Goal: Task Accomplishment & Management: Manage account settings

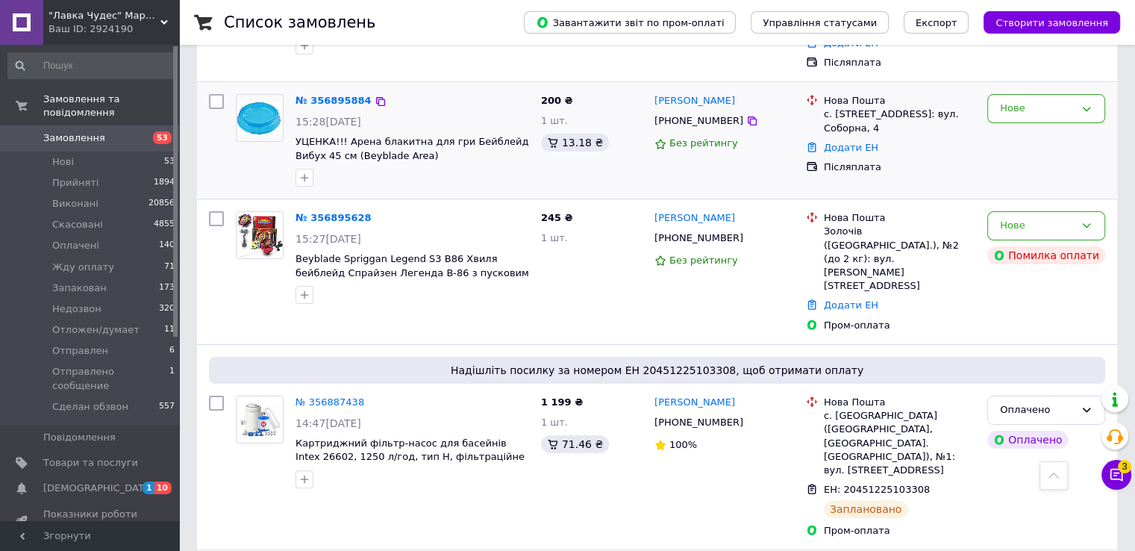
scroll to position [224, 0]
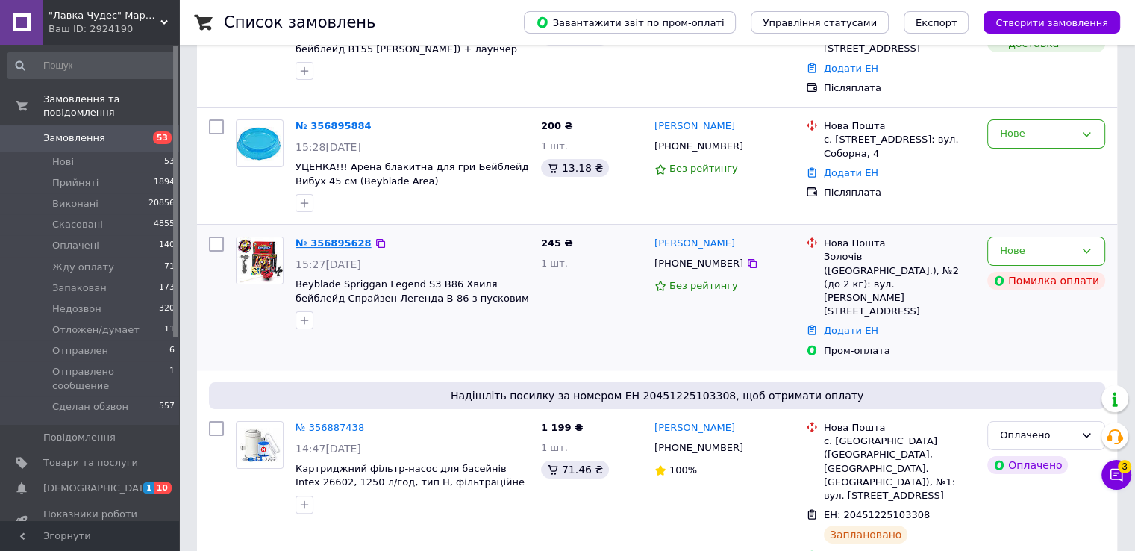
click at [330, 237] on link "№ 356895628" at bounding box center [333, 242] width 76 height 11
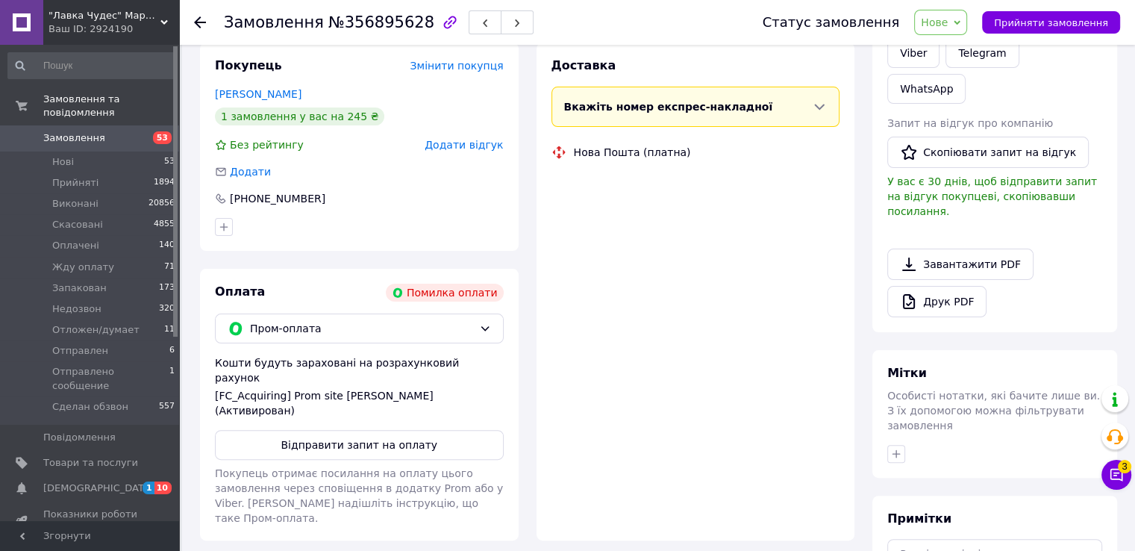
scroll to position [298, 0]
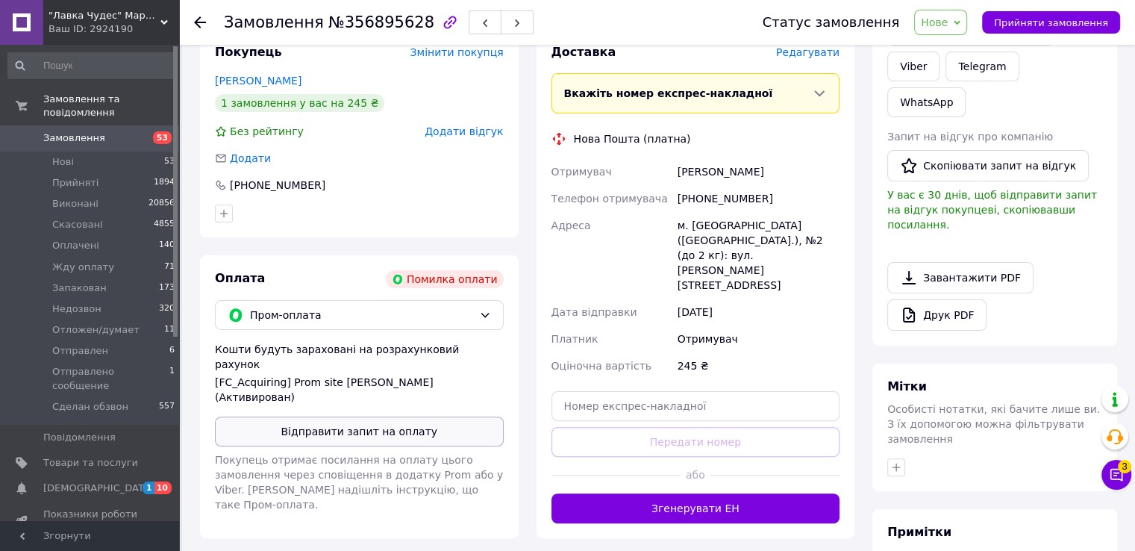
click at [305, 416] on button "Відправити запит на оплату" at bounding box center [359, 431] width 289 height 30
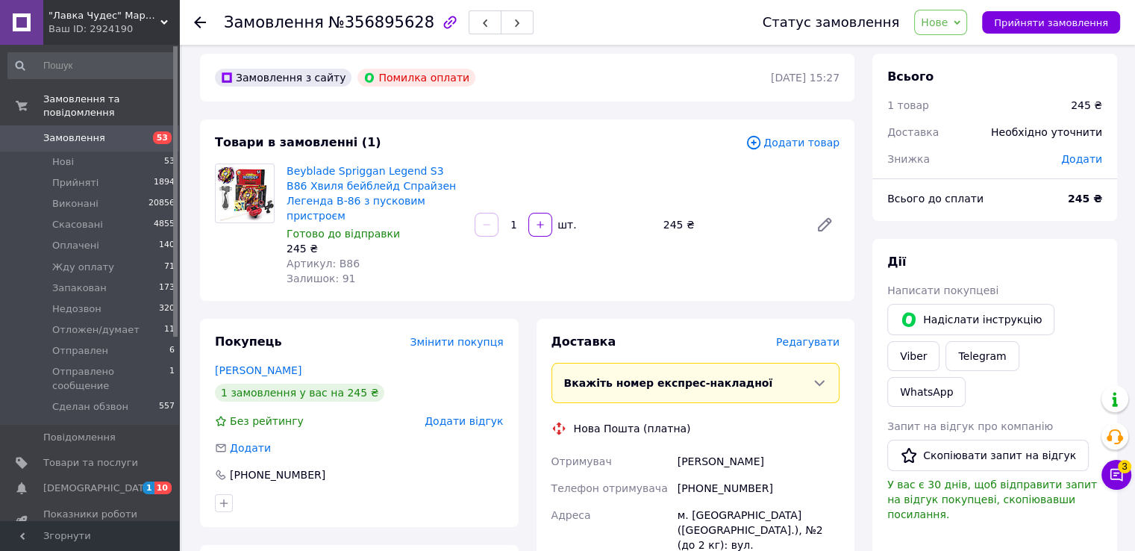
scroll to position [0, 0]
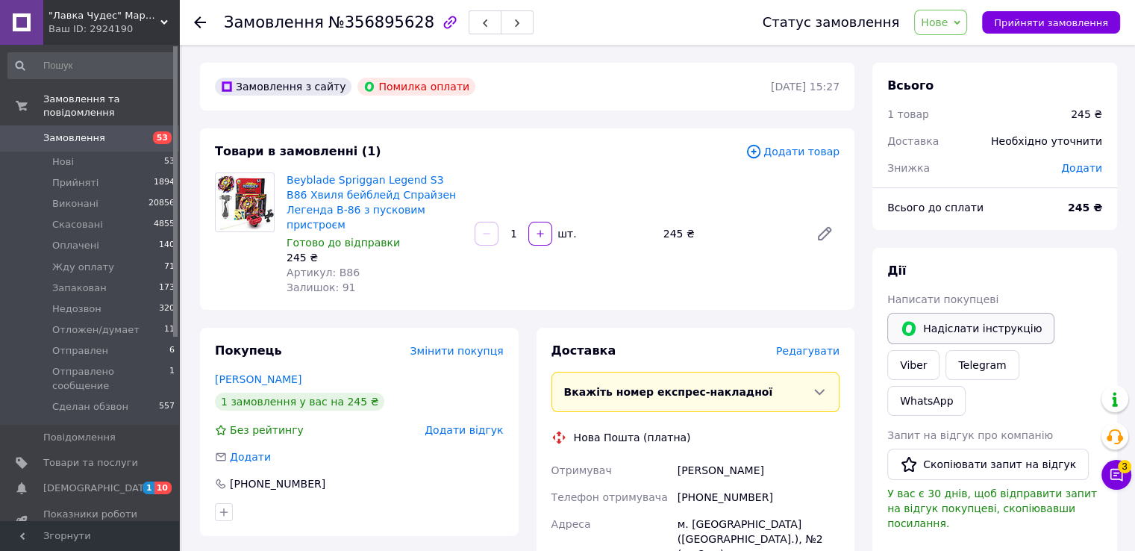
click at [943, 334] on button "Надіслати інструкцію" at bounding box center [970, 328] width 167 height 31
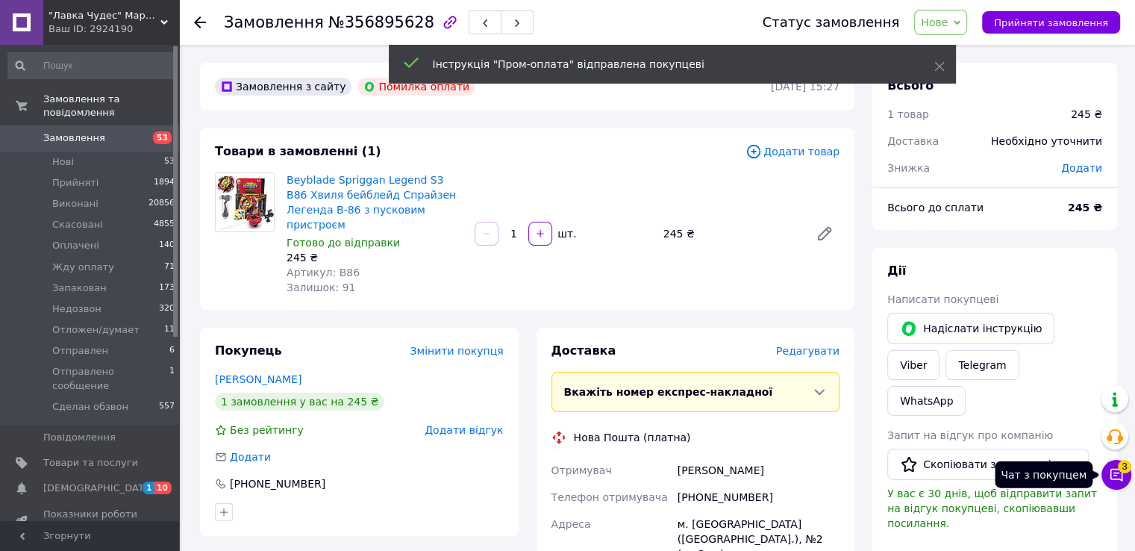
click at [1112, 472] on icon at bounding box center [1116, 474] width 15 height 15
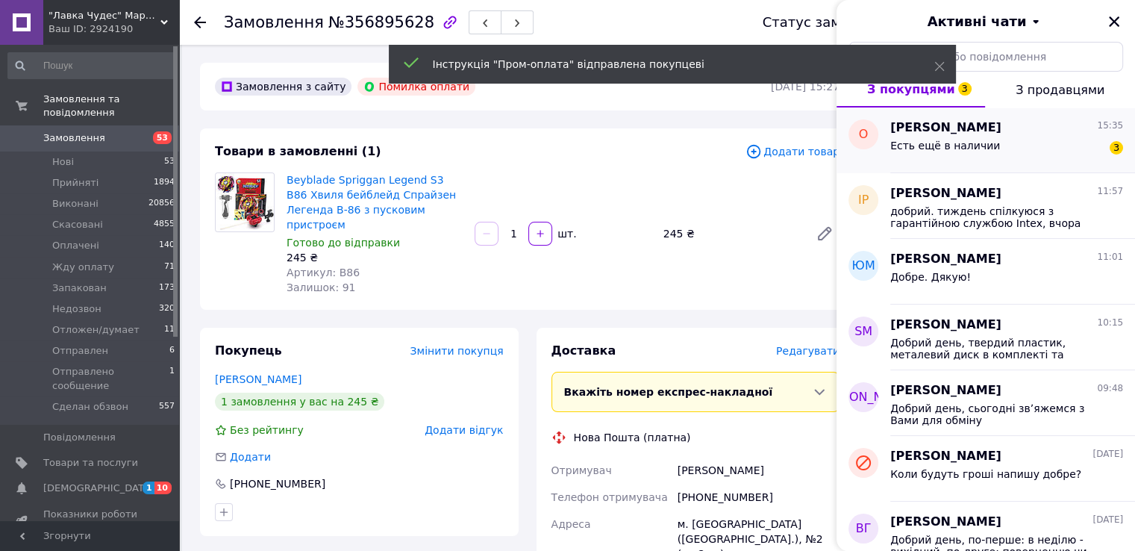
click at [1001, 141] on div "Есть ещё в наличии 3" at bounding box center [1006, 149] width 233 height 24
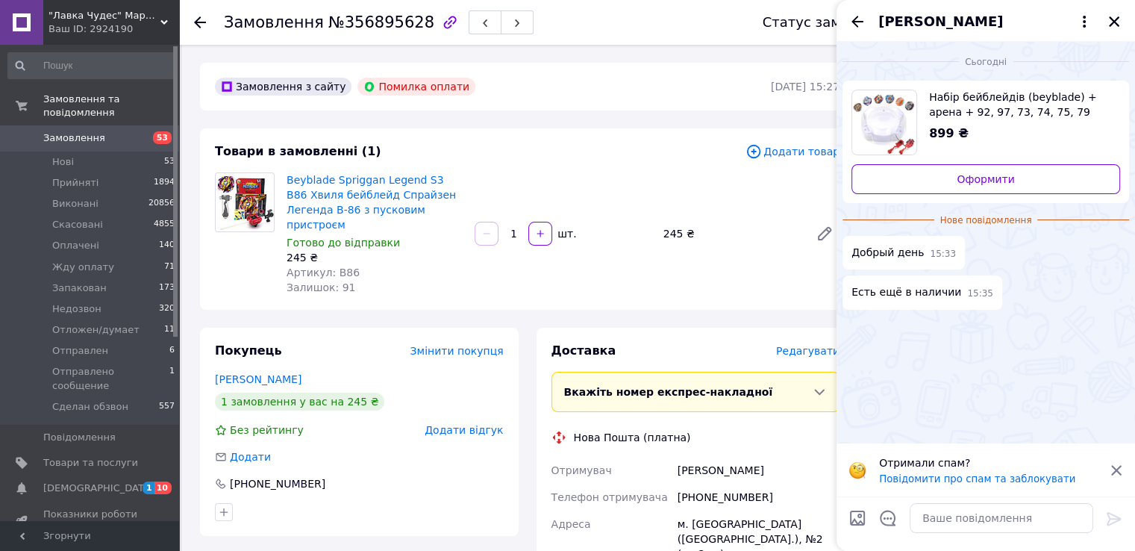
click at [956, 97] on span "Набір бейблейдів (beyblade) + арена + 92, 97, 73, 74, 75, 79" at bounding box center [1018, 105] width 179 height 30
click at [946, 512] on textarea at bounding box center [1002, 518] width 184 height 30
type textarea "Добрий день, так"
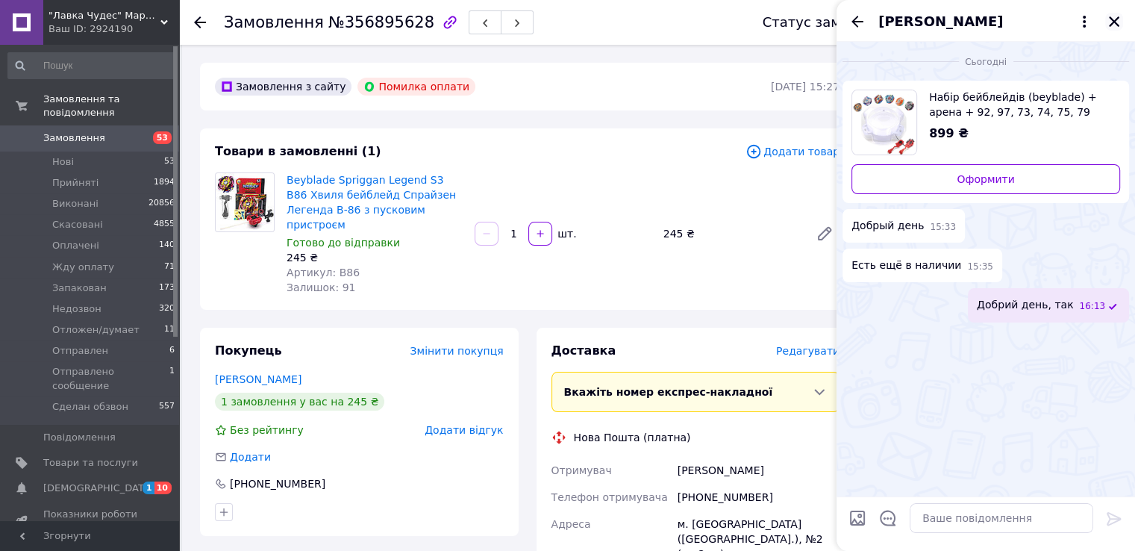
click at [1112, 25] on icon "Закрити" at bounding box center [1113, 21] width 13 height 13
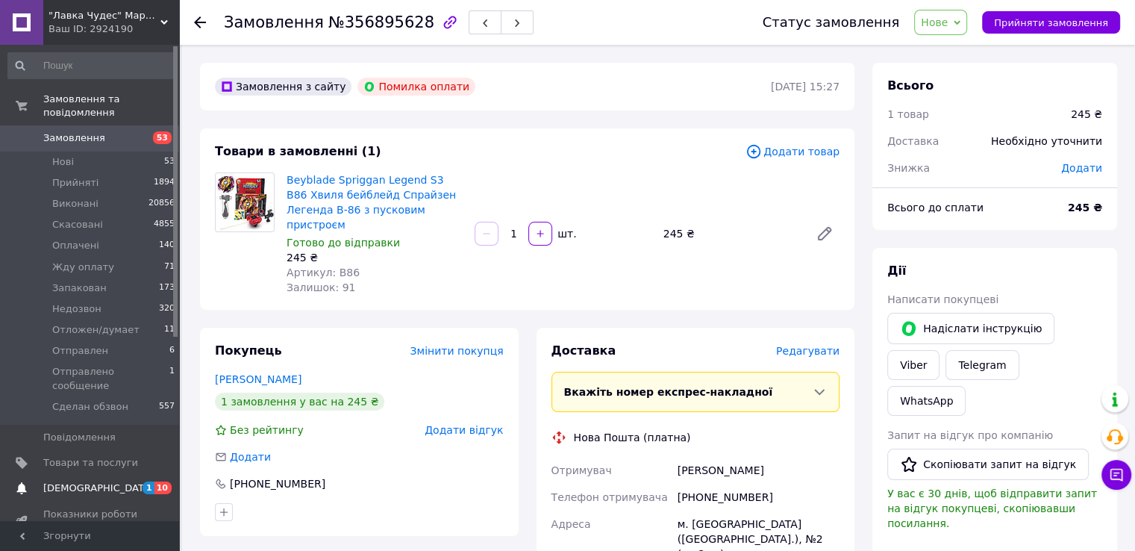
click at [55, 481] on span "[DEMOGRAPHIC_DATA]" at bounding box center [98, 487] width 110 height 13
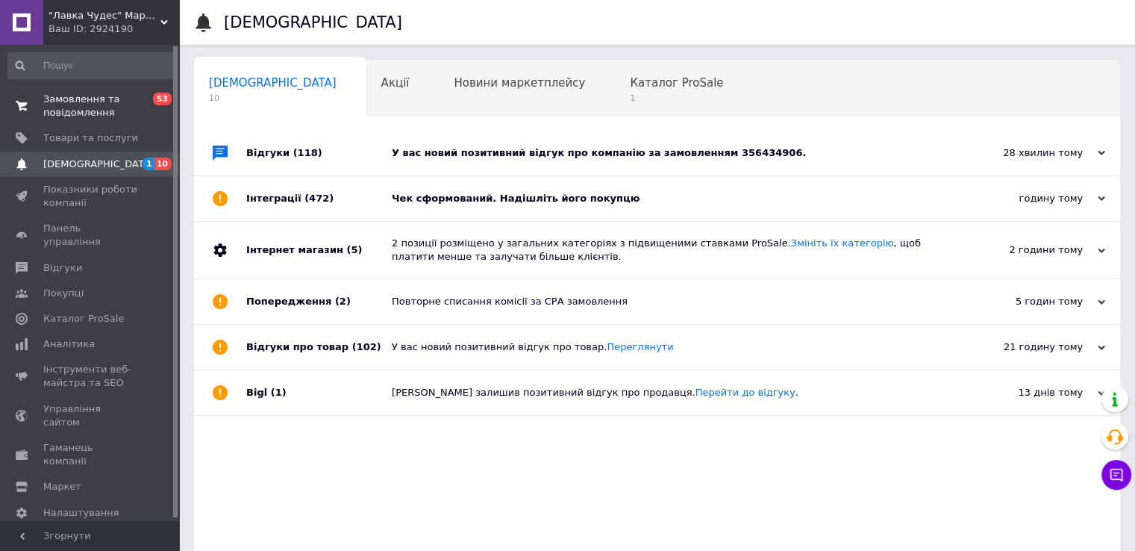
click at [53, 116] on span "Замовлення та повідомлення" at bounding box center [90, 106] width 95 height 27
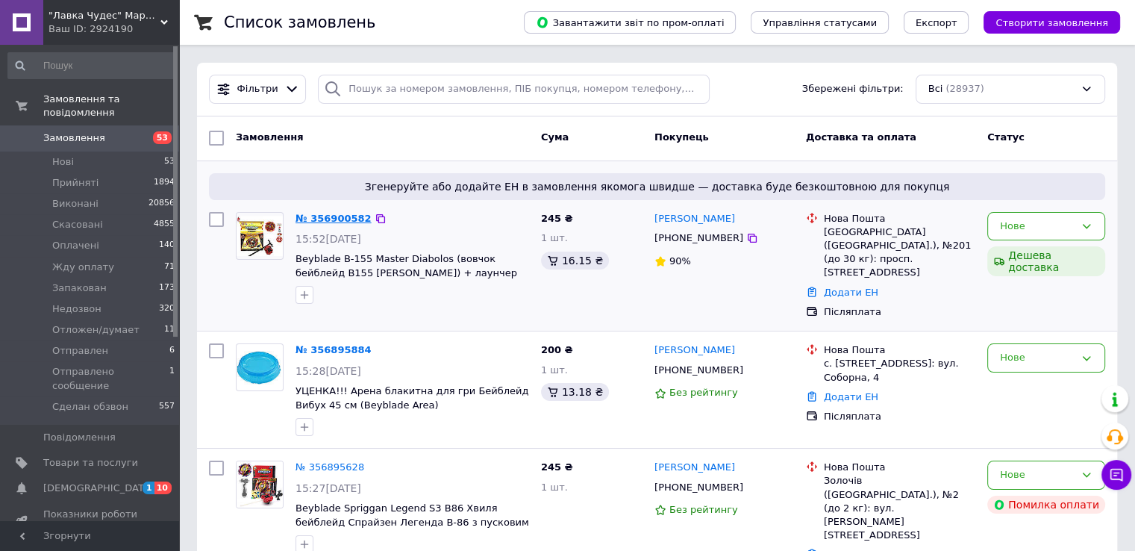
click at [340, 219] on link "№ 356900582" at bounding box center [333, 218] width 76 height 11
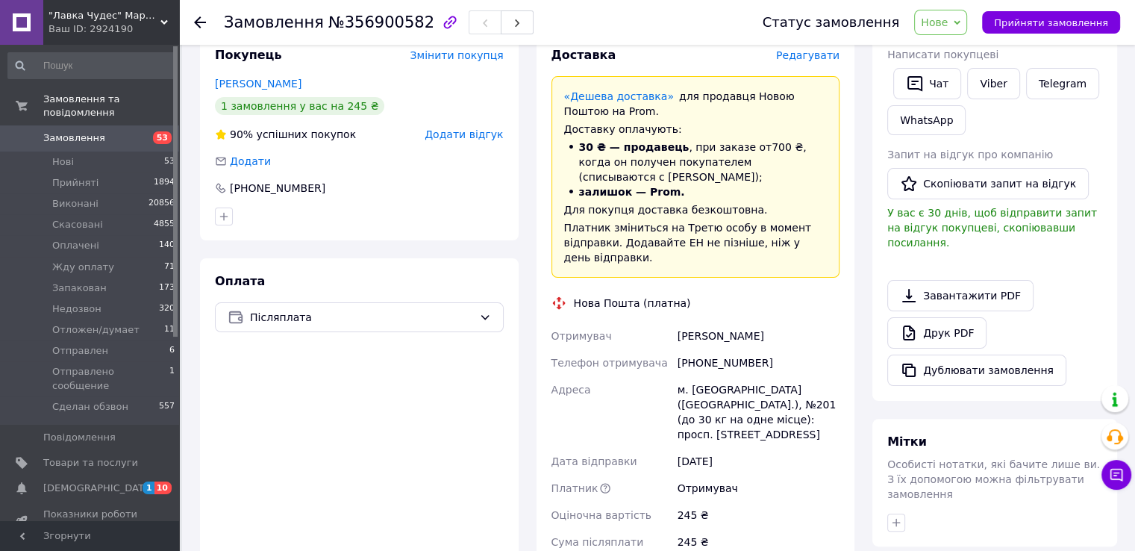
scroll to position [373, 0]
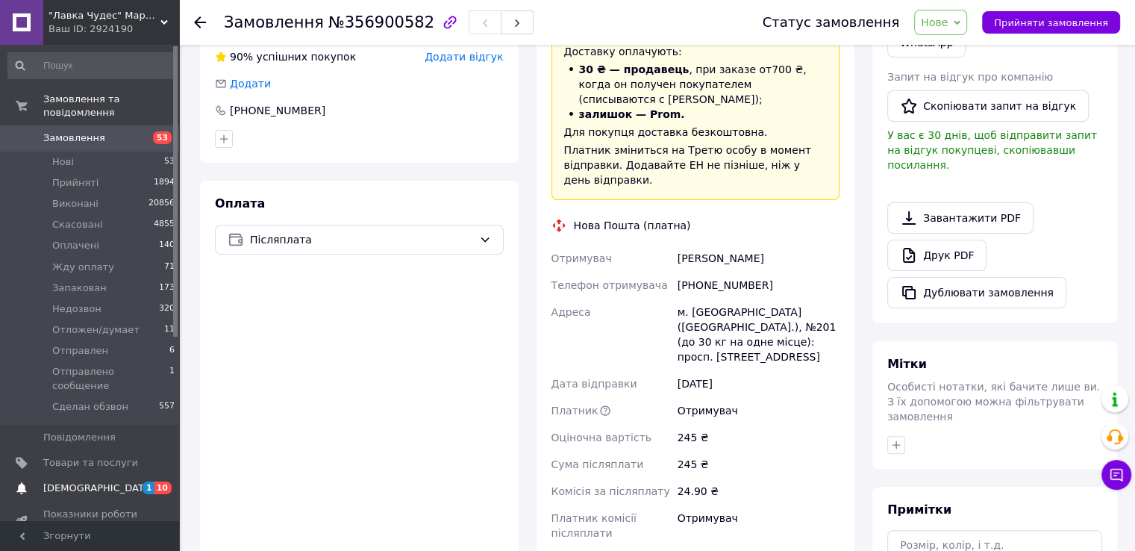
click at [49, 475] on link "[DEMOGRAPHIC_DATA] 1 10" at bounding box center [92, 487] width 184 height 25
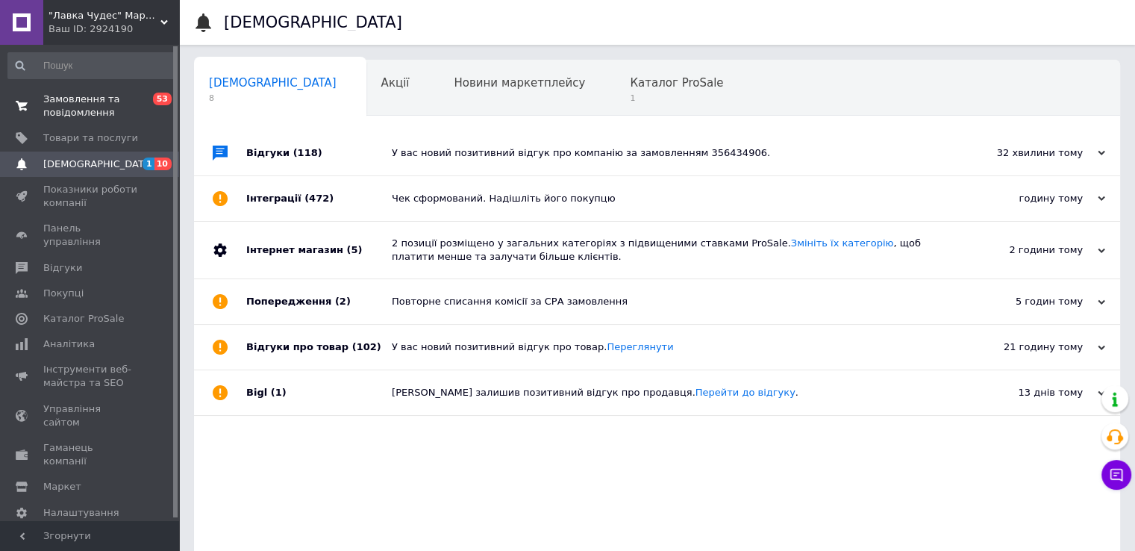
click at [69, 108] on span "Замовлення та повідомлення" at bounding box center [90, 106] width 95 height 27
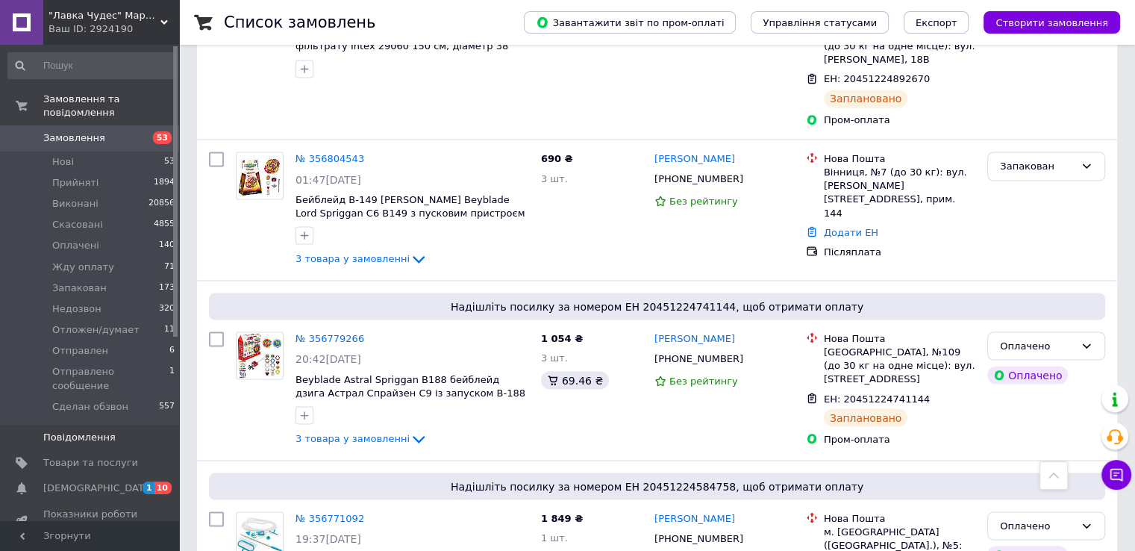
scroll to position [2686, 0]
click at [93, 481] on span "[DEMOGRAPHIC_DATA]" at bounding box center [98, 487] width 110 height 13
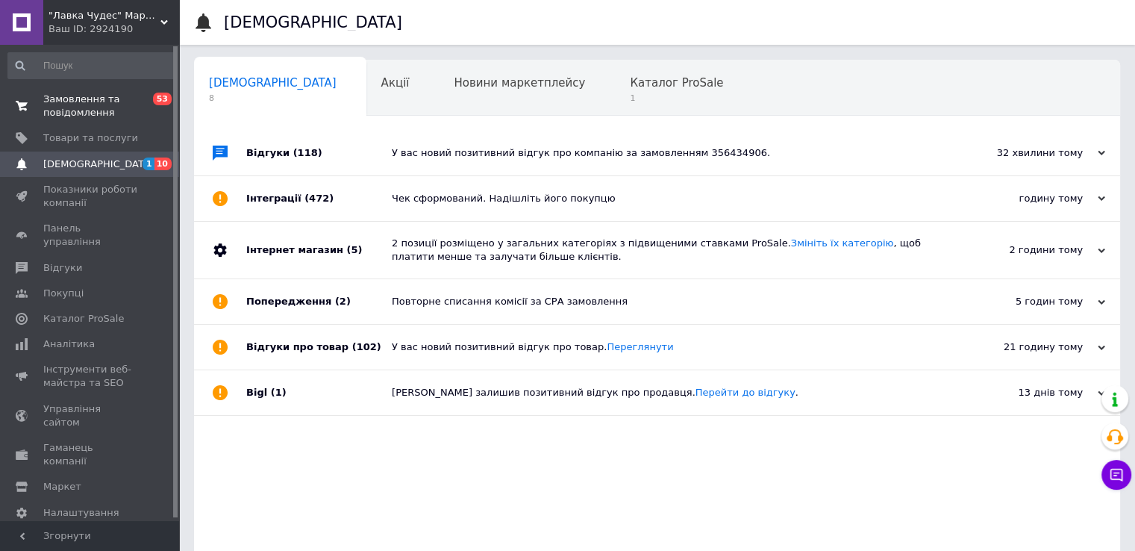
click at [90, 95] on span "Замовлення та повідомлення" at bounding box center [90, 106] width 95 height 27
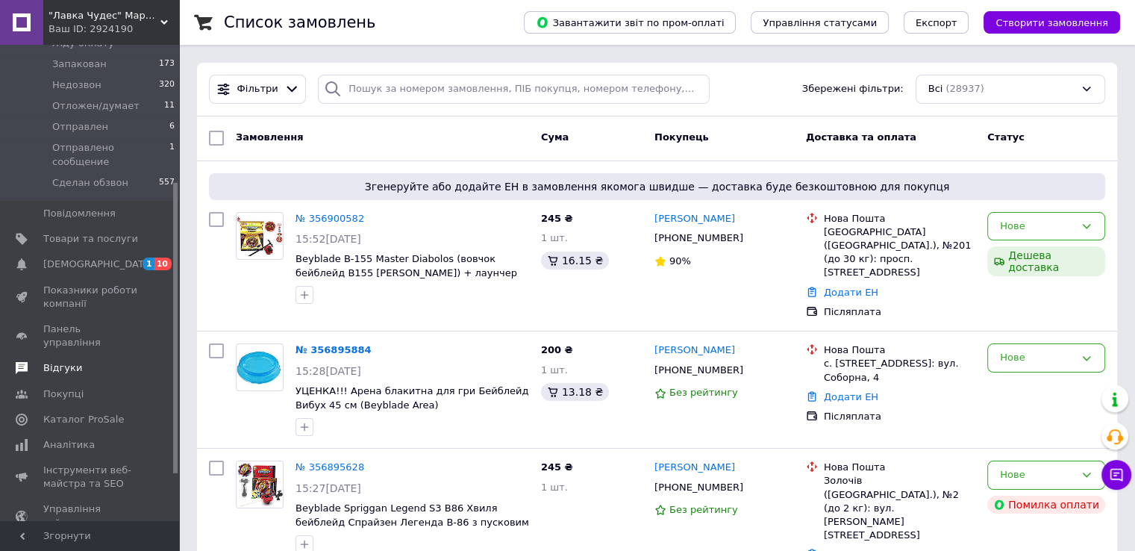
click at [51, 361] on span "Відгуки" at bounding box center [62, 367] width 39 height 13
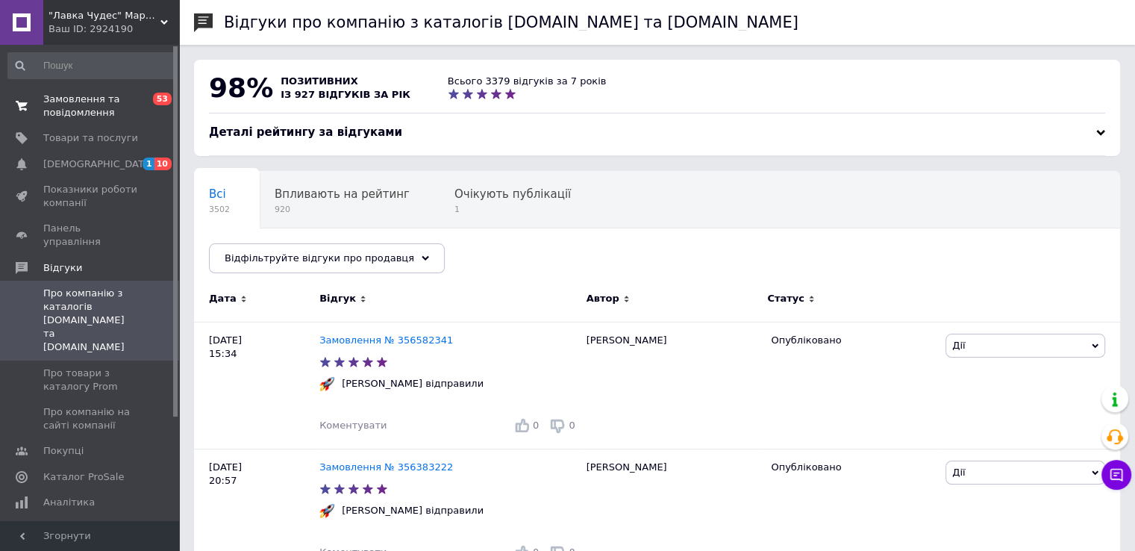
click at [78, 117] on span "Замовлення та повідомлення" at bounding box center [90, 106] width 95 height 27
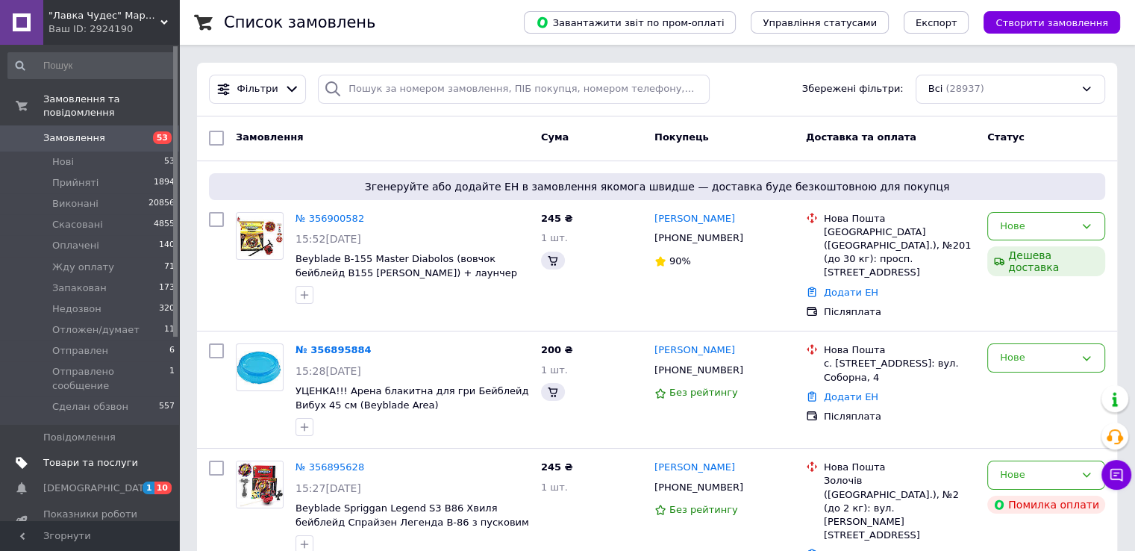
click at [101, 456] on span "Товари та послуги" at bounding box center [90, 462] width 95 height 13
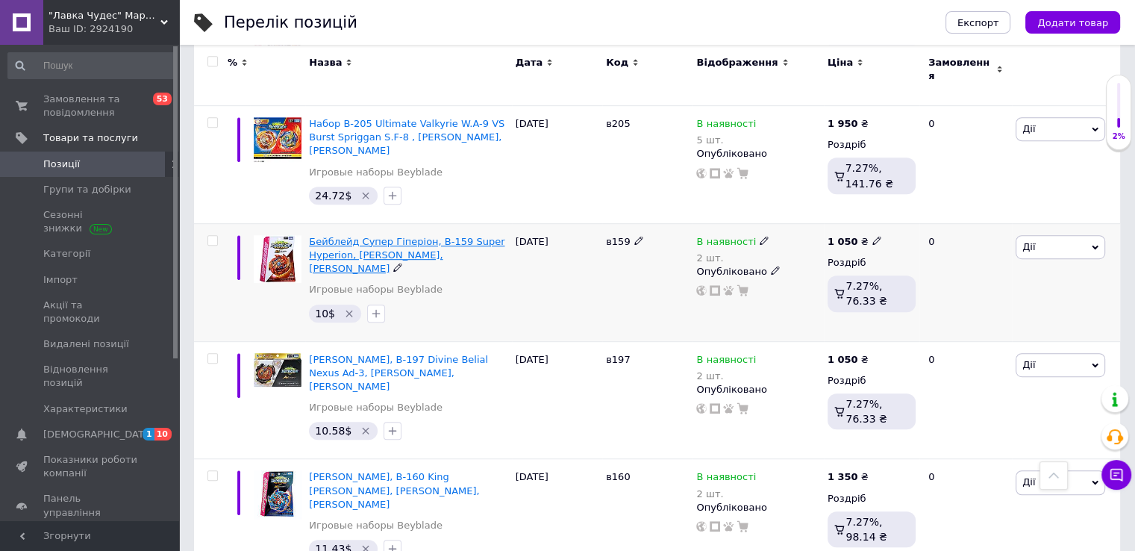
scroll to position [672, 0]
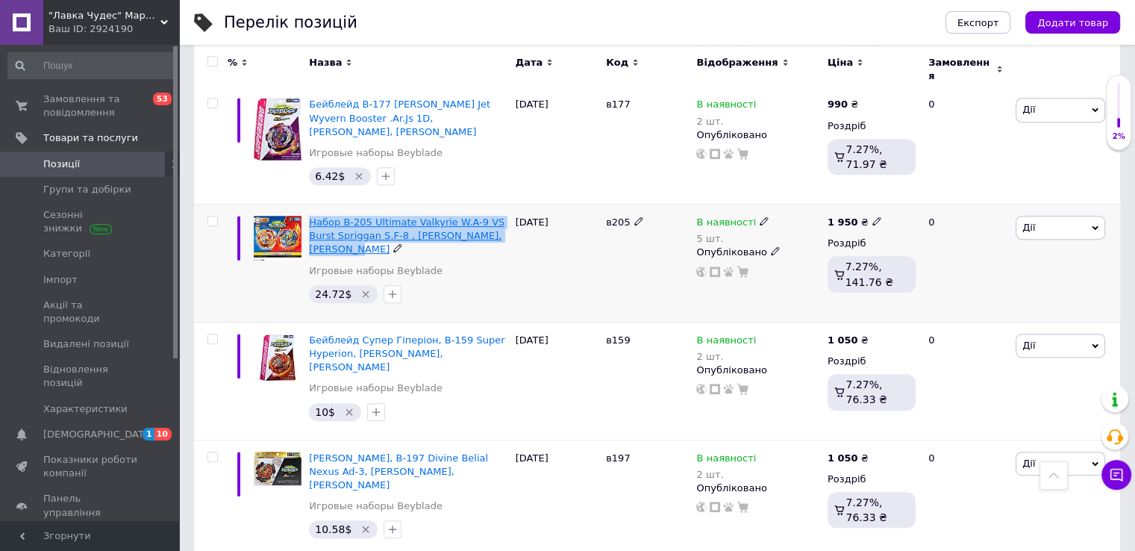
drag, startPoint x: 307, startPoint y: 171, endPoint x: 490, endPoint y: 183, distance: 183.2
click at [490, 204] on div "Набор B-205 Ultimate Valkyrie W.A-9 VS Burst Spriggan S.F-8 , [PERSON_NAME], [P…" at bounding box center [408, 263] width 206 height 118
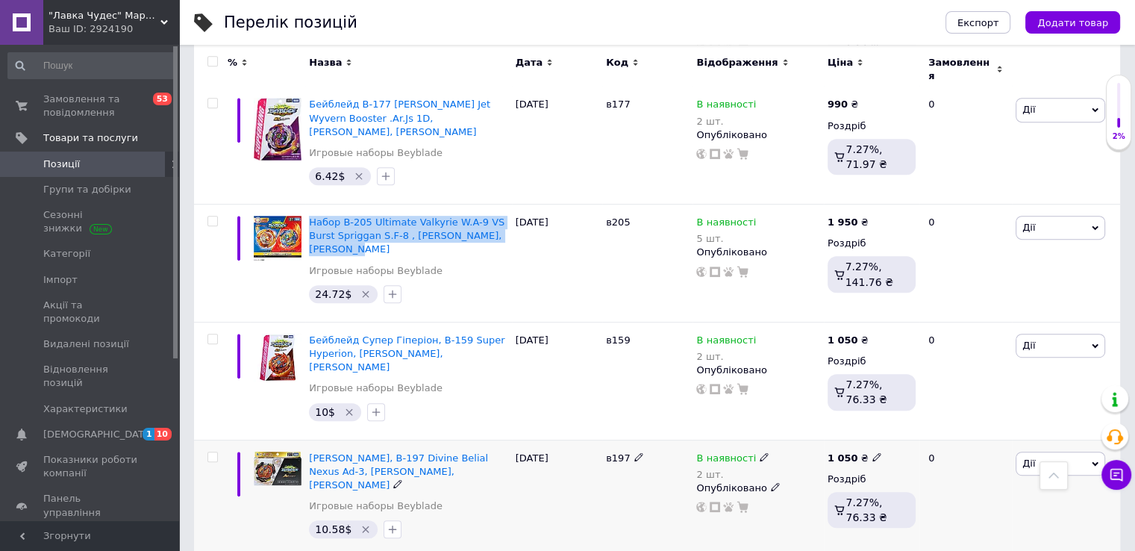
copy span "Набор B-205 Ultimate Valkyrie W.A-9 VS Burst Spriggan S.F-8 , [PERSON_NAME], [P…"
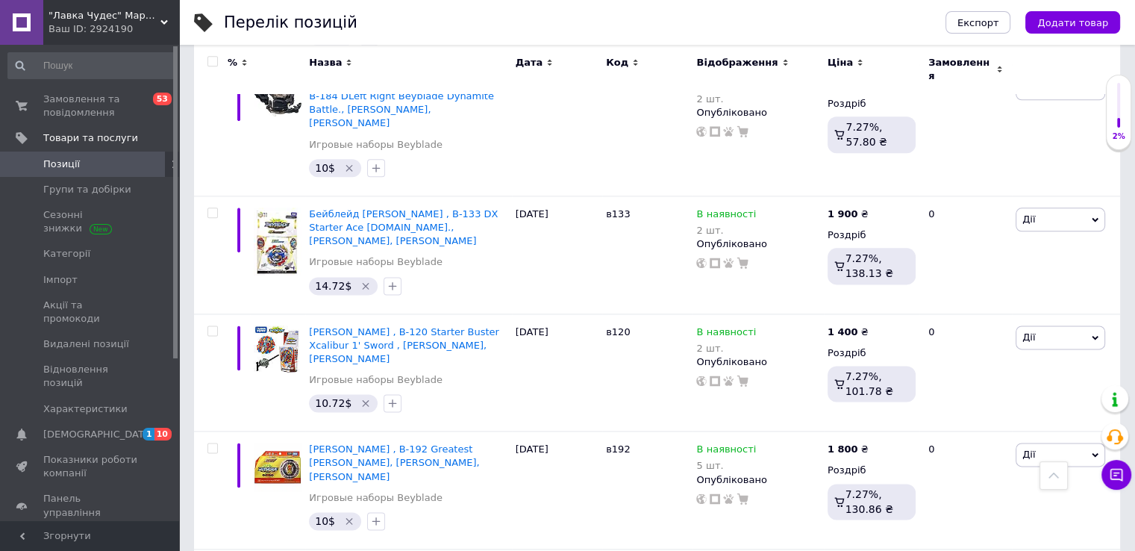
scroll to position [1979, 0]
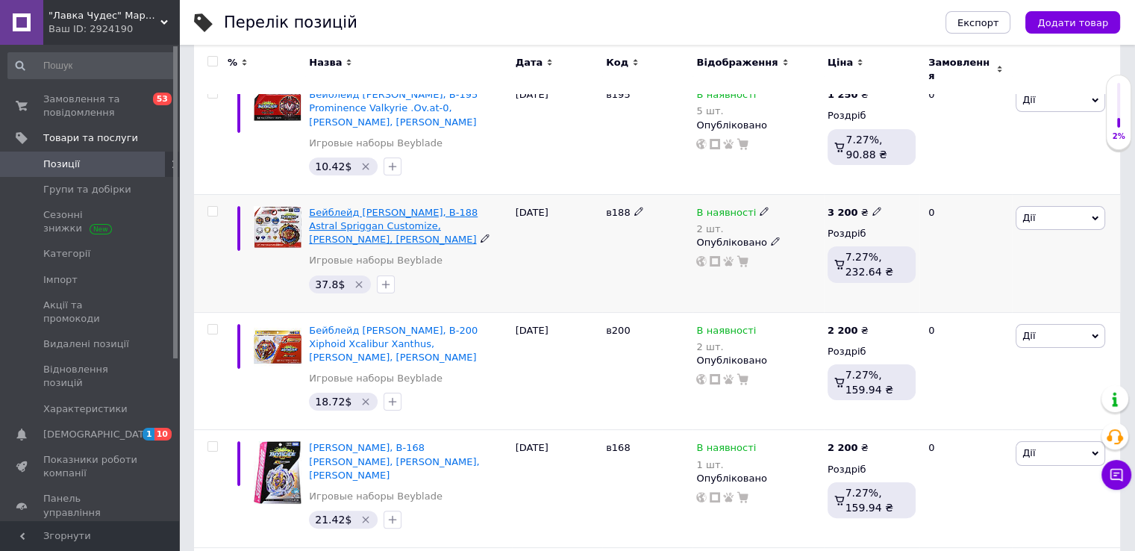
scroll to position [174, 0]
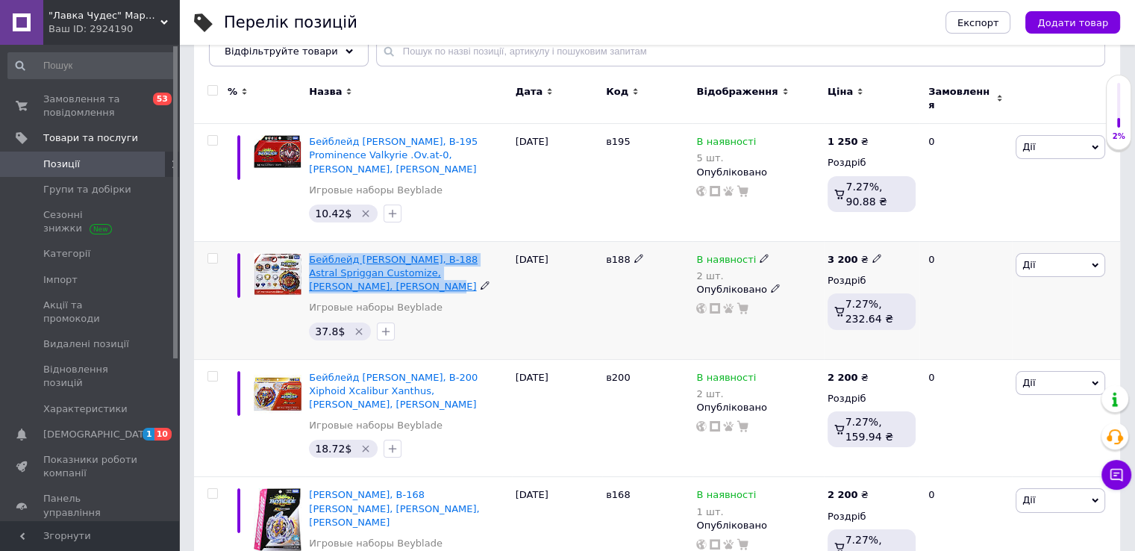
drag, startPoint x: 305, startPoint y: 242, endPoint x: 331, endPoint y: 275, distance: 42.0
click at [331, 275] on div "Бейблейд Астрал Спрайзен, B-188 Astral Spriggan Customize, [PERSON_NAME], Takar…" at bounding box center [408, 300] width 206 height 118
copy span "Бейблейд [PERSON_NAME], B-188 Astral Spriggan Customize, [PERSON_NAME], [PERSON…"
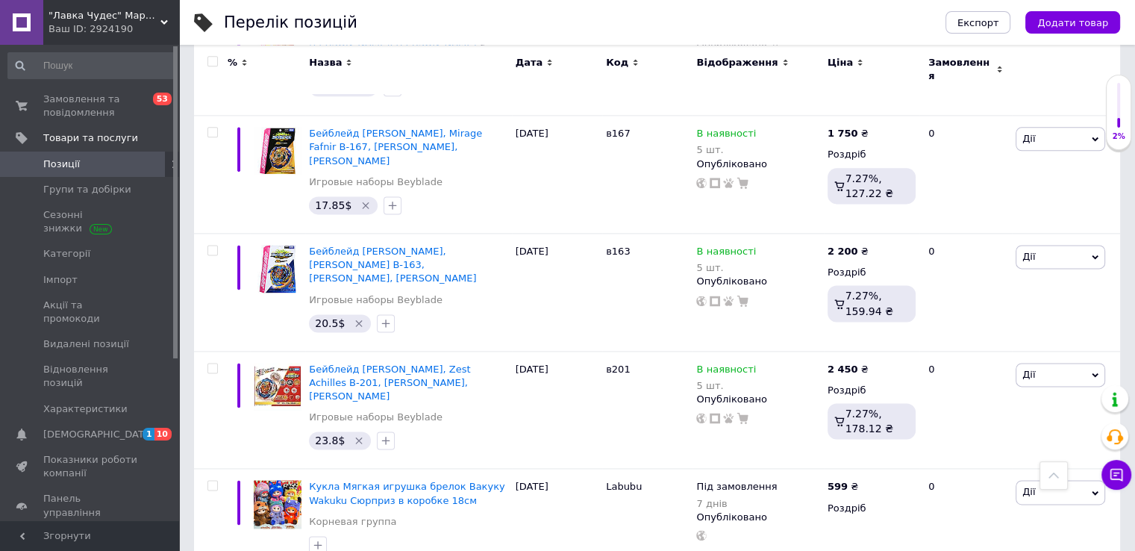
scroll to position [1940, 0]
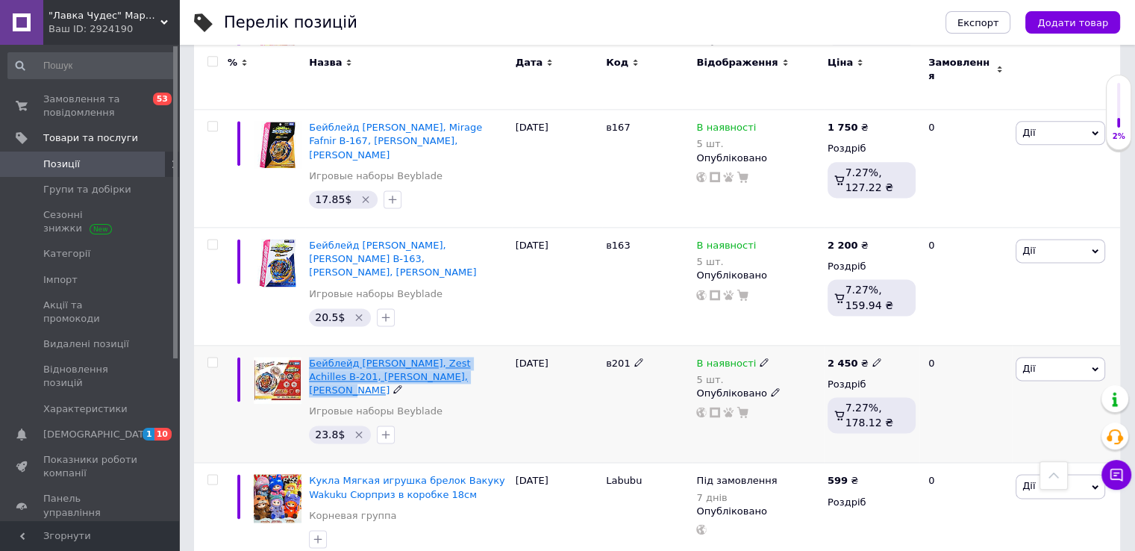
drag, startPoint x: 310, startPoint y: 249, endPoint x: 422, endPoint y: 264, distance: 112.9
click at [422, 345] on div "Бейблейд [PERSON_NAME], Zest Achilles В-201, [PERSON_NAME], [PERSON_NAME] Игров…" at bounding box center [408, 404] width 206 height 118
copy span "Бейблейд [PERSON_NAME], Zest Achilles В-201, [PERSON_NAME], [PERSON_NAME]"
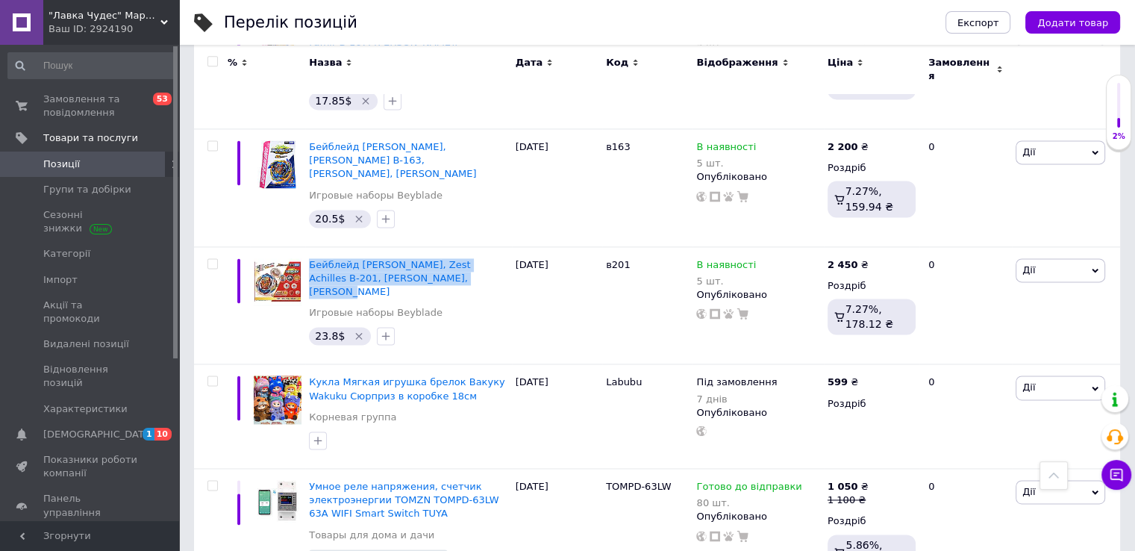
scroll to position [2039, 0]
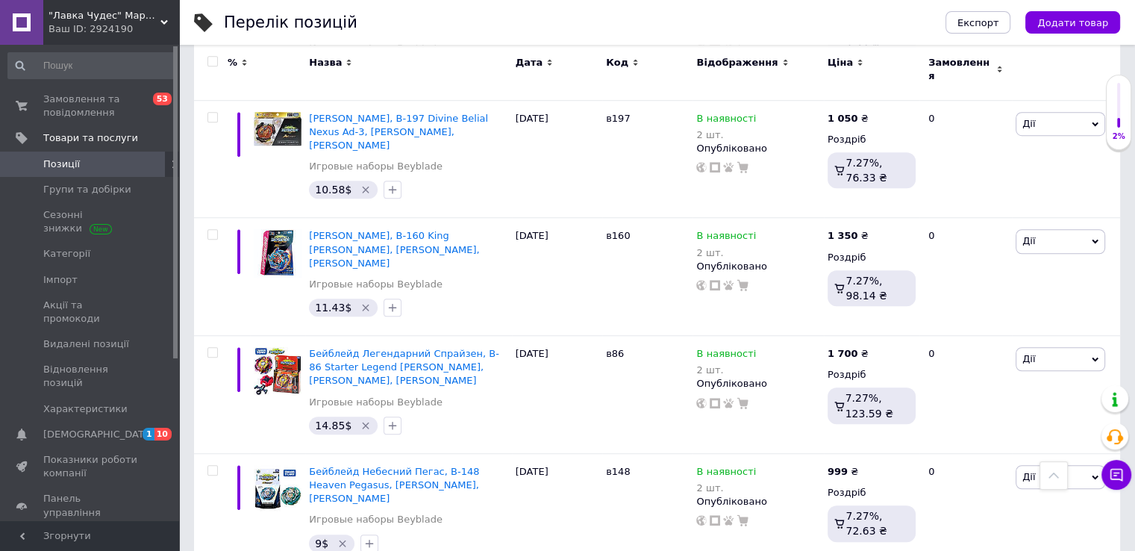
scroll to position [1009, 0]
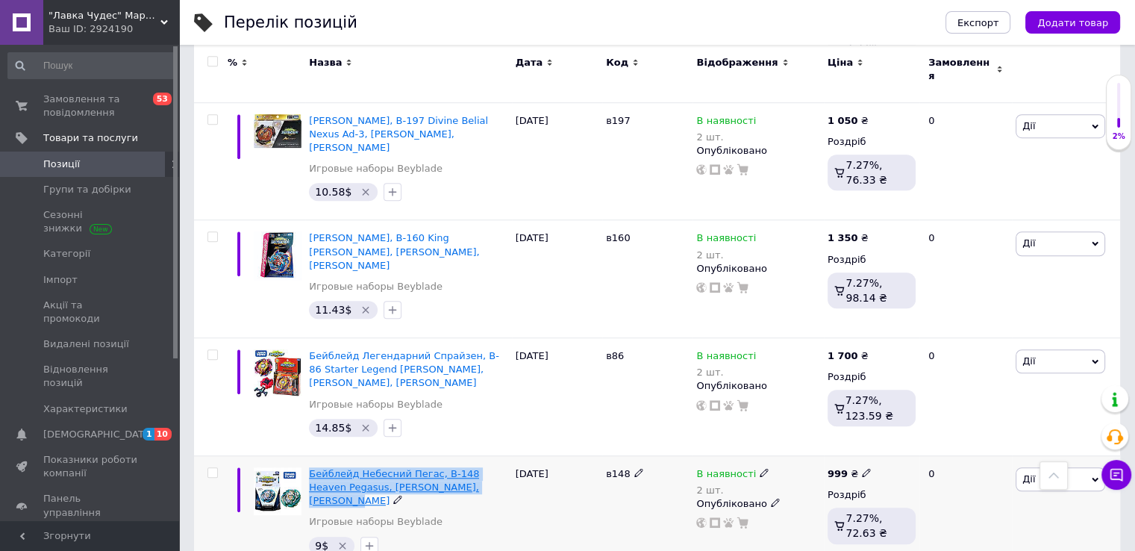
drag, startPoint x: 306, startPoint y: 372, endPoint x: 460, endPoint y: 385, distance: 155.0
click at [460, 455] on div "Бейблейд Небесний Пегас, B-148 Heaven Pegasus, [PERSON_NAME], [PERSON_NAME] Игр…" at bounding box center [408, 514] width 206 height 118
copy span "Бейблейд Небесний Пегас, B-148 Heaven Pegasus, [PERSON_NAME], [PERSON_NAME]"
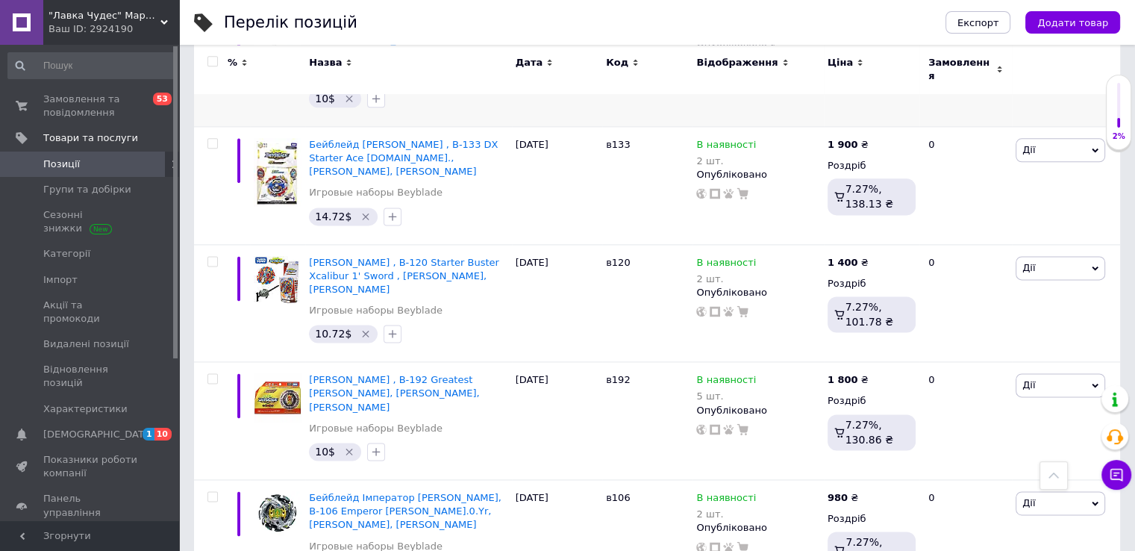
scroll to position [1979, 0]
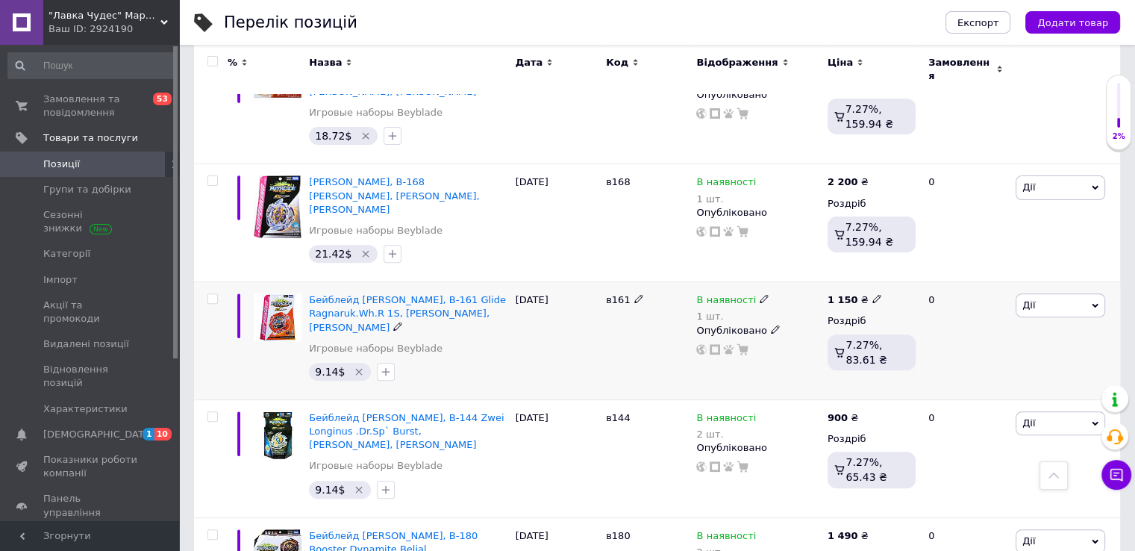
scroll to position [412, 0]
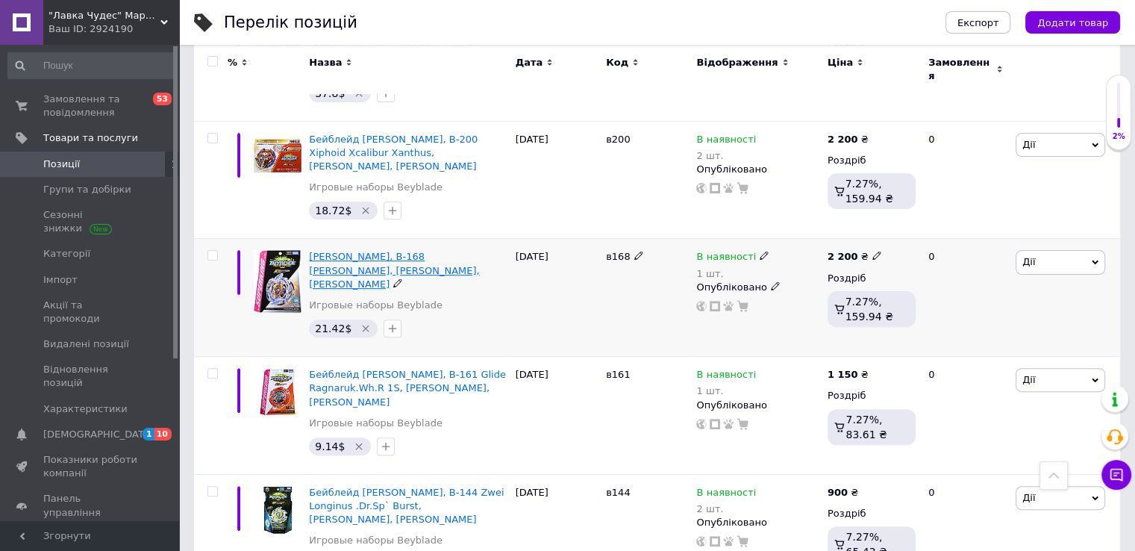
drag, startPoint x: 307, startPoint y: 228, endPoint x: 466, endPoint y: 248, distance: 159.5
click at [466, 248] on div "Бейблейд [PERSON_NAME], B-168 [PERSON_NAME], [PERSON_NAME], [PERSON_NAME] Игров…" at bounding box center [408, 298] width 206 height 118
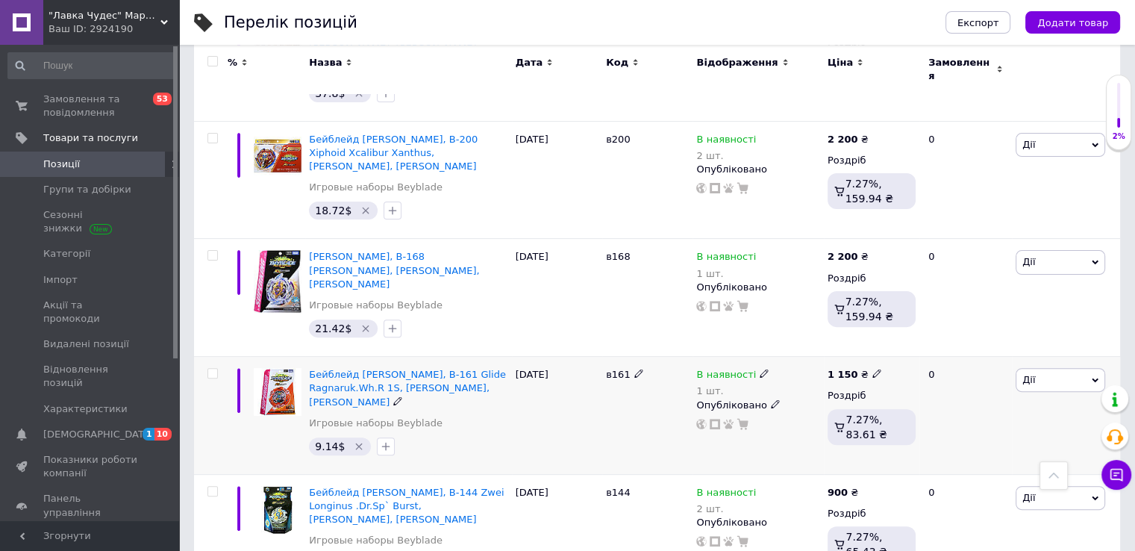
copy span "[PERSON_NAME], B-168 [PERSON_NAME], [PERSON_NAME], [PERSON_NAME]"
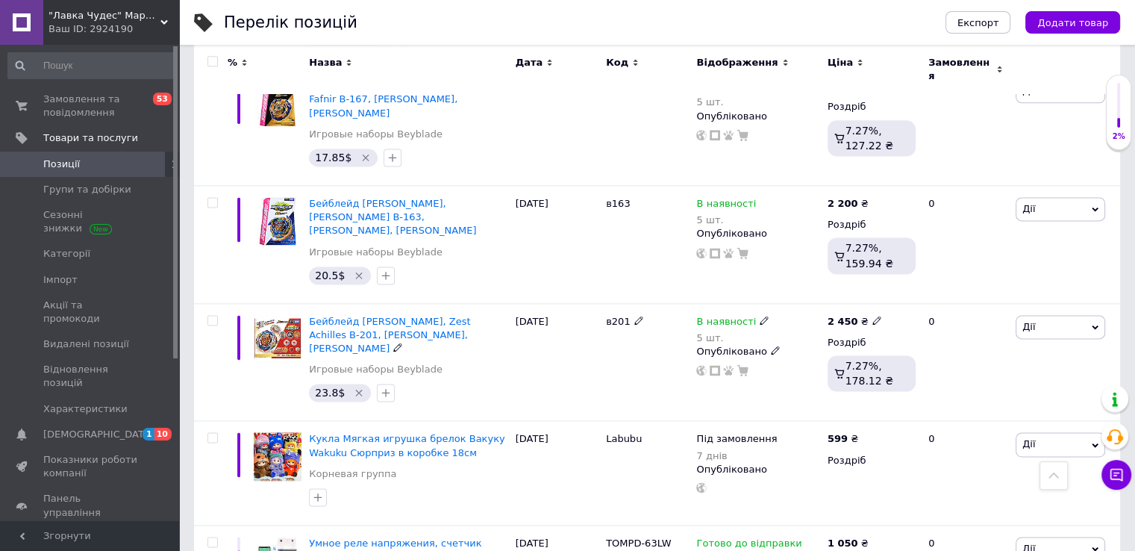
scroll to position [2039, 0]
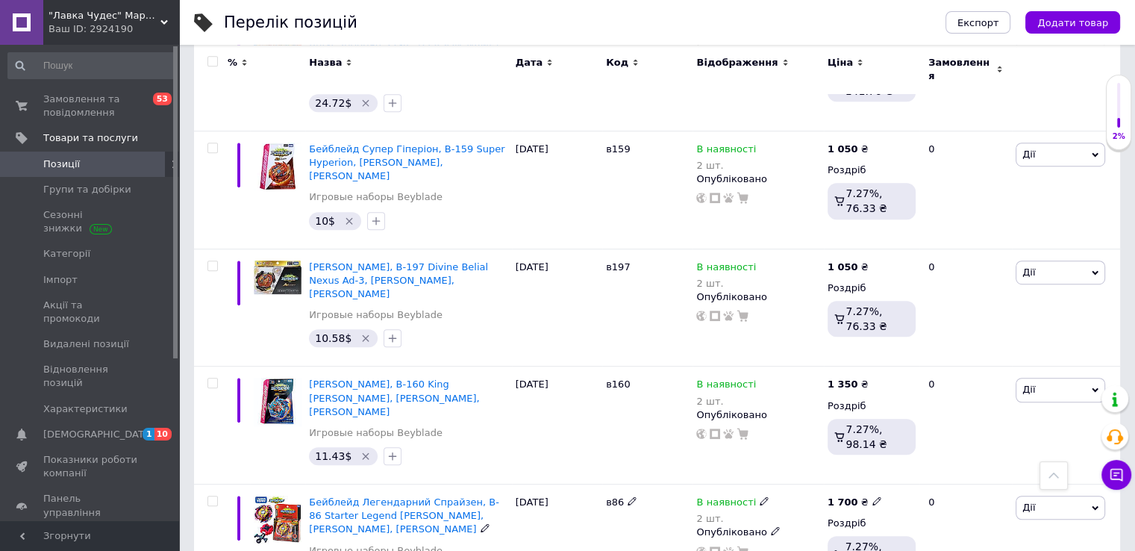
scroll to position [860, 0]
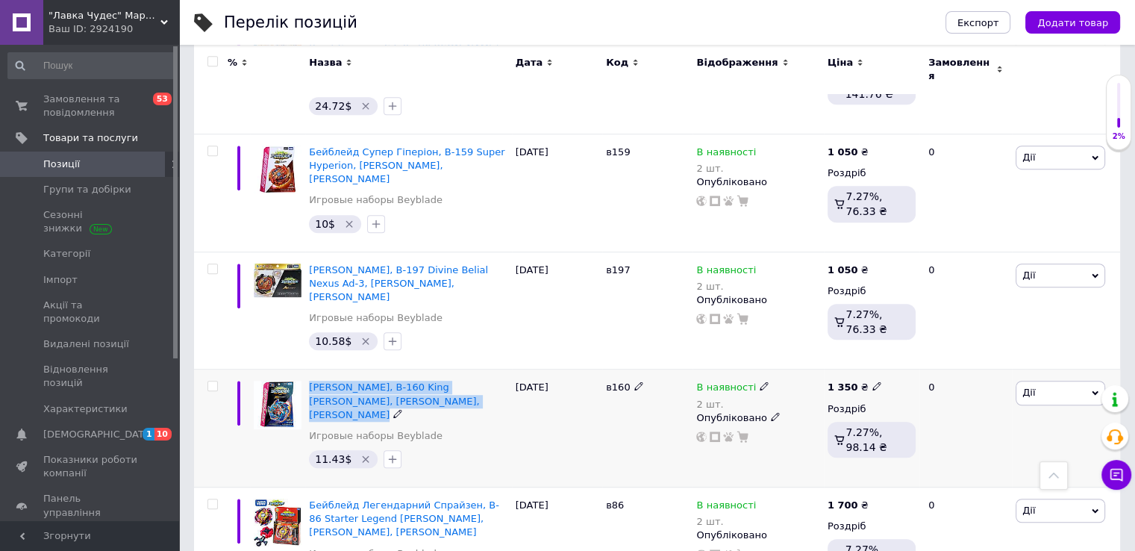
drag, startPoint x: 306, startPoint y: 294, endPoint x: 421, endPoint y: 293, distance: 114.9
click at [427, 369] on div "[PERSON_NAME], B-160 King Helios, [PERSON_NAME], [PERSON_NAME] Игровые наборы B…" at bounding box center [408, 428] width 206 height 118
copy div "[PERSON_NAME], B-160 King [PERSON_NAME], [PERSON_NAME], [PERSON_NAME]"
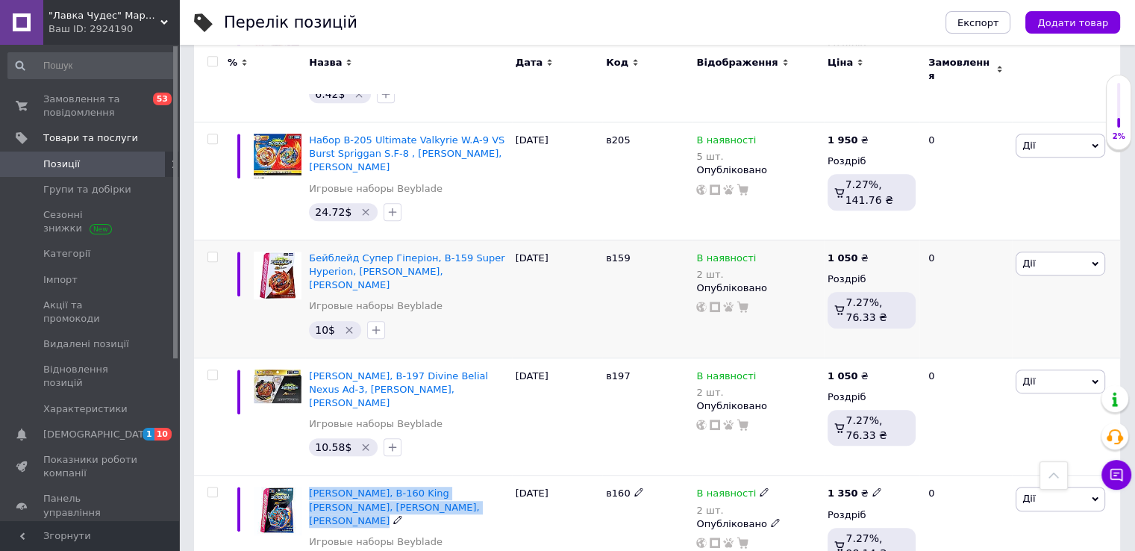
scroll to position [710, 0]
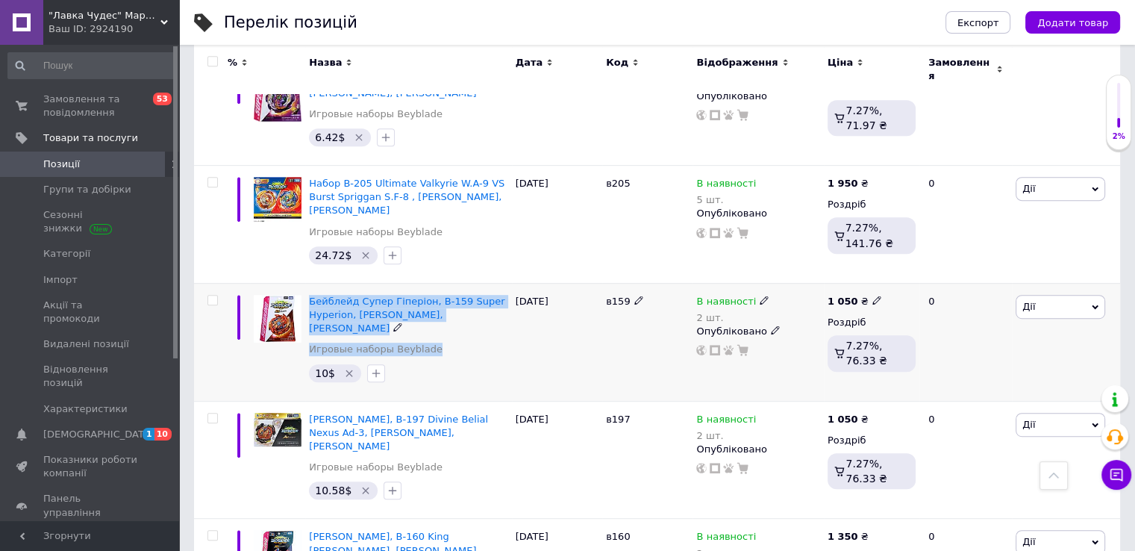
drag, startPoint x: 307, startPoint y: 234, endPoint x: 473, endPoint y: 260, distance: 167.8
click at [473, 283] on div "Бейблейд Супер Гіперіон, B-159 Super Hyperion, [PERSON_NAME], [PERSON_NAME] Игр…" at bounding box center [408, 342] width 206 height 118
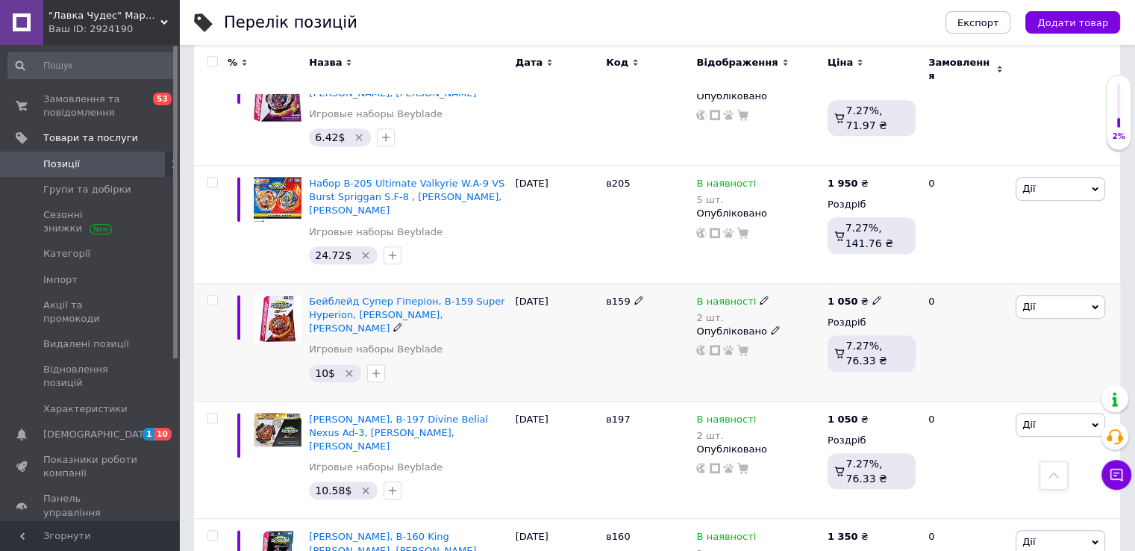
click at [295, 308] on div at bounding box center [277, 342] width 55 height 118
drag, startPoint x: 307, startPoint y: 237, endPoint x: 466, endPoint y: 253, distance: 159.0
click at [466, 283] on div "Бейблейд Супер Гіперіон, B-159 Super Hyperion, [PERSON_NAME], [PERSON_NAME] Игр…" at bounding box center [408, 342] width 206 height 118
copy span "Бейблейд Супер Гіперіон, B-159 Super Hyperion, [PERSON_NAME], [PERSON_NAME]"
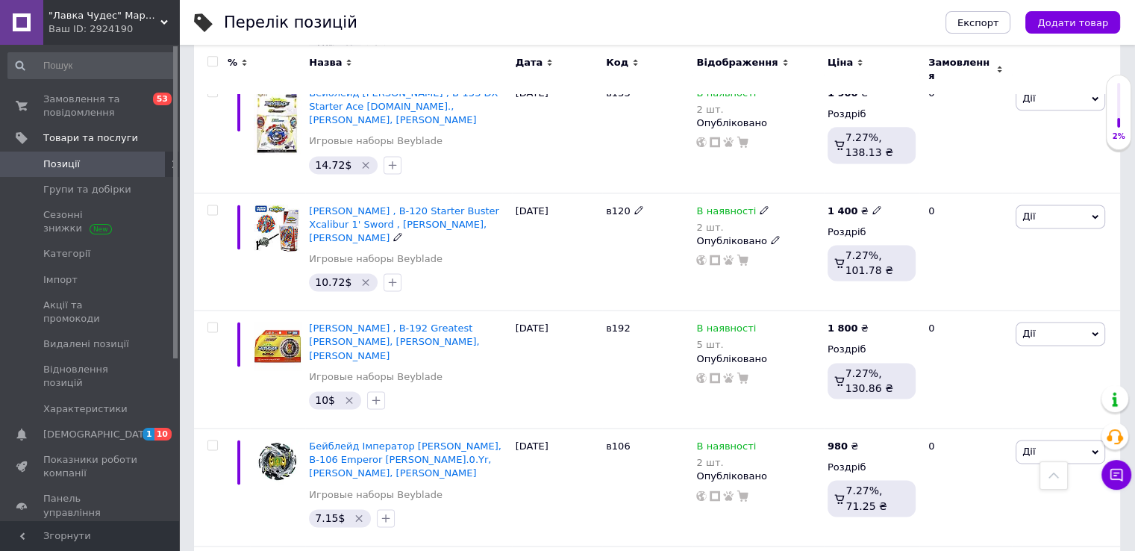
scroll to position [1979, 0]
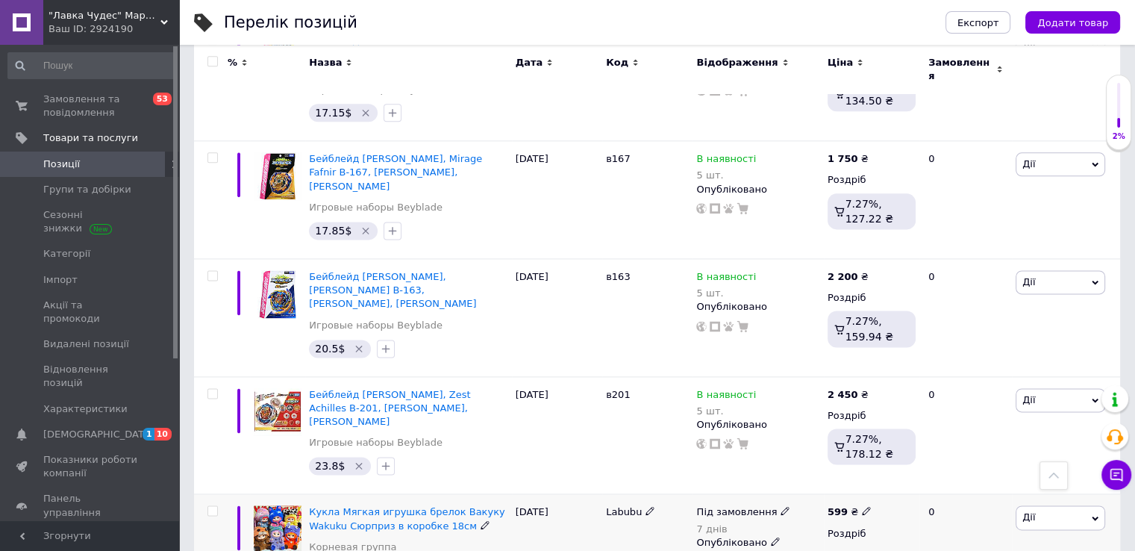
scroll to position [1756, 0]
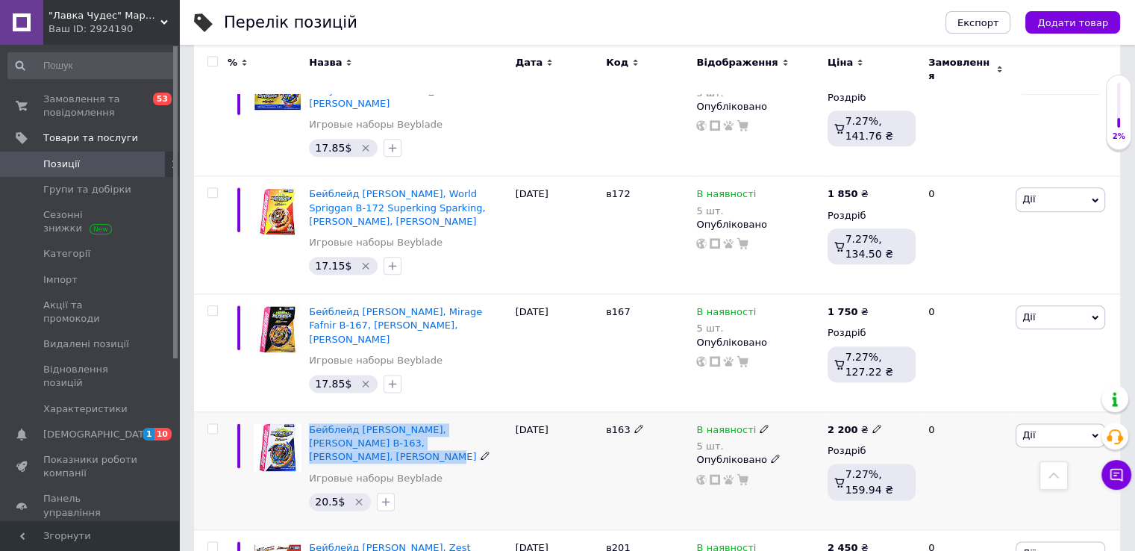
drag, startPoint x: 305, startPoint y: 329, endPoint x: 454, endPoint y: 346, distance: 149.5
click at [454, 411] on div "Бейблейд [PERSON_NAME], Brave Valkyrie В-163, [PERSON_NAME], [PERSON_NAME] Игро…" at bounding box center [408, 470] width 206 height 118
copy span "Бейблейд [PERSON_NAME], [PERSON_NAME] В-163, [PERSON_NAME], [PERSON_NAME]"
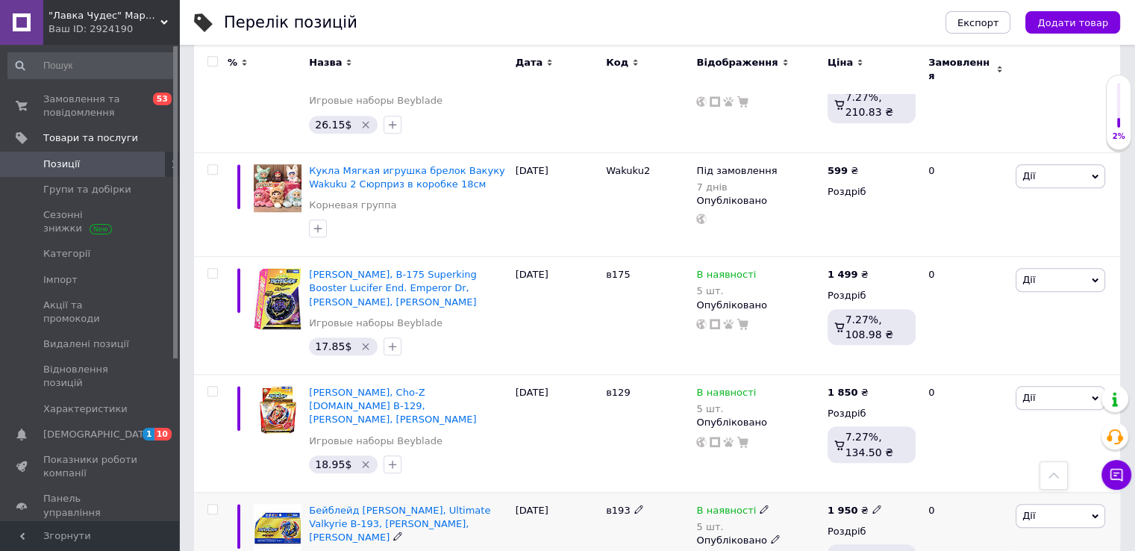
scroll to position [1233, 0]
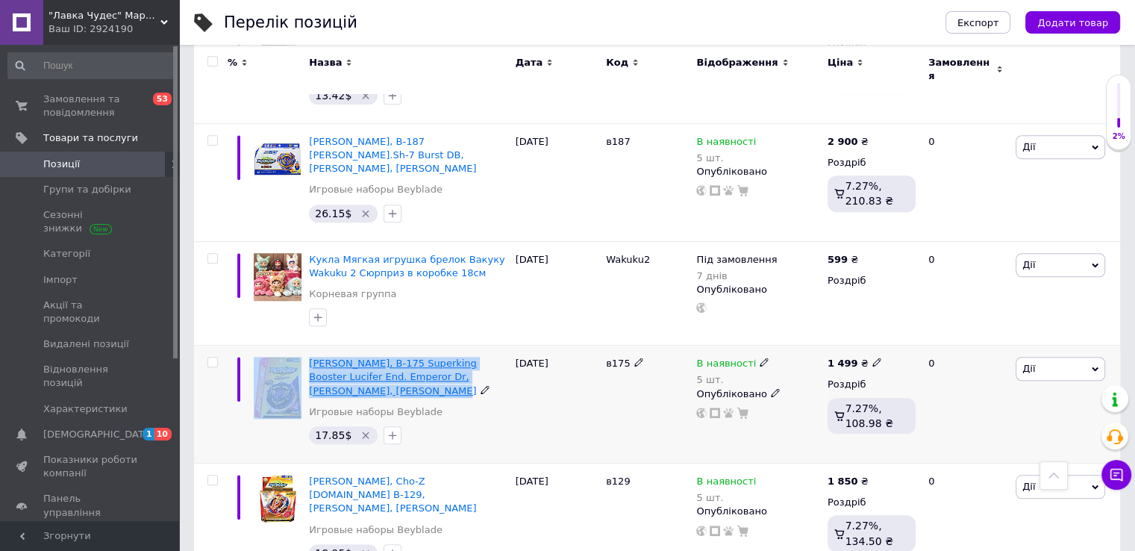
drag, startPoint x: 304, startPoint y: 299, endPoint x: 388, endPoint y: 334, distance: 90.6
click at [388, 345] on div "[PERSON_NAME], B-175 Superking Booster Lucifer End. Emperor Dr, [PERSON_NAME], …" at bounding box center [657, 404] width 926 height 118
copy div "[PERSON_NAME], B-175 Superking Booster Lucifer End. Emperor Dr, [PERSON_NAME], …"
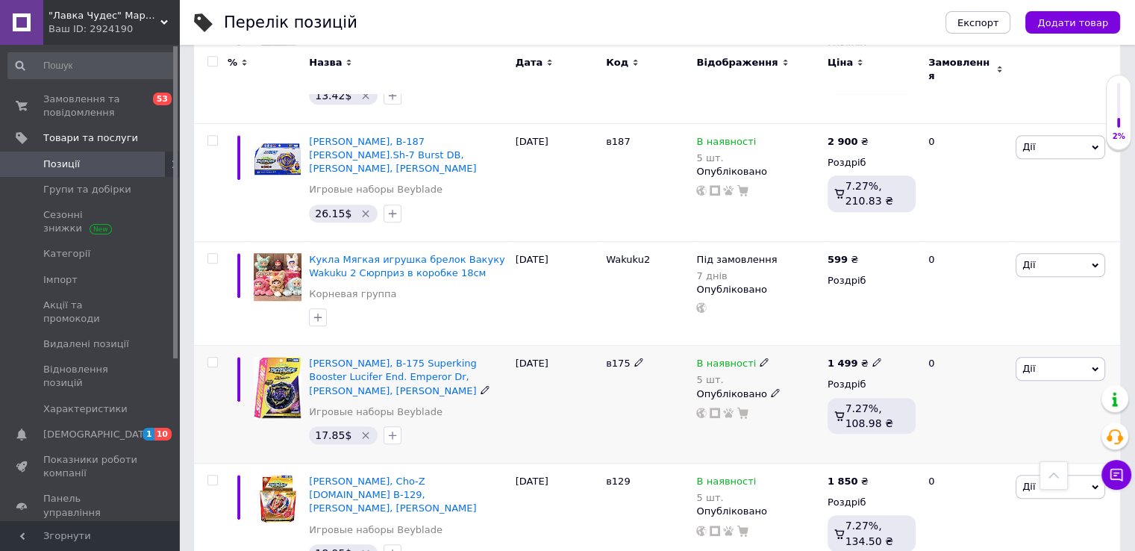
click at [452, 423] on div "17.85$" at bounding box center [408, 435] width 204 height 24
drag, startPoint x: 307, startPoint y: 300, endPoint x: 392, endPoint y: 326, distance: 89.7
click at [392, 345] on div "[PERSON_NAME], B-175 Superking Booster Lucifer End. Emperor Dr, [PERSON_NAME], …" at bounding box center [408, 404] width 206 height 118
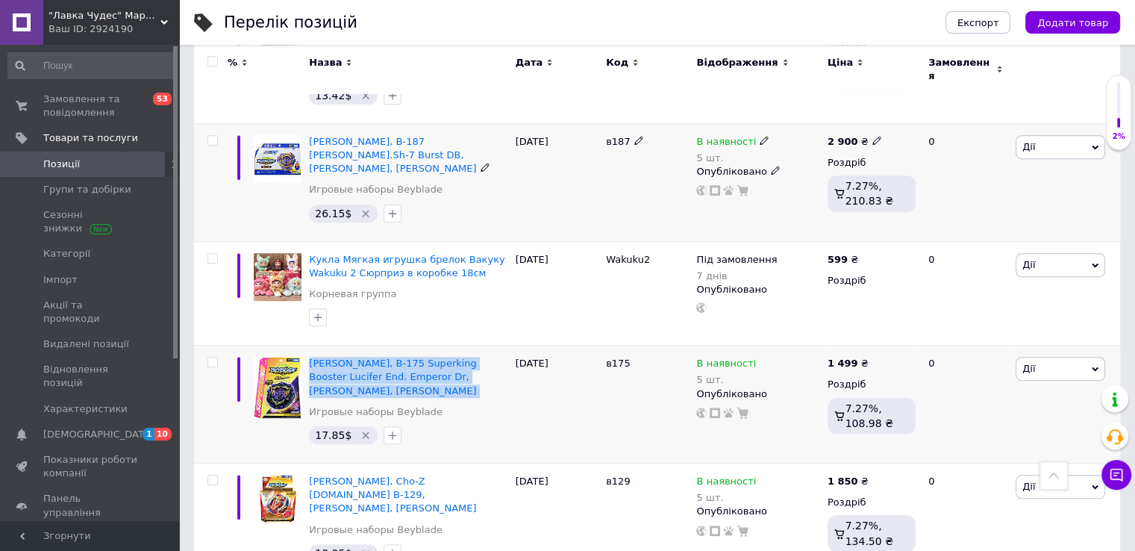
copy div "[PERSON_NAME], B-175 Superking Booster Lucifer End. Emperor Dr, [PERSON_NAME], …"
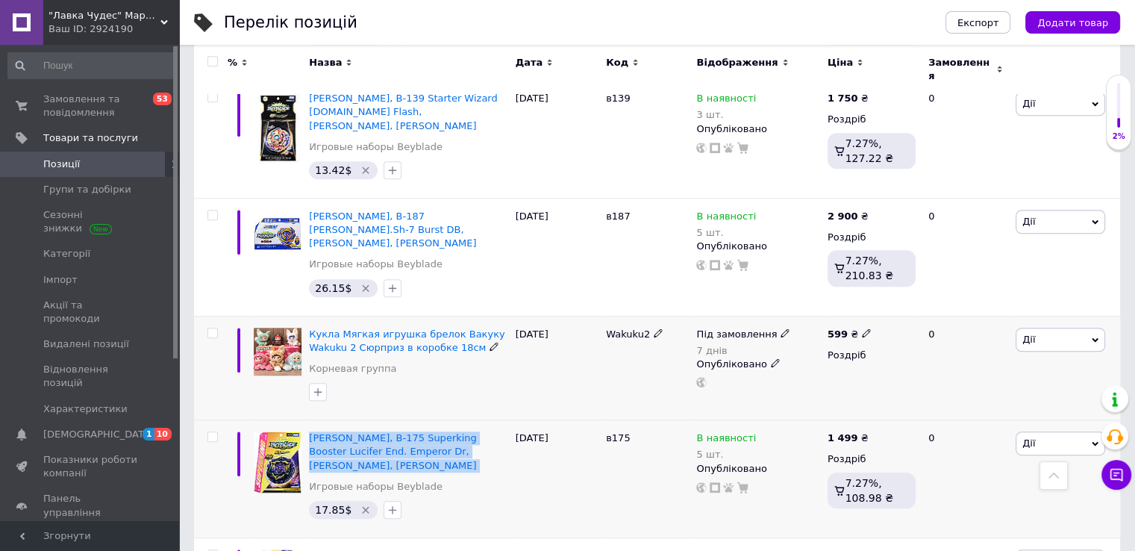
scroll to position [1457, 0]
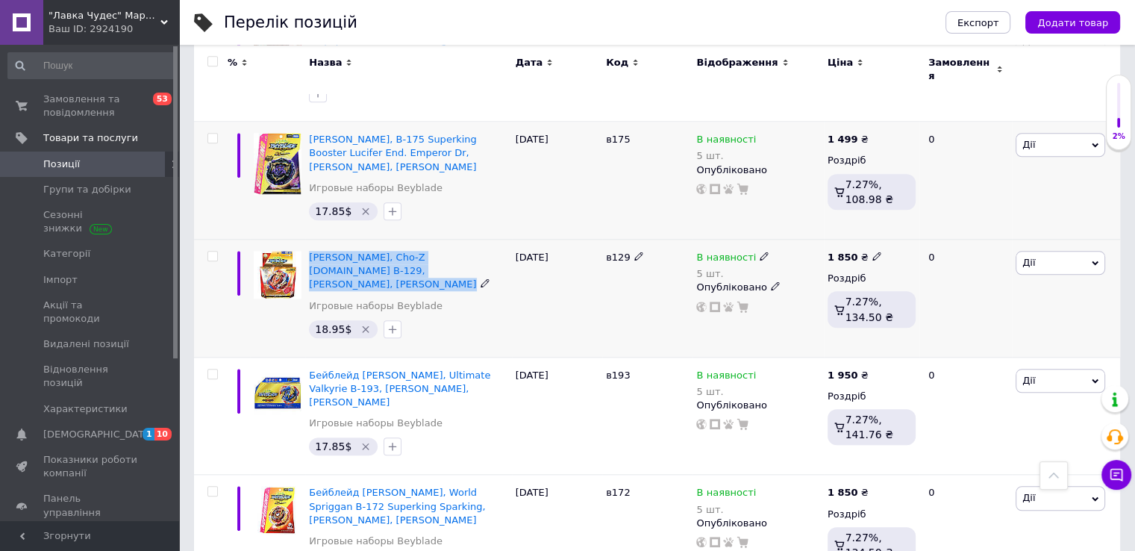
drag, startPoint x: 305, startPoint y: 194, endPoint x: 455, endPoint y: 204, distance: 150.3
click at [455, 239] on div "[PERSON_NAME], Cho-Z [DOMAIN_NAME] B-129, [PERSON_NAME], [PERSON_NAME] Игровые …" at bounding box center [408, 298] width 206 height 118
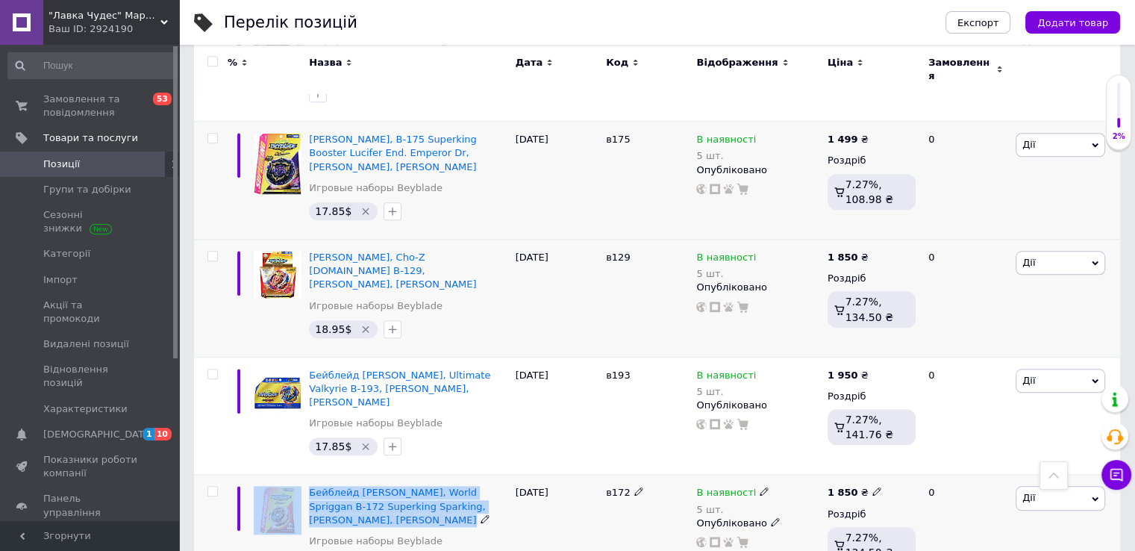
drag, startPoint x: 304, startPoint y: 406, endPoint x: 371, endPoint y: 434, distance: 72.2
click at [370, 475] on div "Бейблейд [PERSON_NAME], World Spriggan В-172 Superking Sparking, [PERSON_NAME],…" at bounding box center [657, 534] width 926 height 118
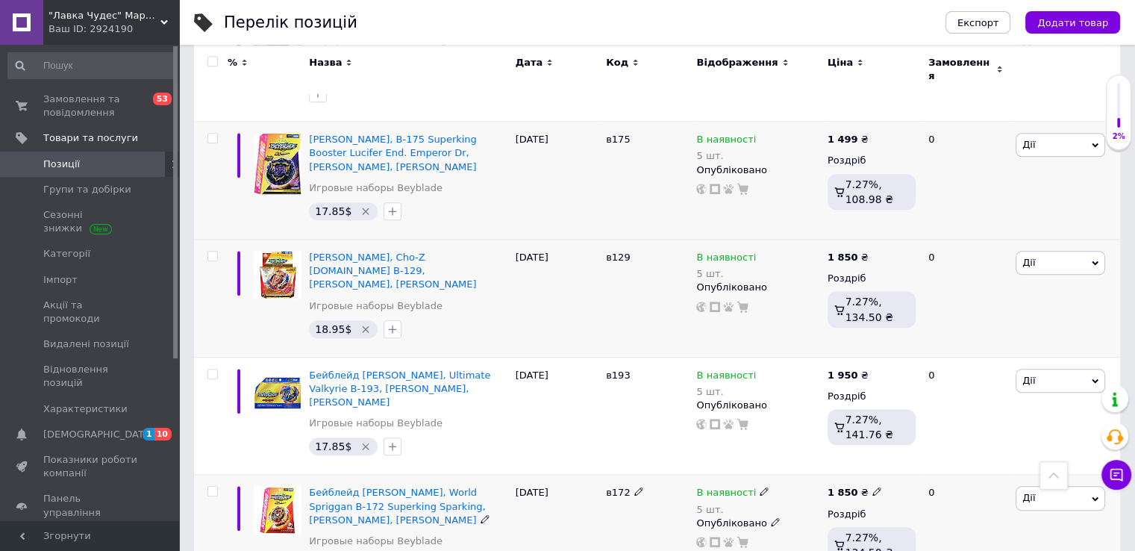
click at [286, 475] on div at bounding box center [277, 534] width 55 height 118
drag, startPoint x: 306, startPoint y: 407, endPoint x: 366, endPoint y: 428, distance: 64.2
click at [366, 475] on div "Бейблейд [PERSON_NAME], World Spriggan В-172 Superking Sparking, [PERSON_NAME],…" at bounding box center [408, 534] width 206 height 118
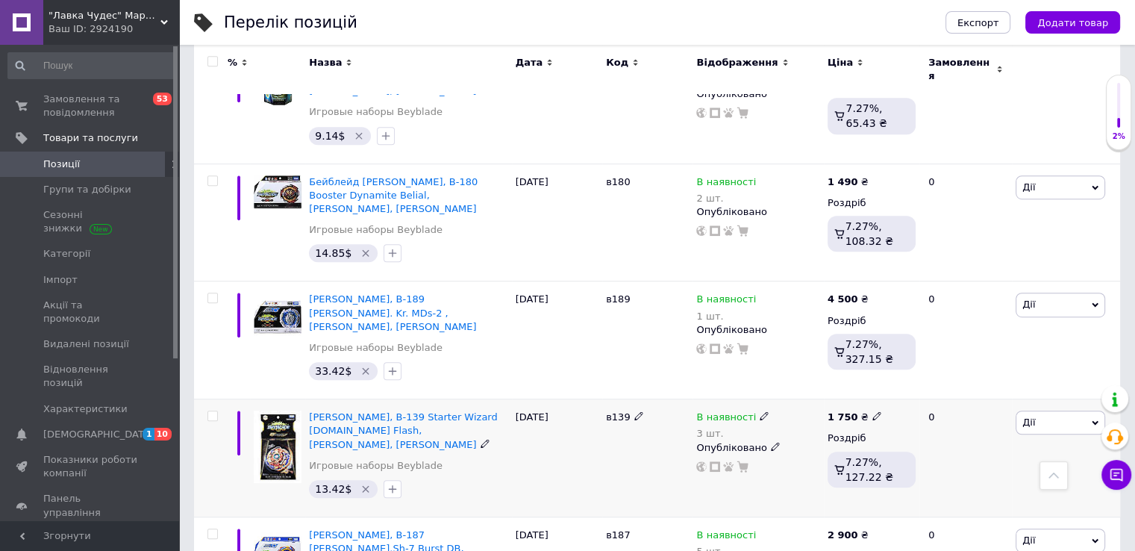
scroll to position [920, 0]
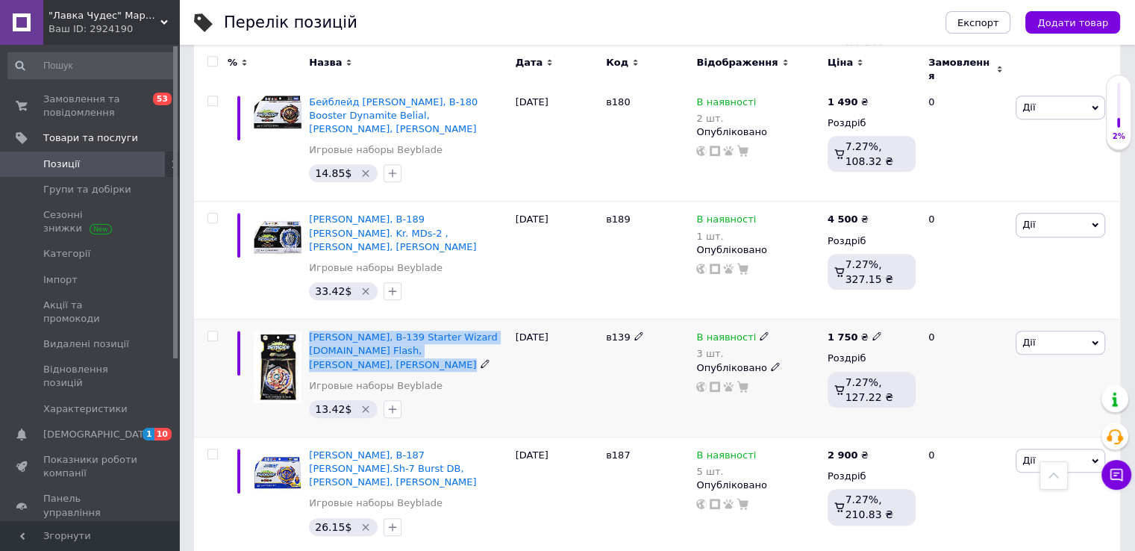
drag, startPoint x: 307, startPoint y: 273, endPoint x: 341, endPoint y: 299, distance: 43.1
click at [341, 319] on div "Бейблейд [PERSON_NAME], B-139 Starter Wizard [DOMAIN_NAME] Flash, [PERSON_NAME]…" at bounding box center [408, 378] width 206 height 118
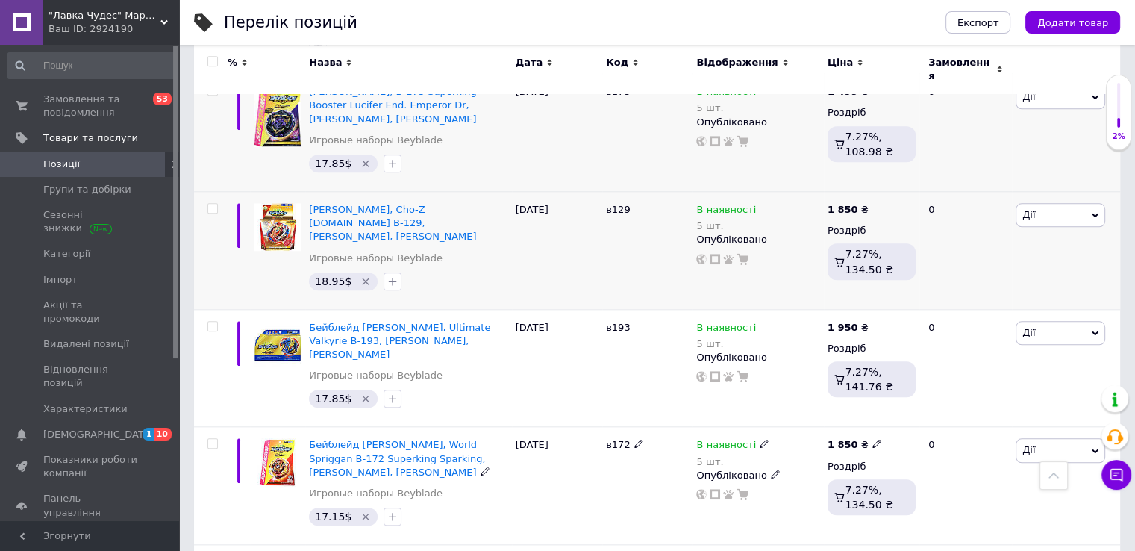
scroll to position [1729, 0]
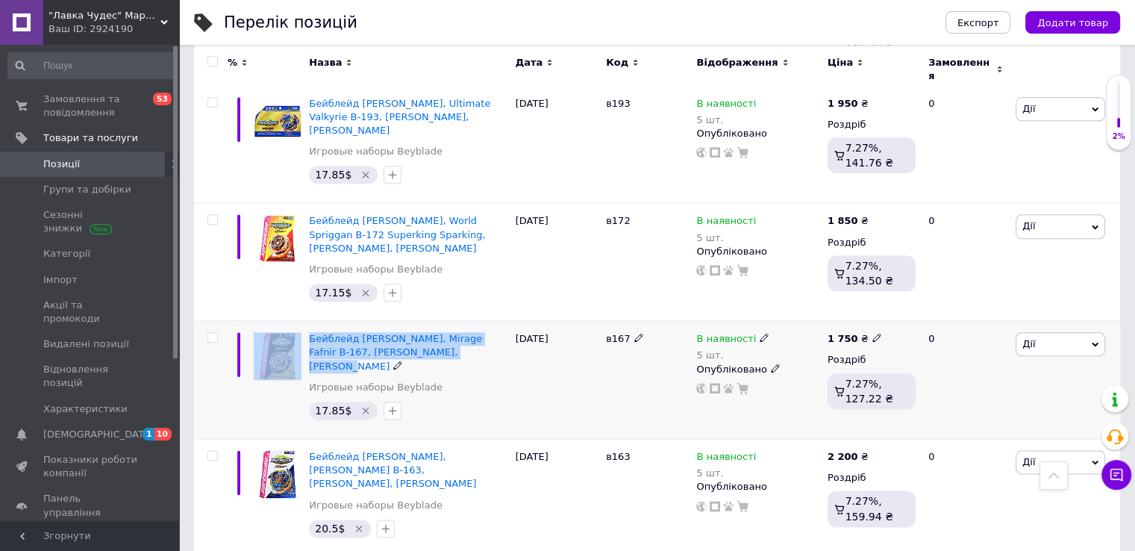
drag, startPoint x: 301, startPoint y: 248, endPoint x: 453, endPoint y: 268, distance: 152.8
click at [453, 321] on div "Бейблейд [PERSON_NAME], Mirage Fafnir В-167, [PERSON_NAME], Takara Tomy Игровые…" at bounding box center [657, 380] width 926 height 118
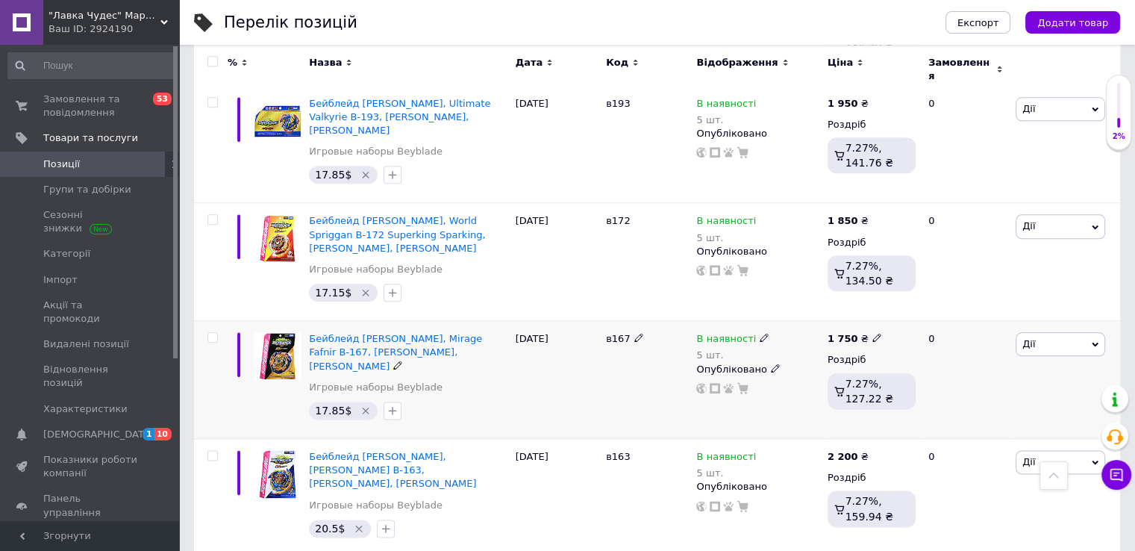
click at [466, 398] on div "17.85$" at bounding box center [408, 410] width 204 height 24
drag, startPoint x: 307, startPoint y: 248, endPoint x: 451, endPoint y: 271, distance: 145.0
click at [451, 321] on div "Бейблейд [PERSON_NAME], Mirage Fafnir В-167, [PERSON_NAME], [PERSON_NAME] Игров…" at bounding box center [408, 380] width 206 height 118
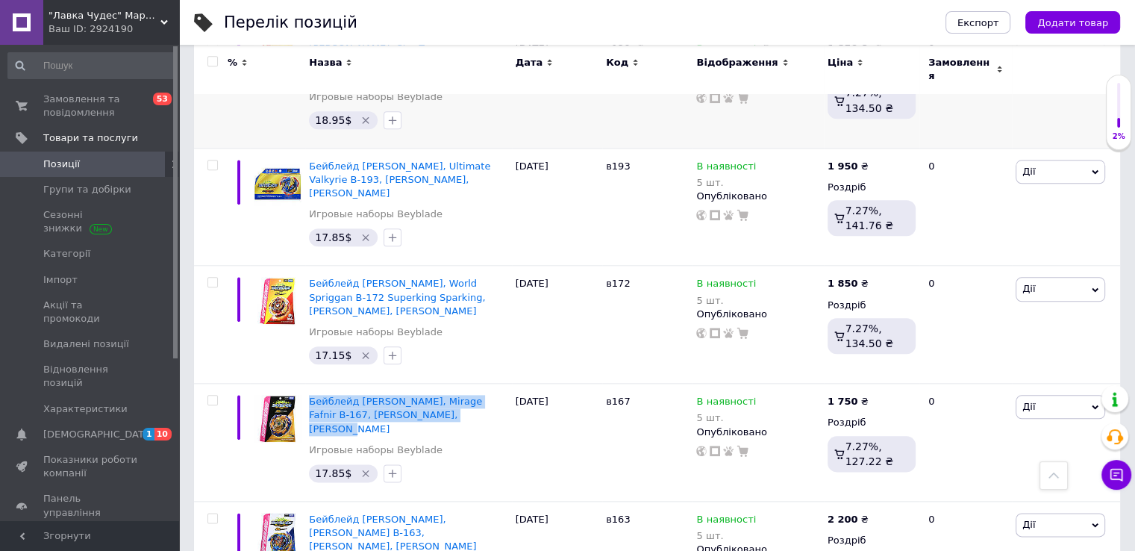
scroll to position [2039, 0]
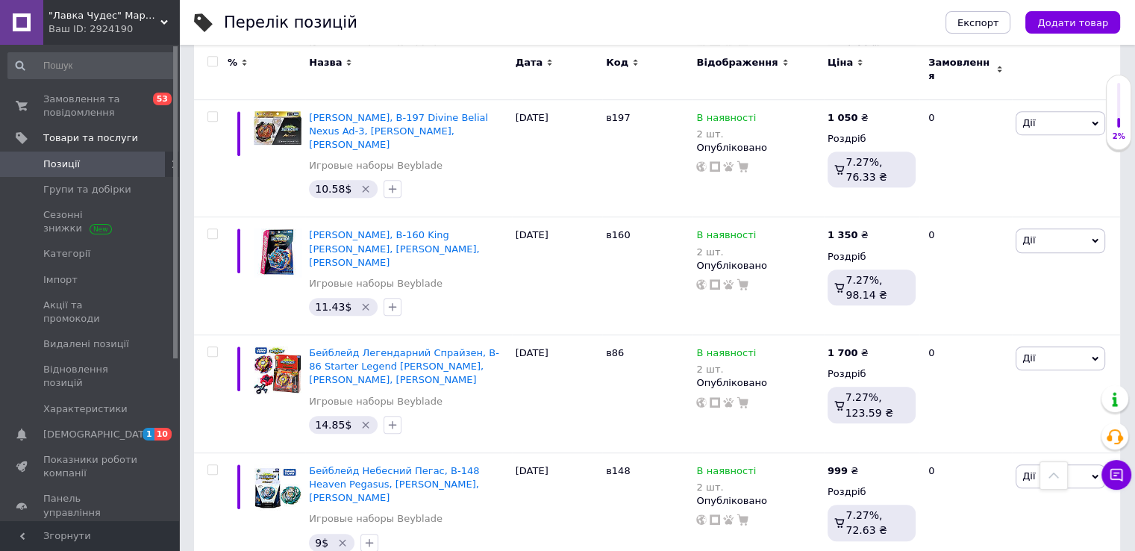
scroll to position [1009, 0]
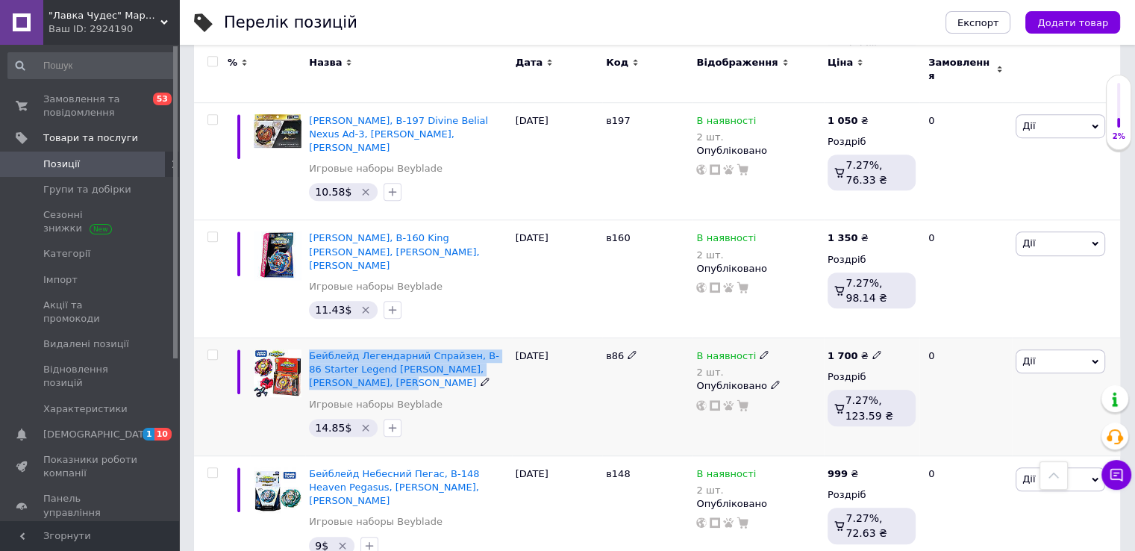
drag, startPoint x: 306, startPoint y: 254, endPoint x: 334, endPoint y: 287, distance: 43.4
click at [334, 338] on div "Бейблейд Легендарний Спрайзен, B-86 Starter Legend [PERSON_NAME], [PERSON_NAME]…" at bounding box center [408, 397] width 206 height 118
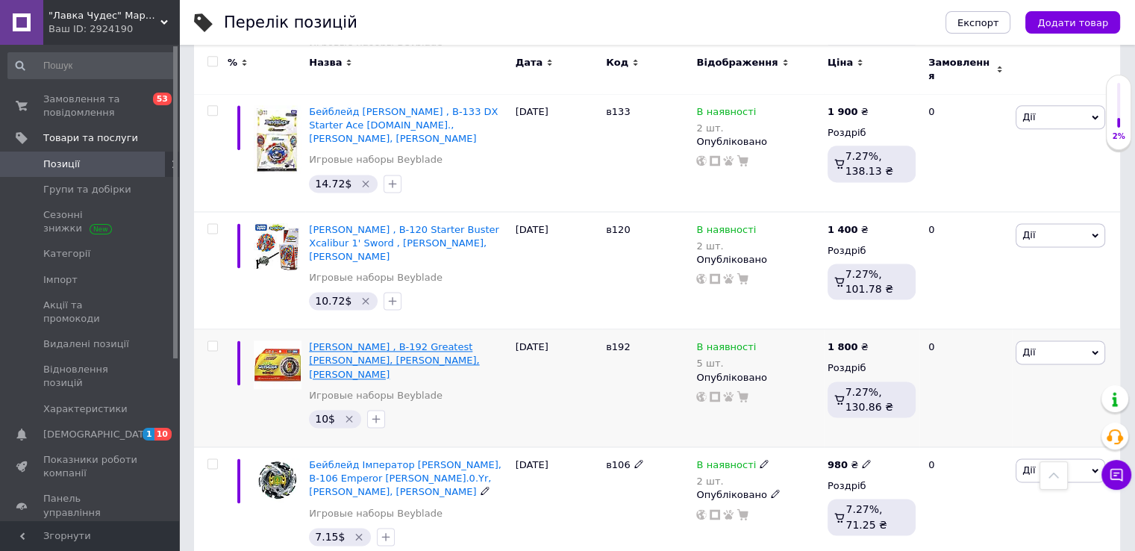
scroll to position [1979, 0]
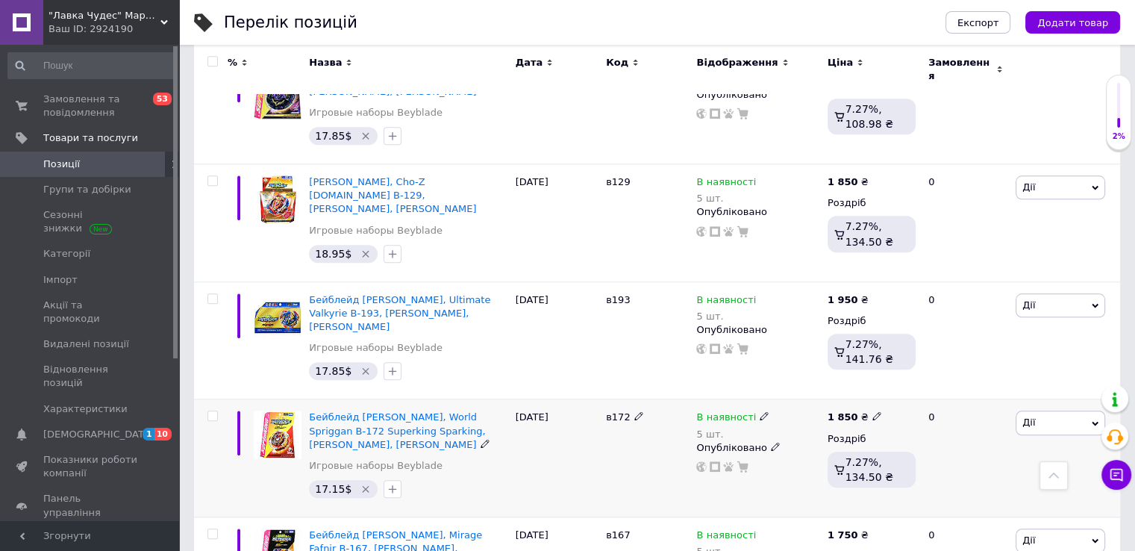
scroll to position [1457, 0]
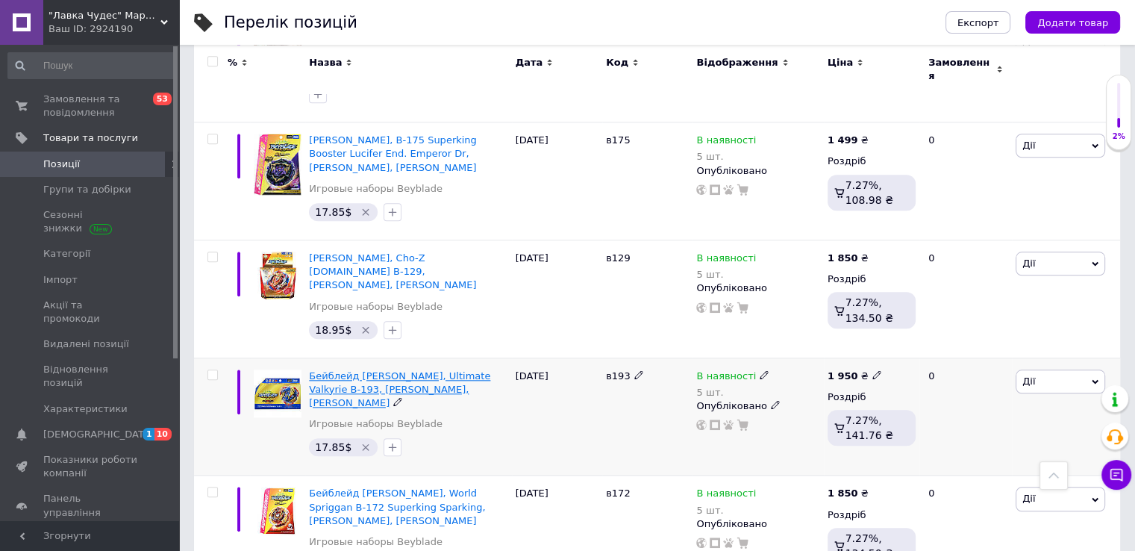
drag, startPoint x: 307, startPoint y: 299, endPoint x: 487, endPoint y: 320, distance: 180.3
click at [487, 357] on div "Бейблейд Ультімейт Волтраек, Ultimate Valkyrie В-193, [PERSON_NAME], [PERSON_NA…" at bounding box center [408, 416] width 206 height 118
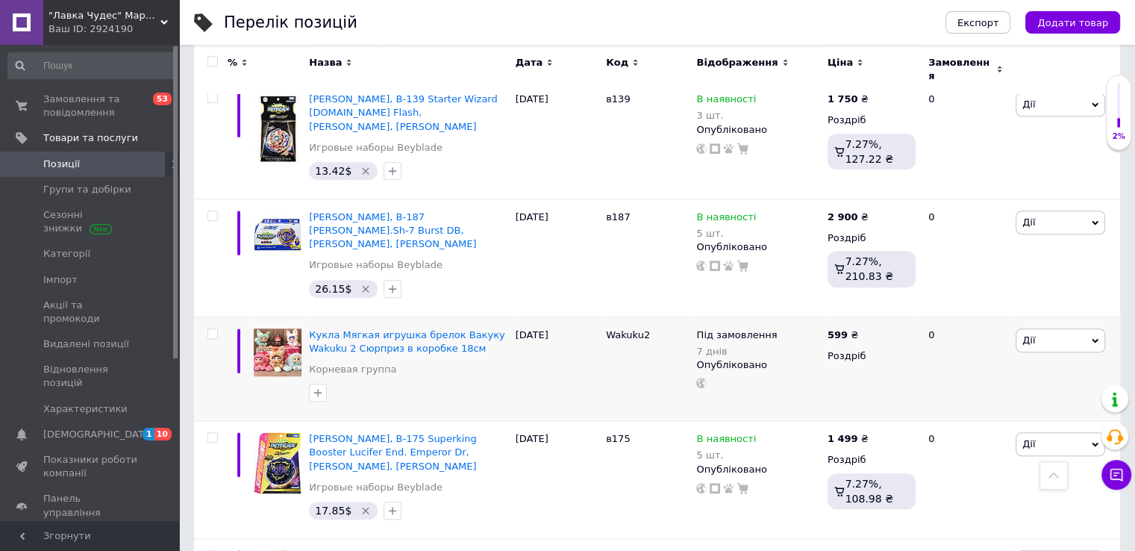
scroll to position [1083, 0]
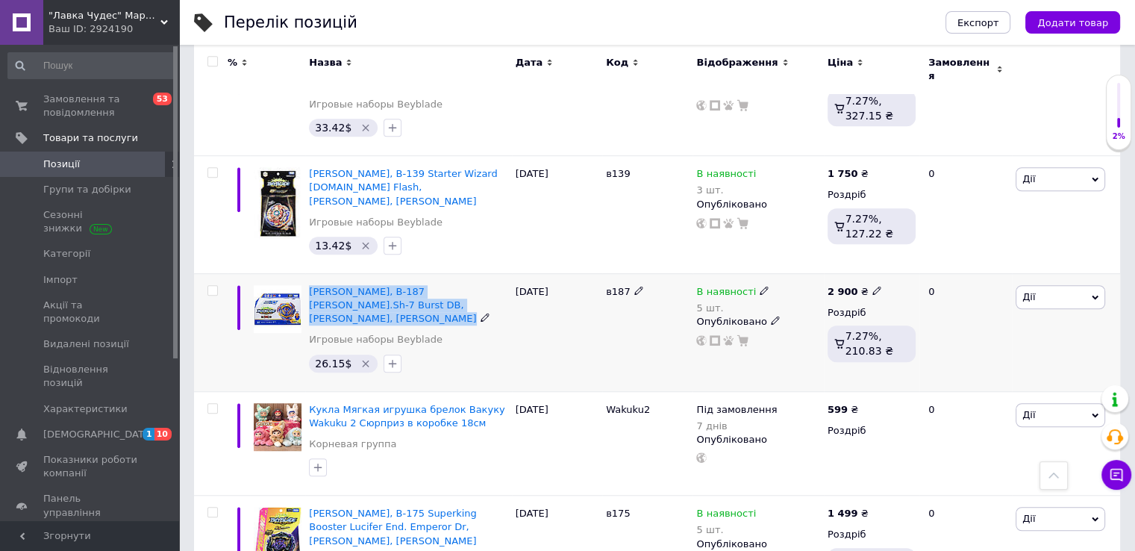
drag, startPoint x: 307, startPoint y: 228, endPoint x: 339, endPoint y: 255, distance: 41.8
click at [339, 273] on div "[PERSON_NAME], B-187 [PERSON_NAME].Sh-7 Burst DB, [PERSON_NAME], [PERSON_NAME] …" at bounding box center [408, 332] width 206 height 118
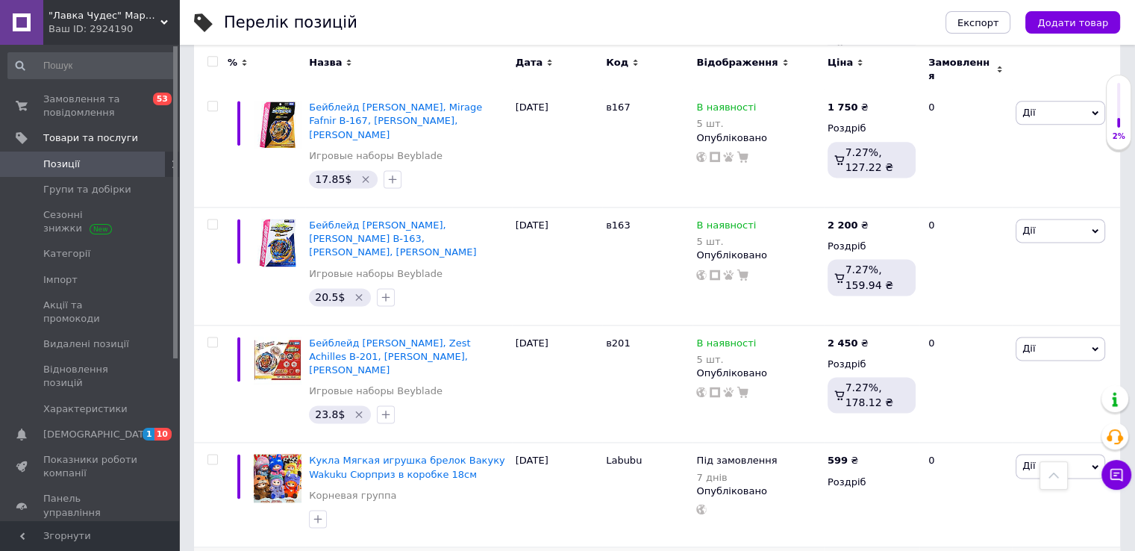
scroll to position [2039, 0]
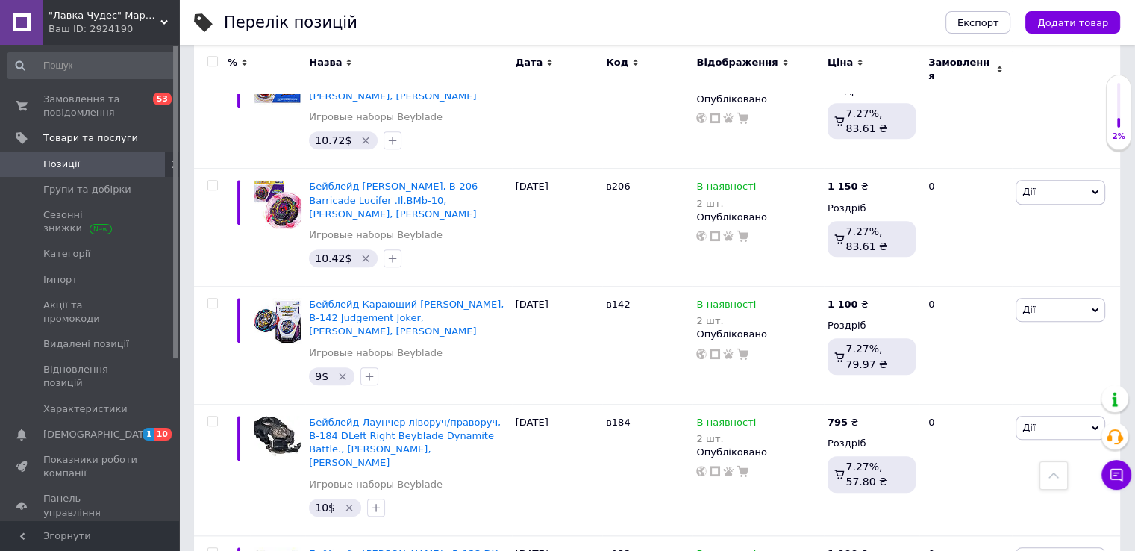
scroll to position [1382, 0]
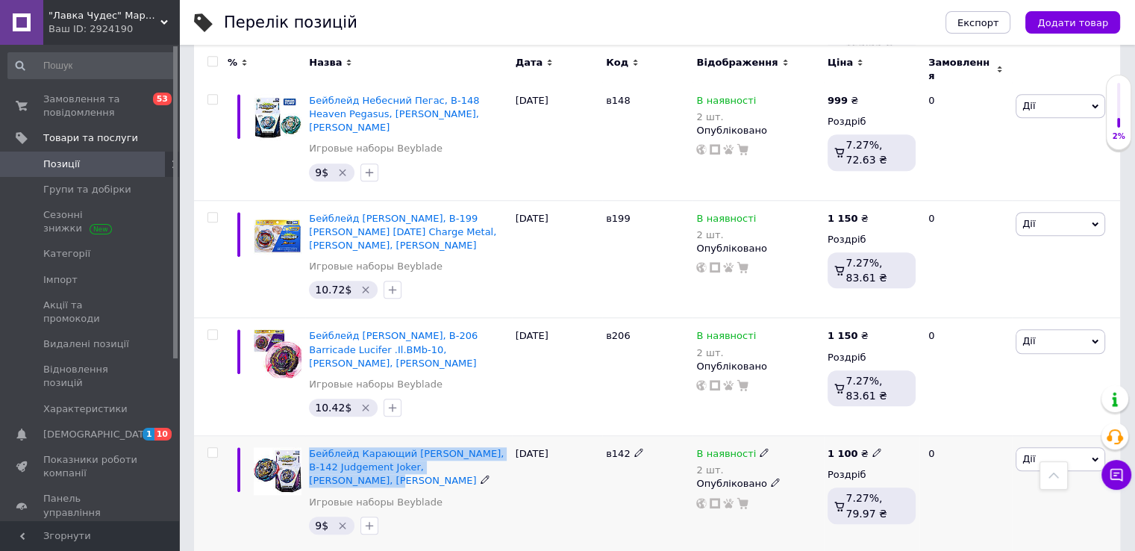
drag, startPoint x: 306, startPoint y: 336, endPoint x: 503, endPoint y: 354, distance: 197.8
click at [503, 436] on div "Бейблейд Карающий [PERSON_NAME], B-142 Judgement Joker, [PERSON_NAME], [PERSON_…" at bounding box center [408, 495] width 206 height 118
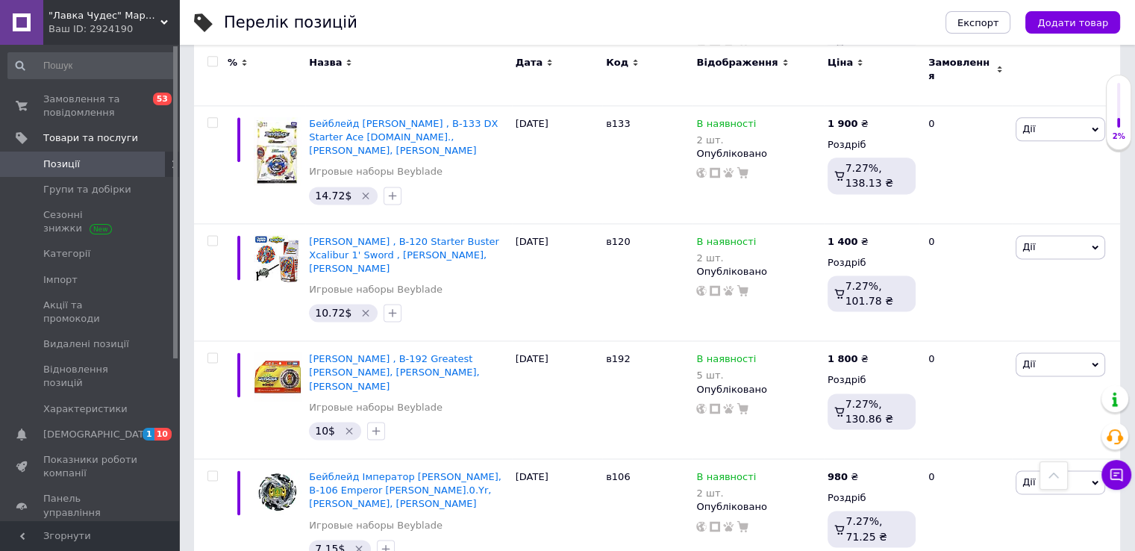
scroll to position [1979, 0]
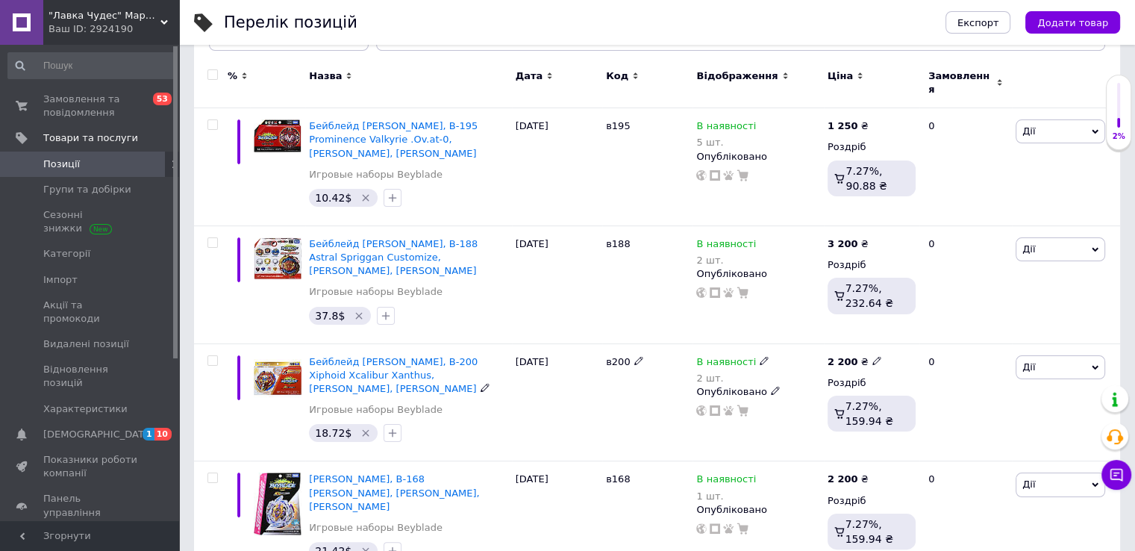
scroll to position [188, 0]
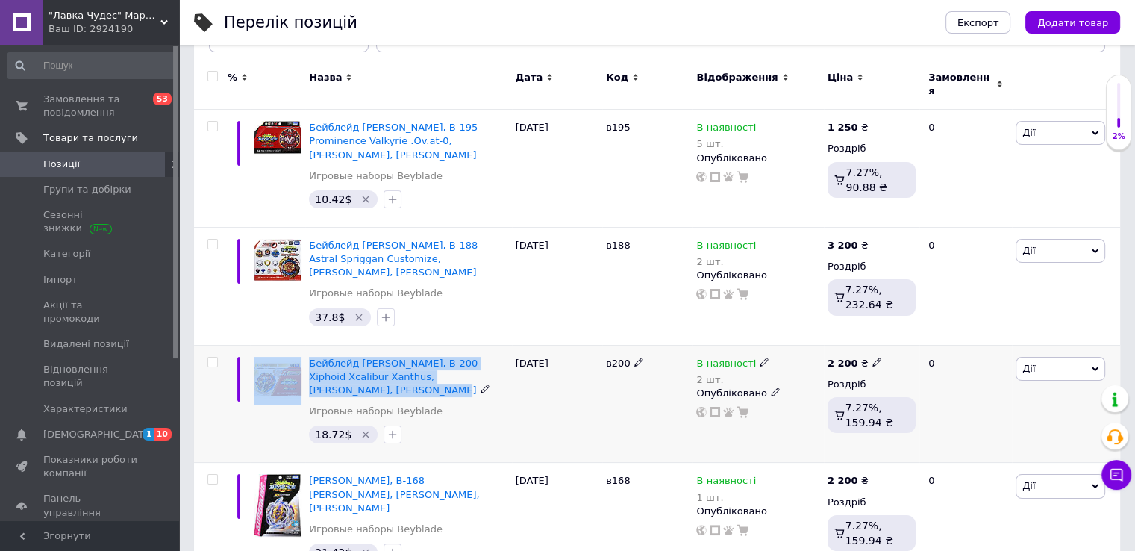
drag, startPoint x: 304, startPoint y: 351, endPoint x: 505, endPoint y: 361, distance: 201.0
click at [505, 361] on div "Бейблейд [PERSON_NAME], B-200 Xiphoid Xcalibur Xanthus, [PERSON_NAME], Takara T…" at bounding box center [657, 404] width 926 height 118
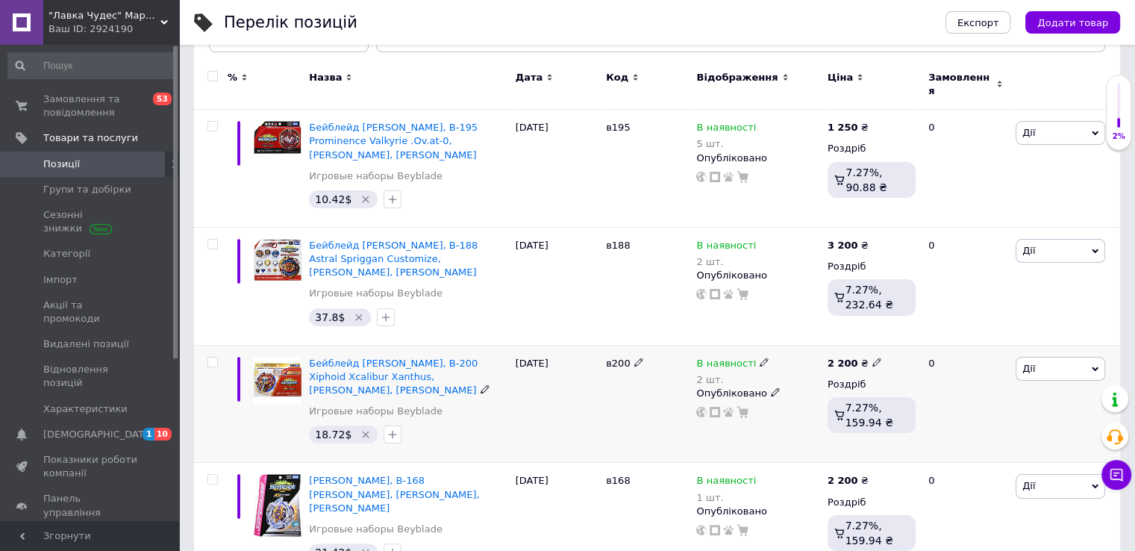
click at [285, 419] on div at bounding box center [277, 404] width 55 height 118
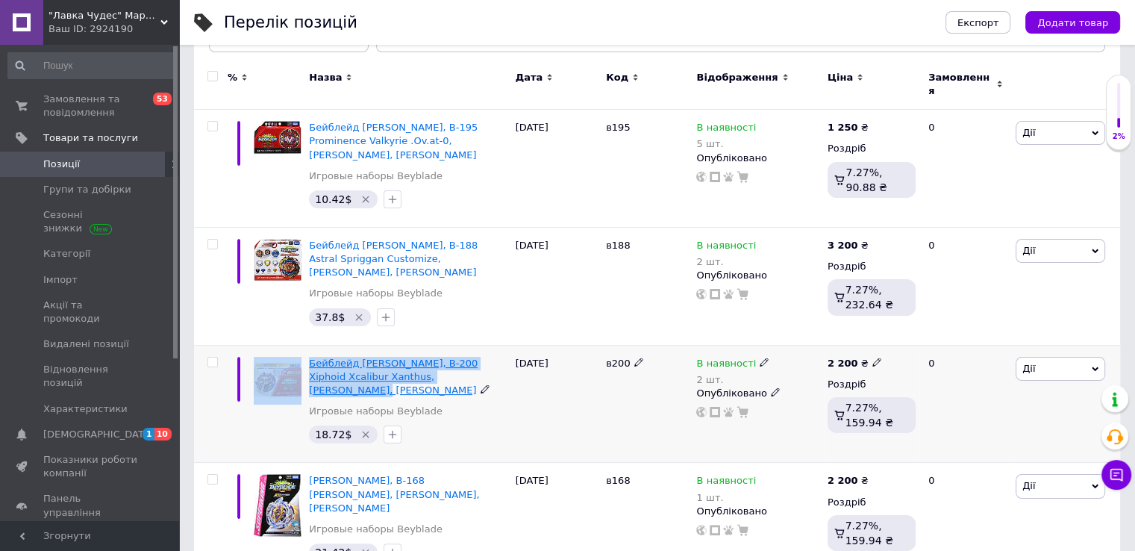
drag, startPoint x: 303, startPoint y: 348, endPoint x: 441, endPoint y: 365, distance: 139.1
click at [441, 365] on div "Бейблейд [PERSON_NAME], B-200 Xiphoid Xcalibur Xanthus, [PERSON_NAME], Takara T…" at bounding box center [657, 404] width 926 height 118
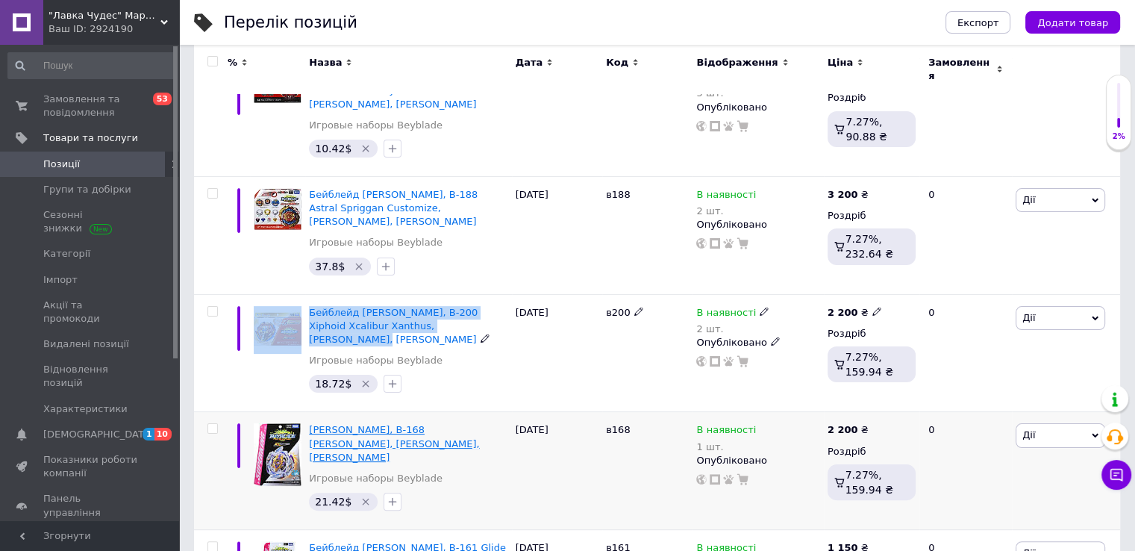
scroll to position [263, 0]
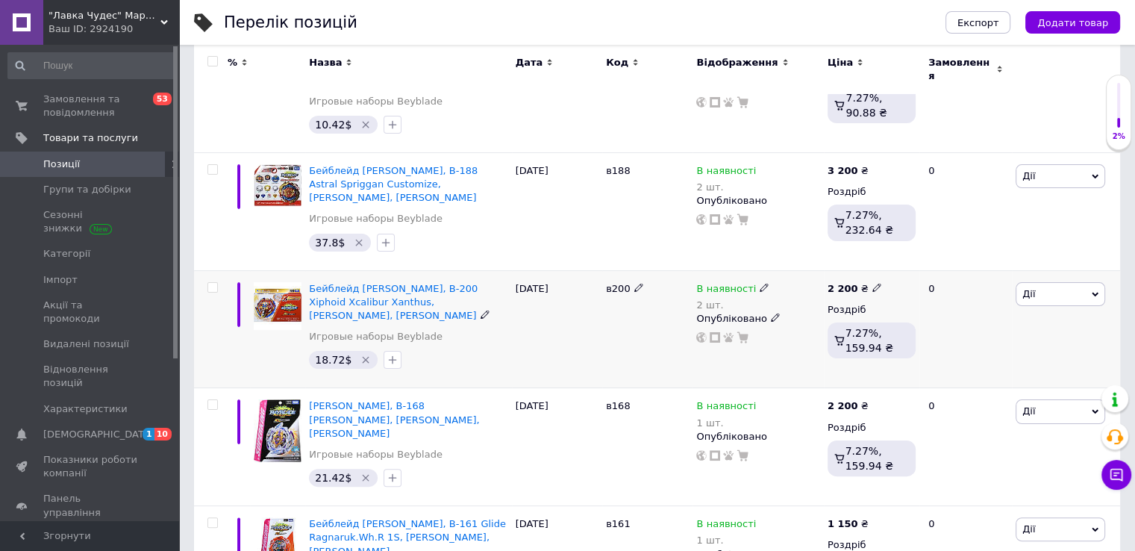
click at [478, 352] on div "18.72$" at bounding box center [408, 360] width 204 height 24
drag, startPoint x: 306, startPoint y: 272, endPoint x: 442, endPoint y: 290, distance: 136.9
click at [442, 290] on div "Бейблейд [PERSON_NAME], B-200 Xiphoid Xcalibur Xanthus, [PERSON_NAME], Takara T…" at bounding box center [408, 329] width 206 height 118
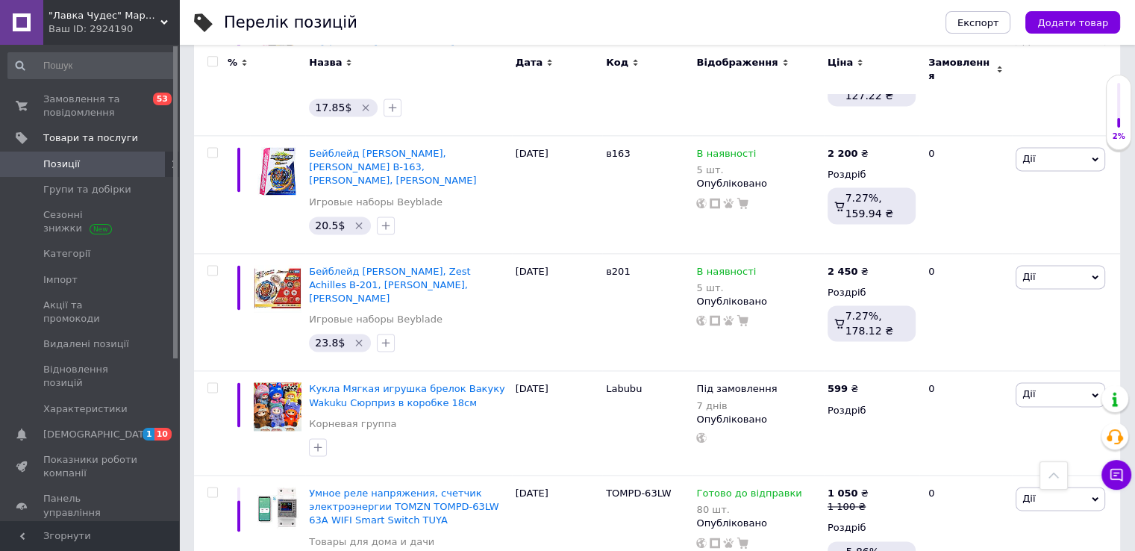
scroll to position [2039, 0]
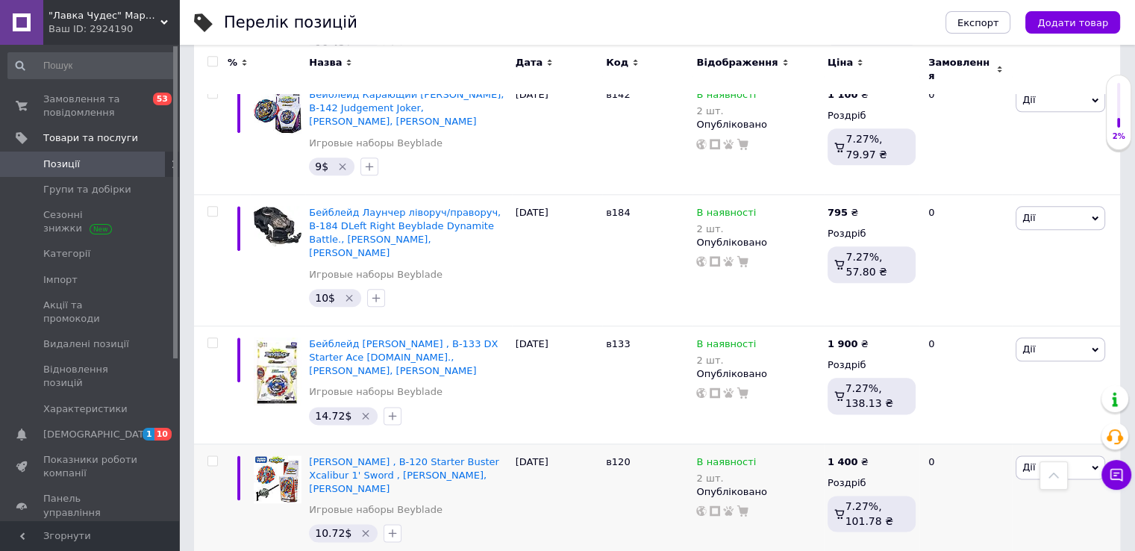
scroll to position [1755, 0]
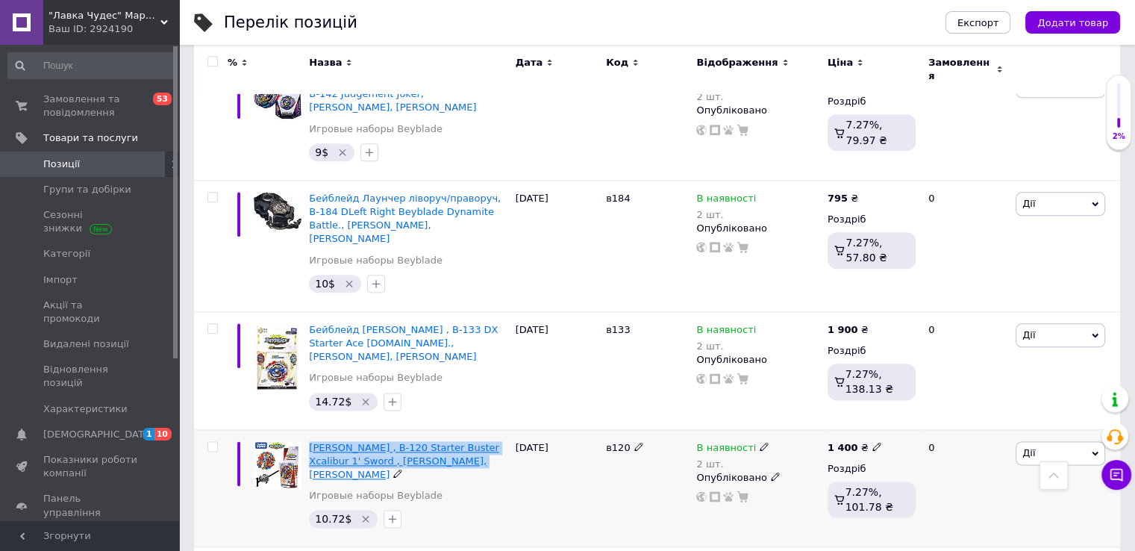
drag, startPoint x: 306, startPoint y: 293, endPoint x: 447, endPoint y: 308, distance: 141.8
click at [447, 429] on div "Бейблейд Ескаліус , B-120 Starter Buster Xcalibur 1' Sword , [PERSON_NAME], [PE…" at bounding box center [408, 488] width 206 height 118
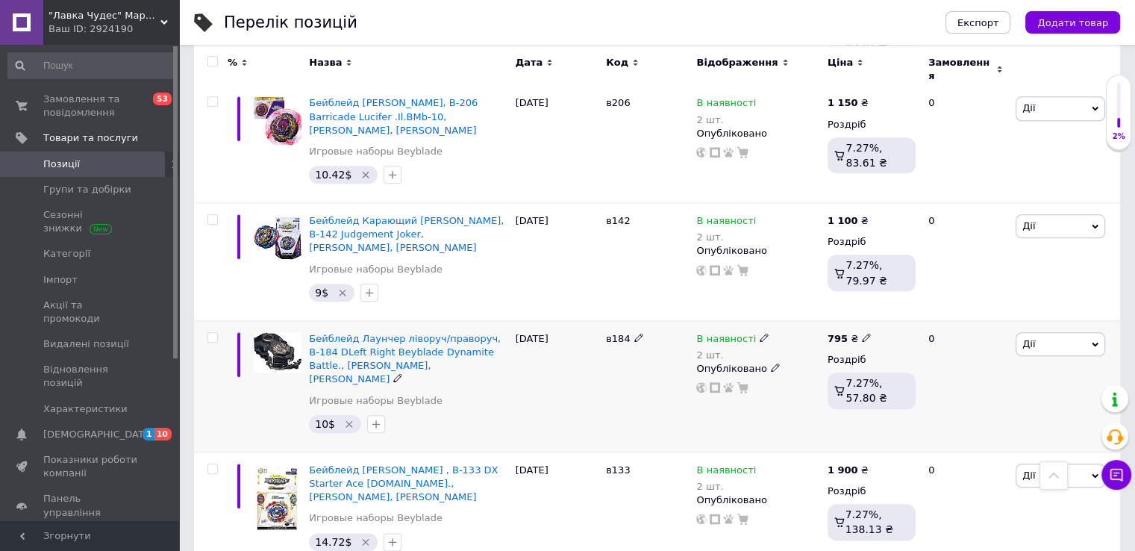
scroll to position [1606, 0]
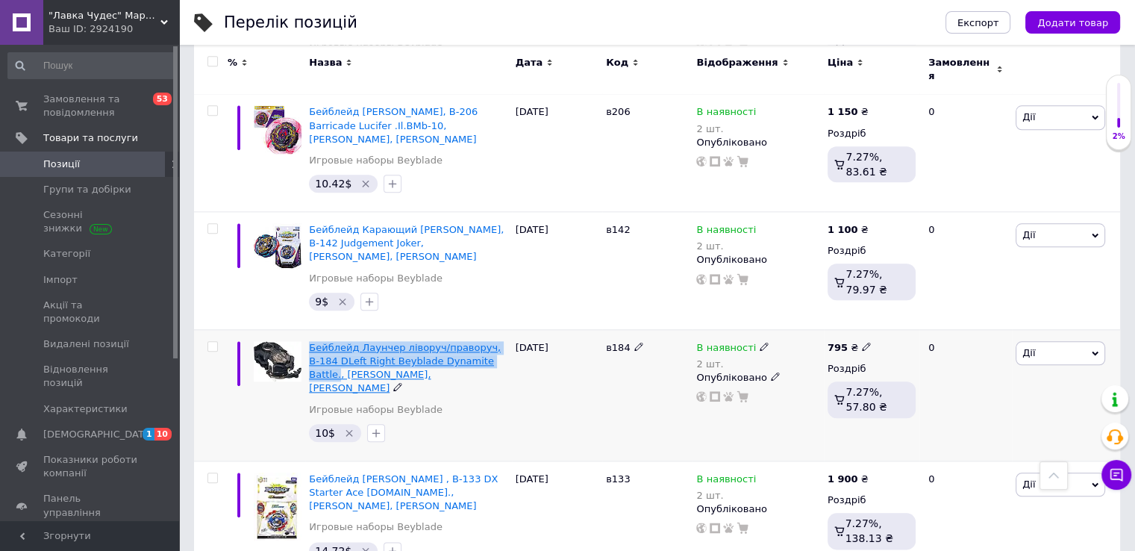
drag, startPoint x: 304, startPoint y: 219, endPoint x: 471, endPoint y: 231, distance: 166.8
click at [471, 329] on div "Бейблейд Лаунчер ліворуч/праворуч, B-184 DLeft Right Beyblade Dynamite Battle.,…" at bounding box center [408, 394] width 206 height 131
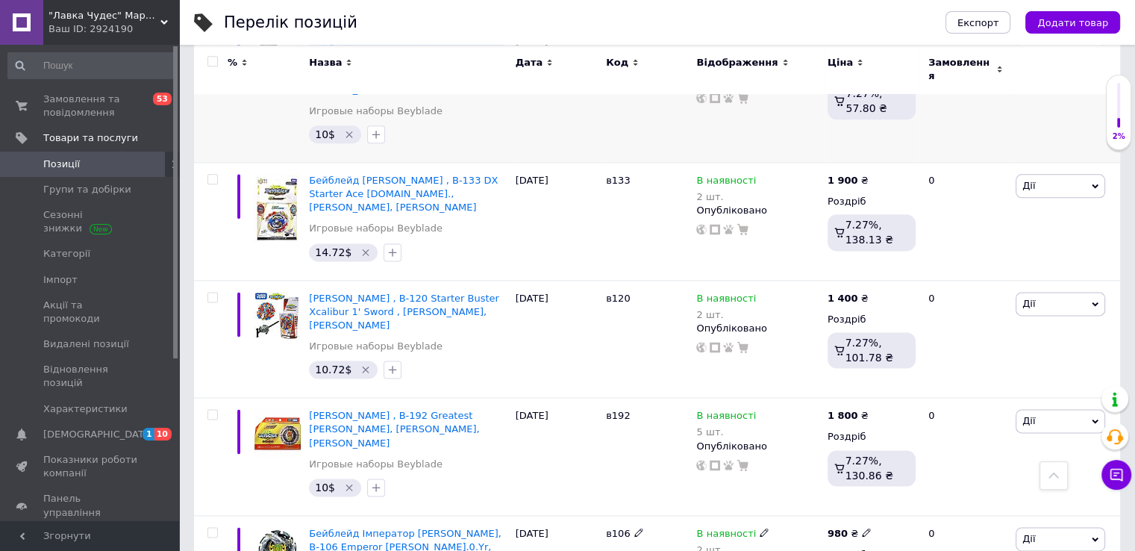
scroll to position [1979, 0]
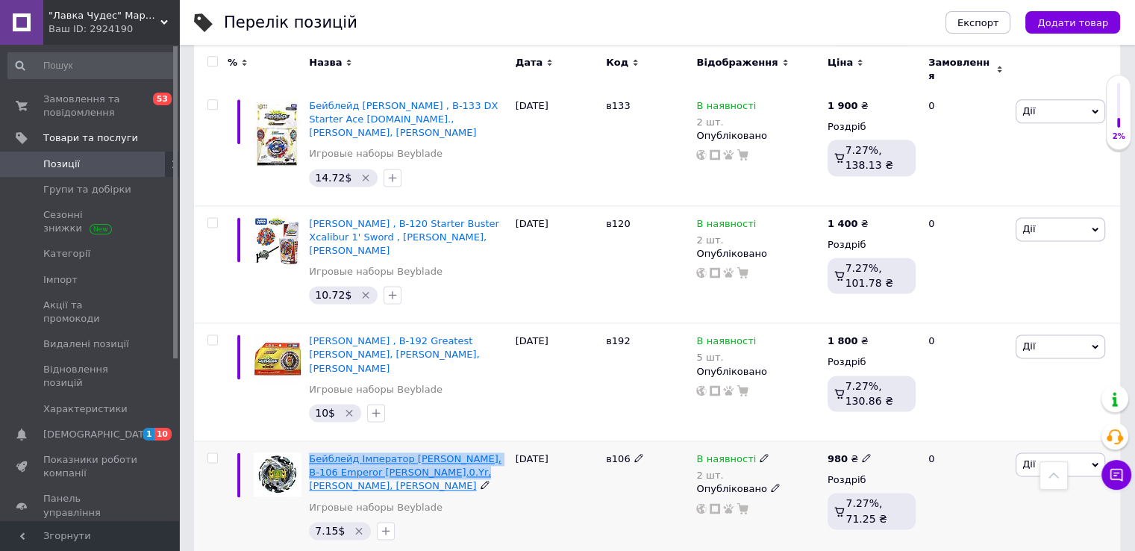
drag, startPoint x: 307, startPoint y: 281, endPoint x: 460, endPoint y: 295, distance: 153.6
click at [460, 441] on div "Бейблейд Імператор [PERSON_NAME], B-106 Emperor [PERSON_NAME].0.Yr, [PERSON_NAM…" at bounding box center [408, 500] width 206 height 118
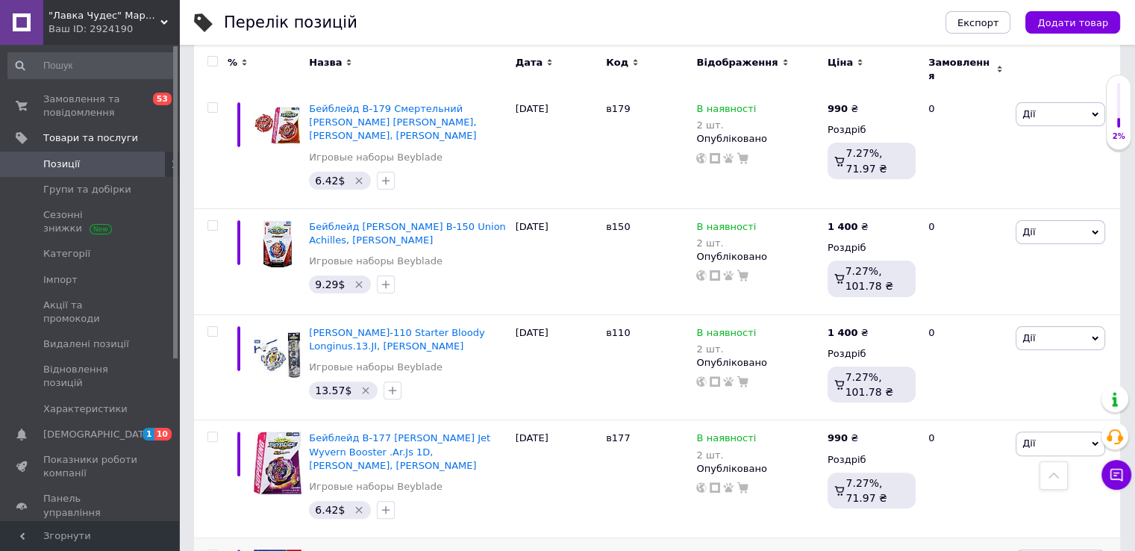
scroll to position [337, 0]
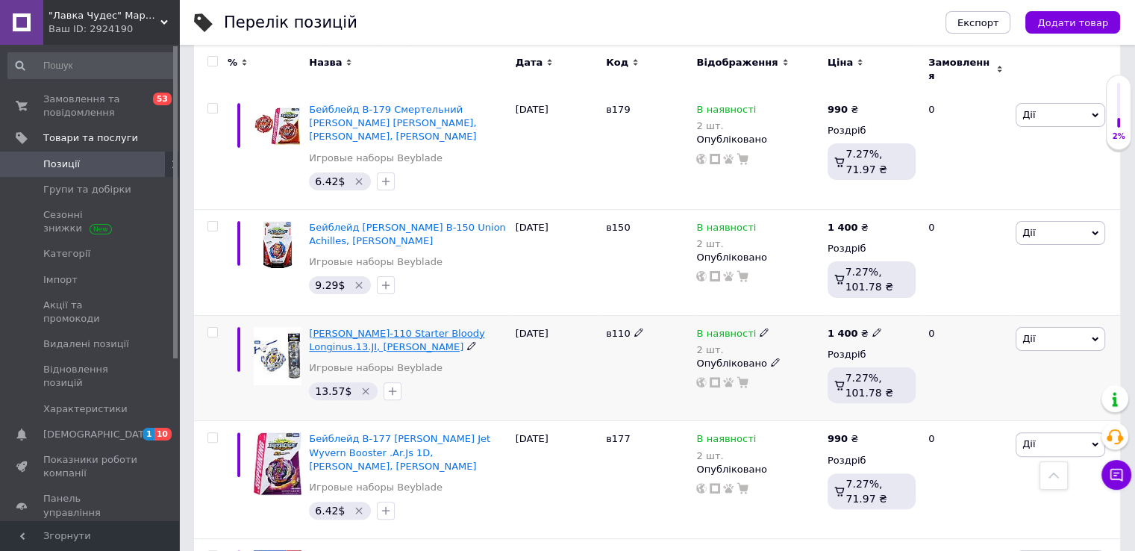
drag, startPoint x: 307, startPoint y: 292, endPoint x: 457, endPoint y: 307, distance: 150.0
click at [457, 315] on div "[PERSON_NAME]-110 Starter Bloody Longinus.13.JI, Takara Tomy Игровые наборы Bey…" at bounding box center [408, 368] width 206 height 106
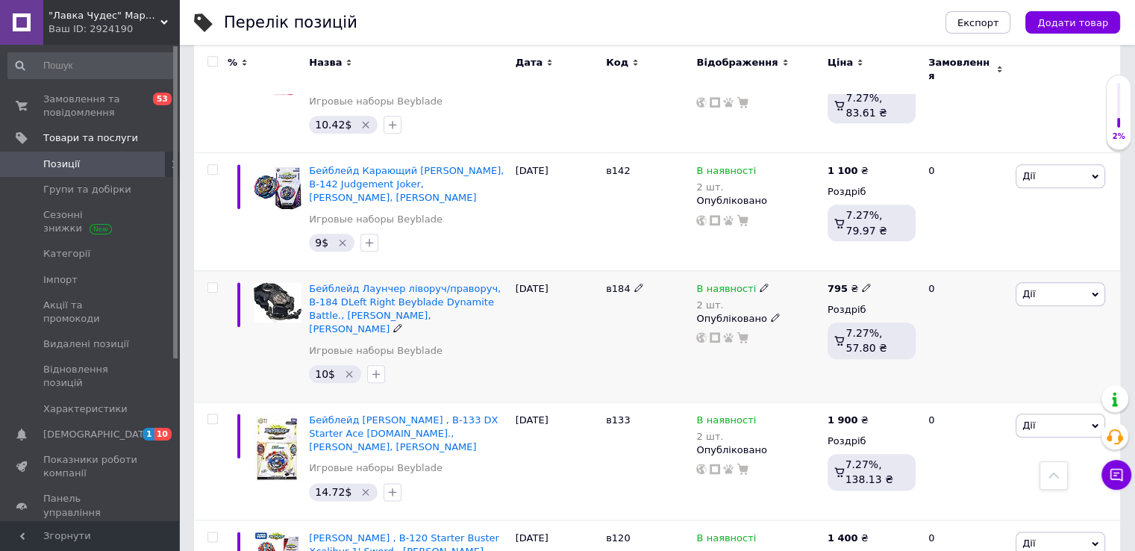
scroll to position [1716, 0]
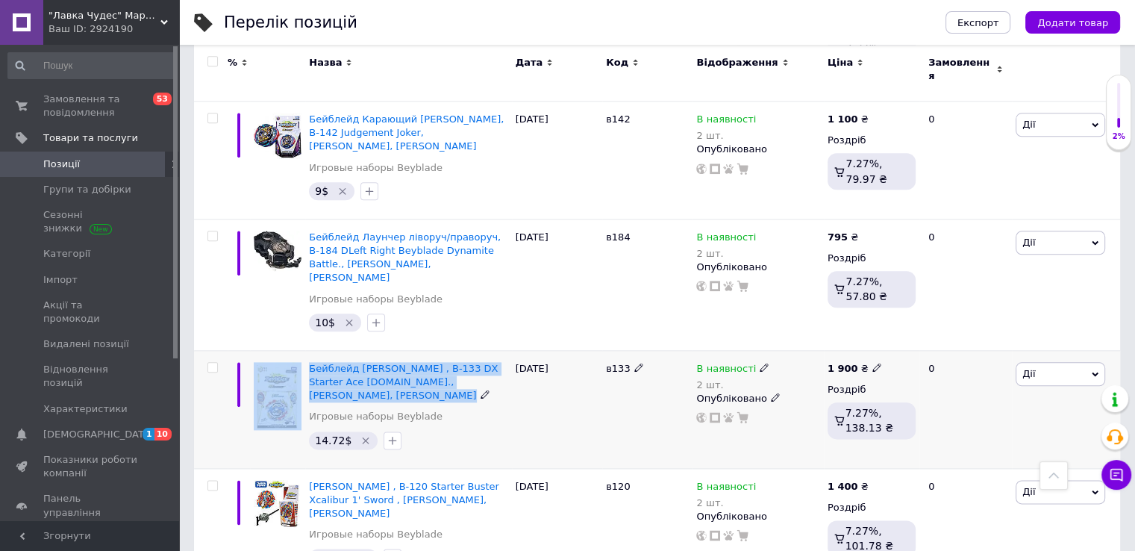
drag, startPoint x: 304, startPoint y: 227, endPoint x: 495, endPoint y: 244, distance: 191.8
click at [495, 350] on div "Бейблейд [PERSON_NAME] , B-133 DX Starter Ace [DOMAIN_NAME]., [PERSON_NAME], Ta…" at bounding box center [657, 409] width 926 height 118
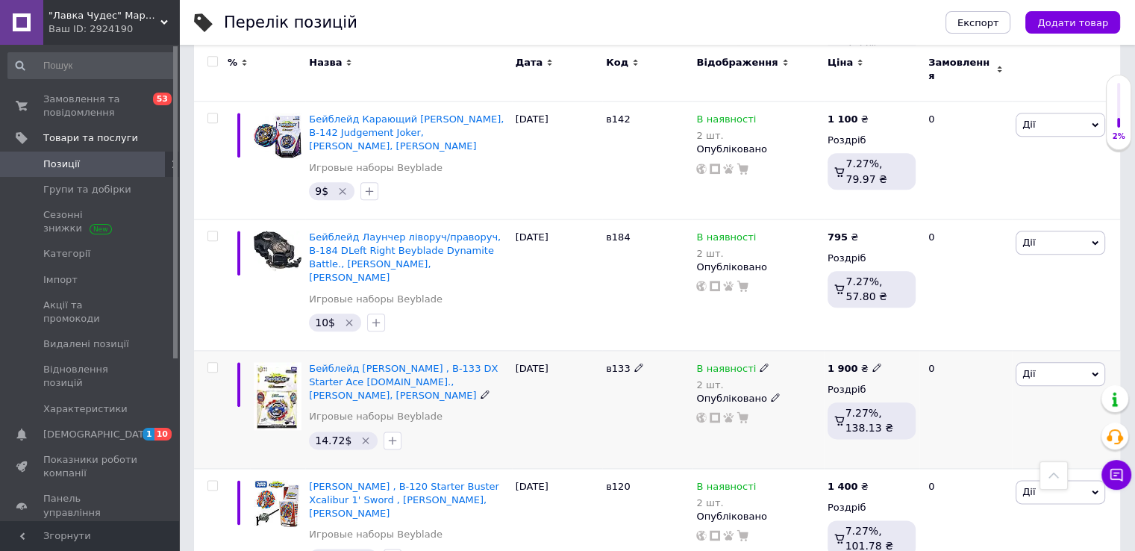
click at [469, 350] on div "Бейблейд [PERSON_NAME] , B-133 DX Starter Ace [DOMAIN_NAME]., [PERSON_NAME], [P…" at bounding box center [408, 409] width 206 height 118
drag, startPoint x: 306, startPoint y: 228, endPoint x: 427, endPoint y: 242, distance: 121.7
click at [427, 350] on div "Бейблейд [PERSON_NAME] , B-133 DX Starter Ace [DOMAIN_NAME]., [PERSON_NAME], [P…" at bounding box center [408, 409] width 206 height 118
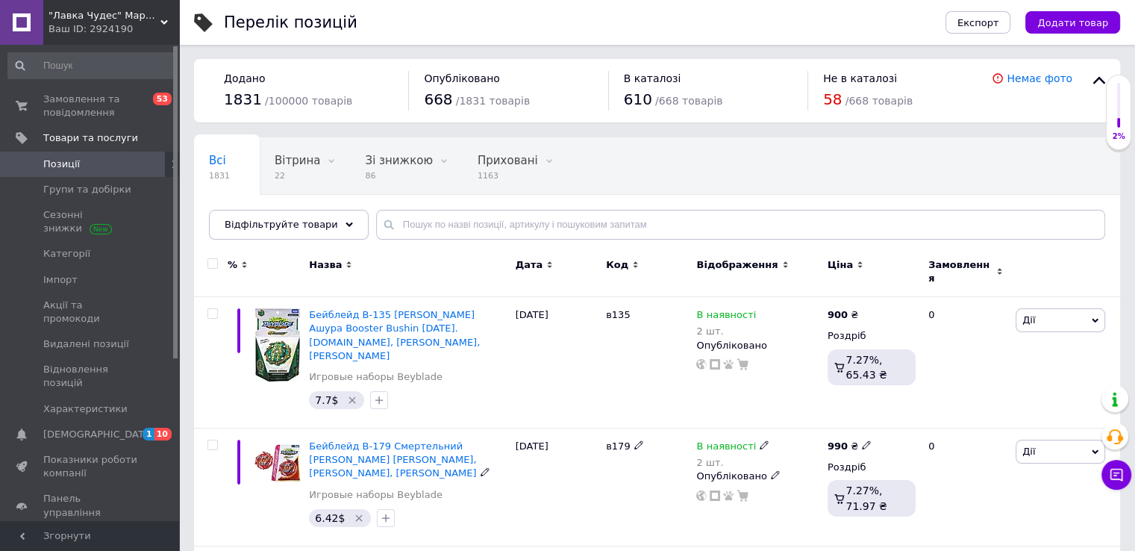
scroll to position [0, 0]
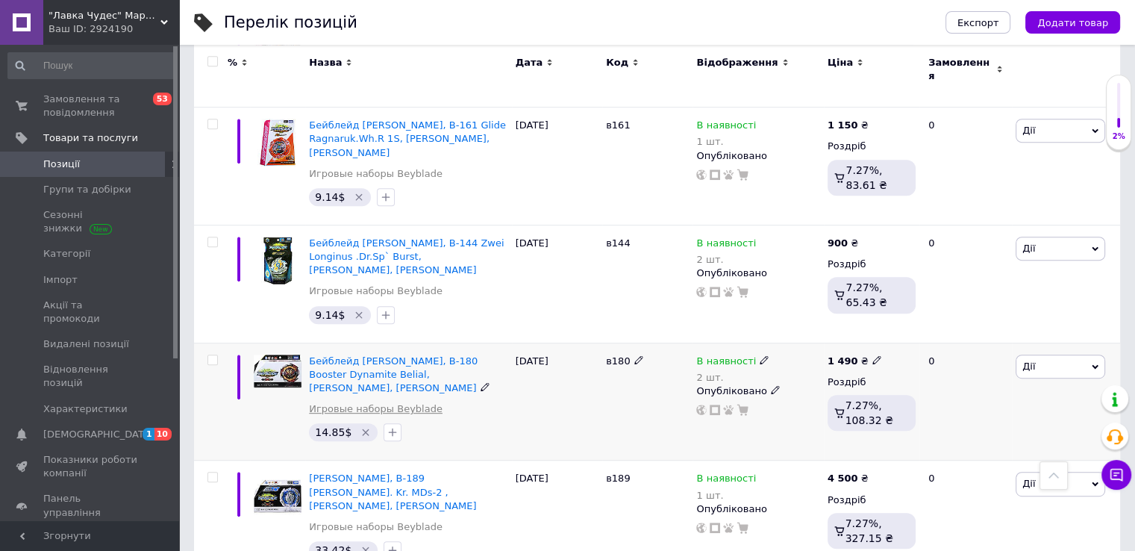
scroll to position [636, 0]
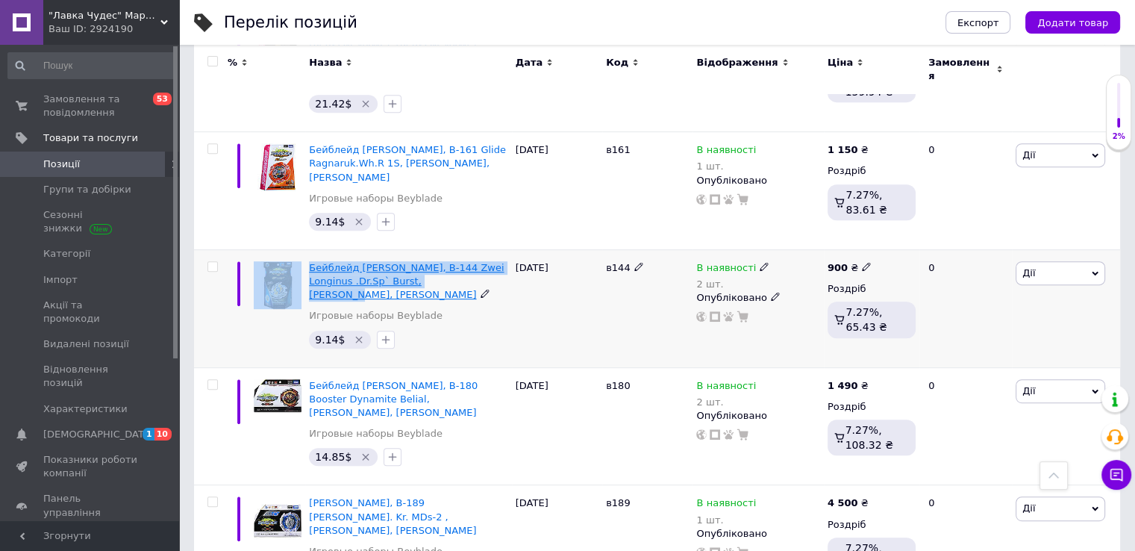
drag, startPoint x: 304, startPoint y: 216, endPoint x: 465, endPoint y: 236, distance: 161.6
click at [465, 249] on div "Бейблейд [PERSON_NAME], B-144 Zwei Longinus .Dr.Sp` Burst, [PERSON_NAME], Takar…" at bounding box center [657, 308] width 926 height 118
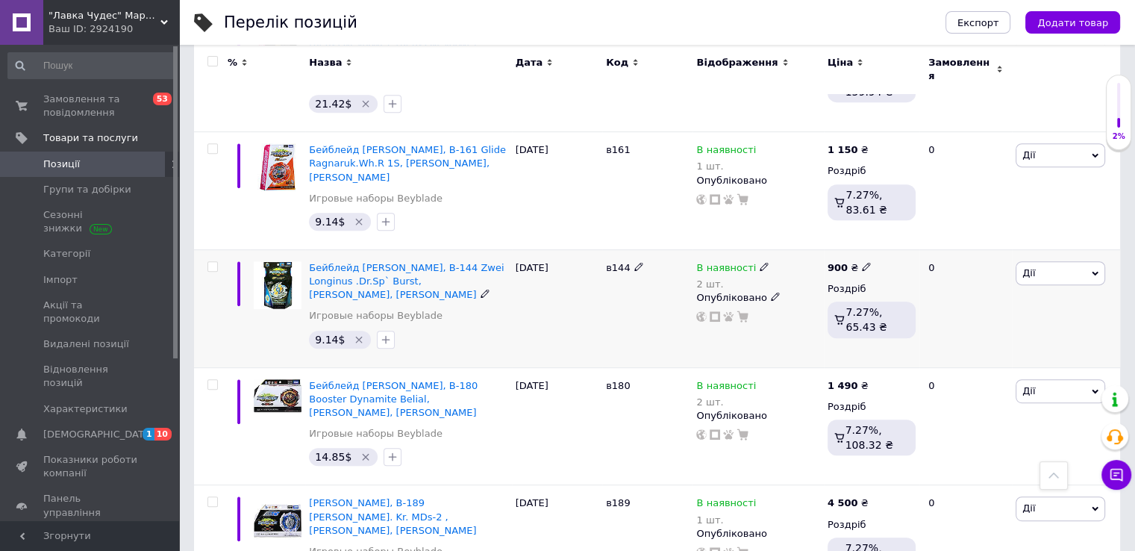
click at [462, 328] on div "9.14$" at bounding box center [408, 340] width 204 height 24
drag, startPoint x: 304, startPoint y: 214, endPoint x: 463, endPoint y: 231, distance: 159.9
click at [463, 249] on div "Бейблейд [PERSON_NAME], B-144 Zwei Longinus .Dr.Sp` Burst, [PERSON_NAME], Takar…" at bounding box center [408, 308] width 206 height 118
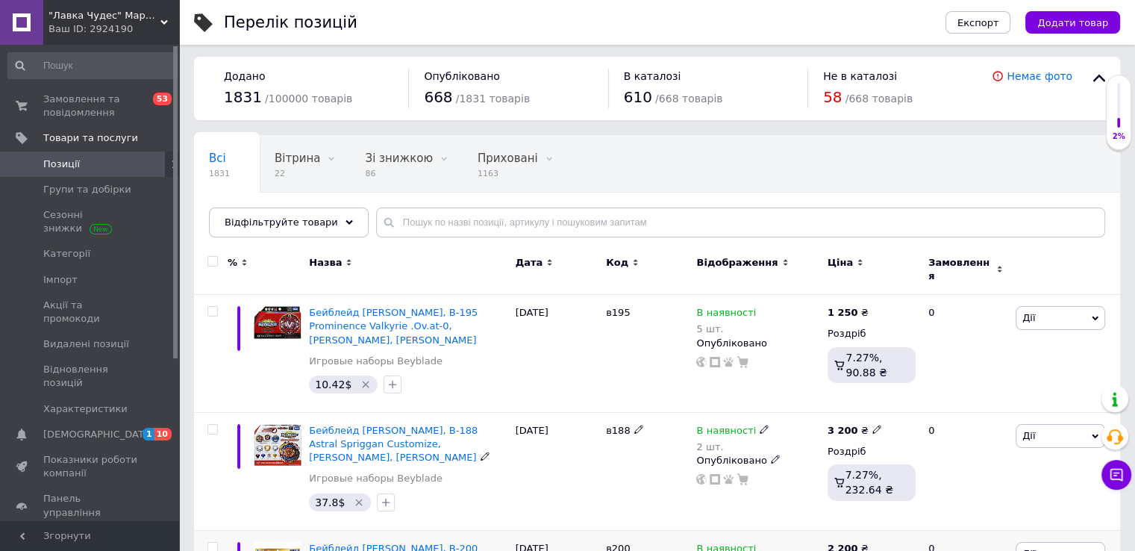
scroll to position [0, 0]
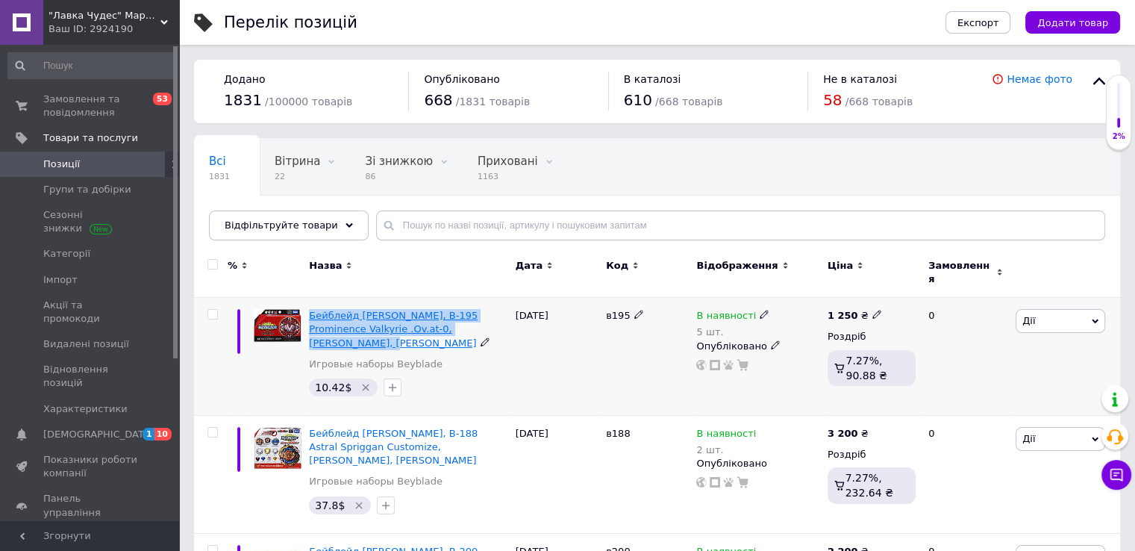
drag, startPoint x: 307, startPoint y: 301, endPoint x: 491, endPoint y: 317, distance: 185.0
click at [490, 317] on div "Бейблейд [PERSON_NAME], B-195 Prominence Valkyrie .Ov.at-0, [PERSON_NAME], [PER…" at bounding box center [408, 357] width 206 height 118
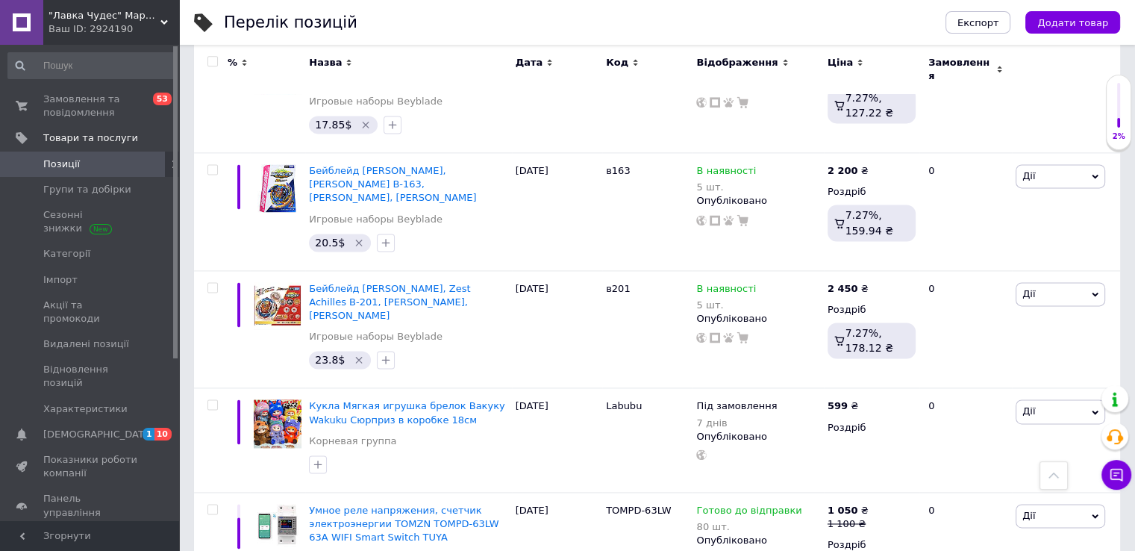
scroll to position [2039, 0]
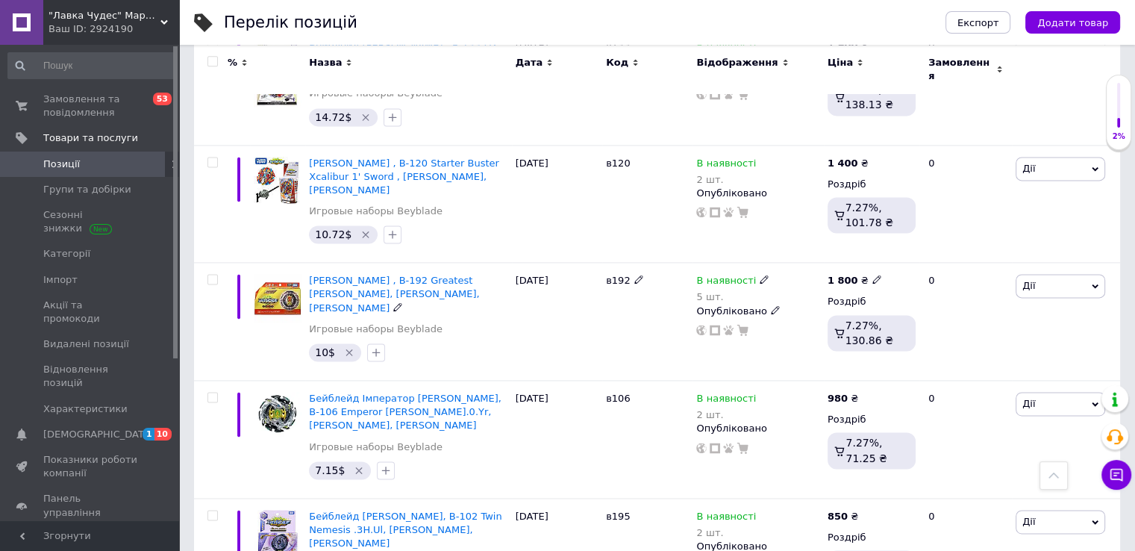
scroll to position [1979, 0]
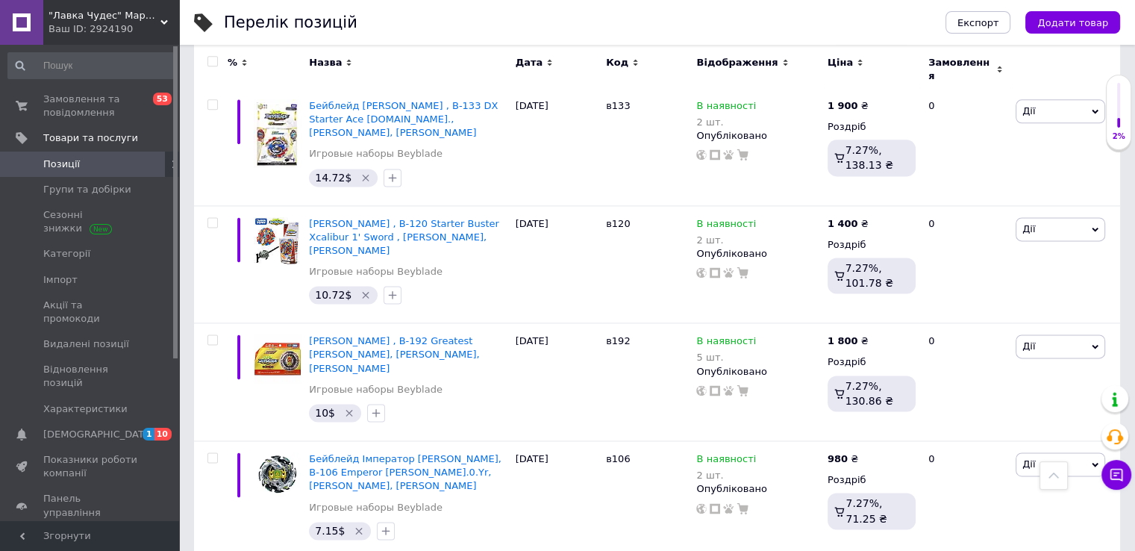
drag, startPoint x: 305, startPoint y: 399, endPoint x: 395, endPoint y: 414, distance: 90.8
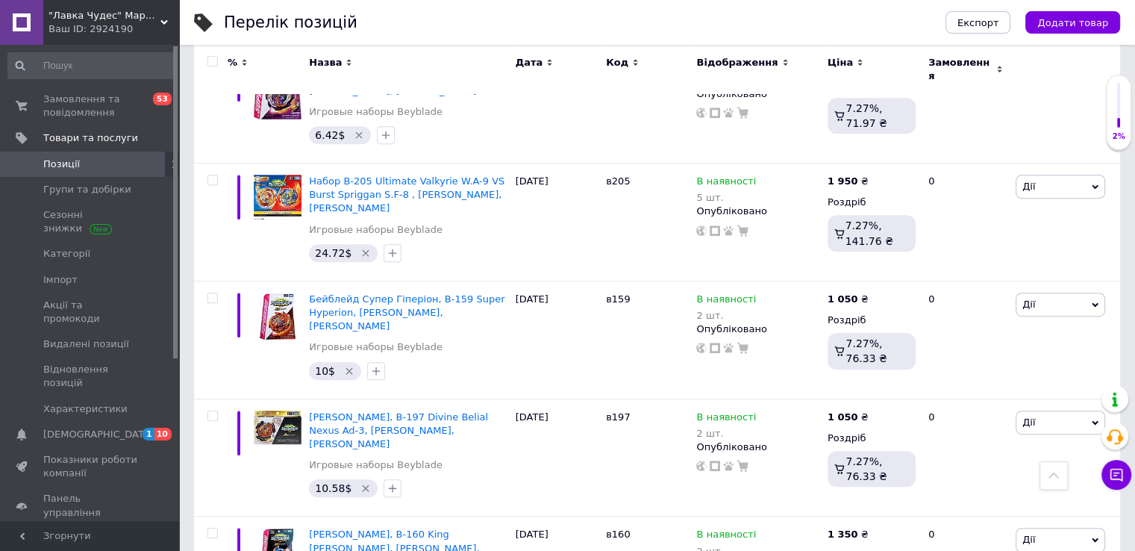
scroll to position [710, 0]
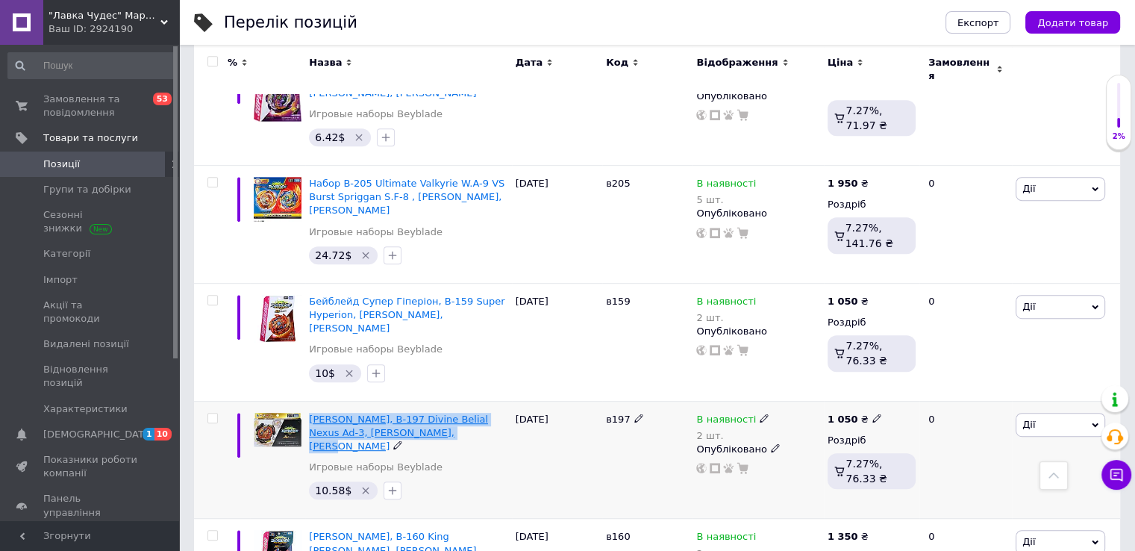
drag, startPoint x: 307, startPoint y: 342, endPoint x: 418, endPoint y: 358, distance: 111.6
click at [418, 401] on div "Бейблейд [PERSON_NAME], B-197 Divine Belial Nexus Ad-3, [PERSON_NAME], [PERSON_…" at bounding box center [408, 460] width 206 height 118
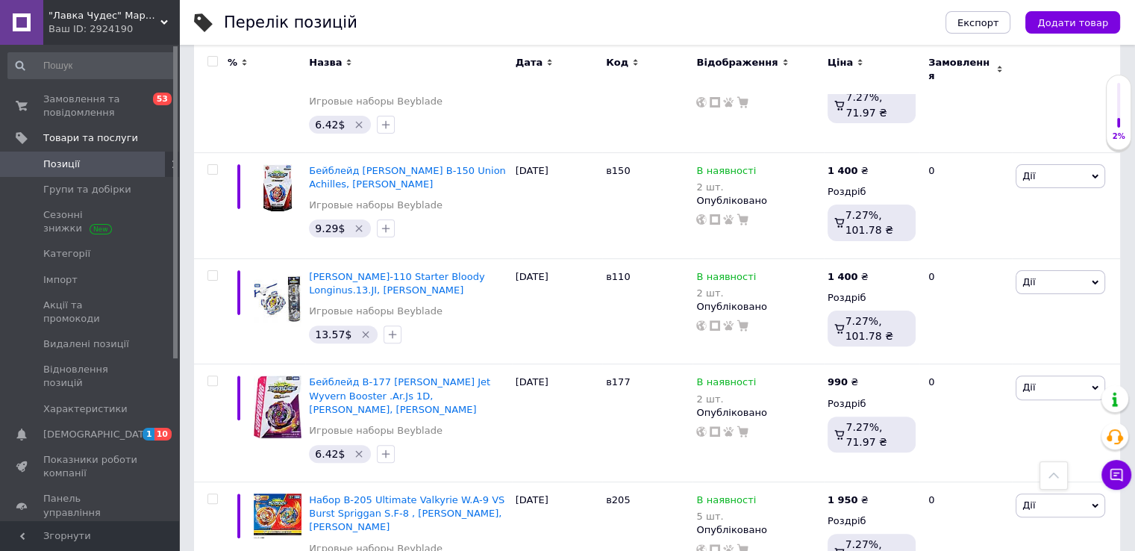
scroll to position [337, 0]
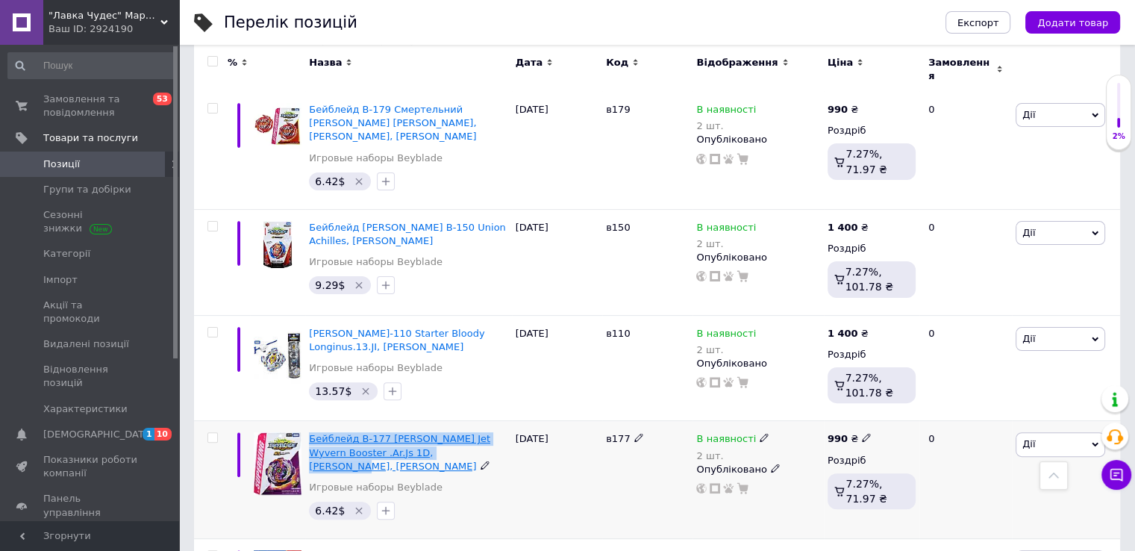
drag, startPoint x: 304, startPoint y: 398, endPoint x: 441, endPoint y: 413, distance: 137.4
click at [441, 421] on div "Бейблейд B-177 [PERSON_NAME] Jet Wyvern Booster .Ar.Js 1D, [PERSON_NAME], [PERS…" at bounding box center [408, 480] width 206 height 118
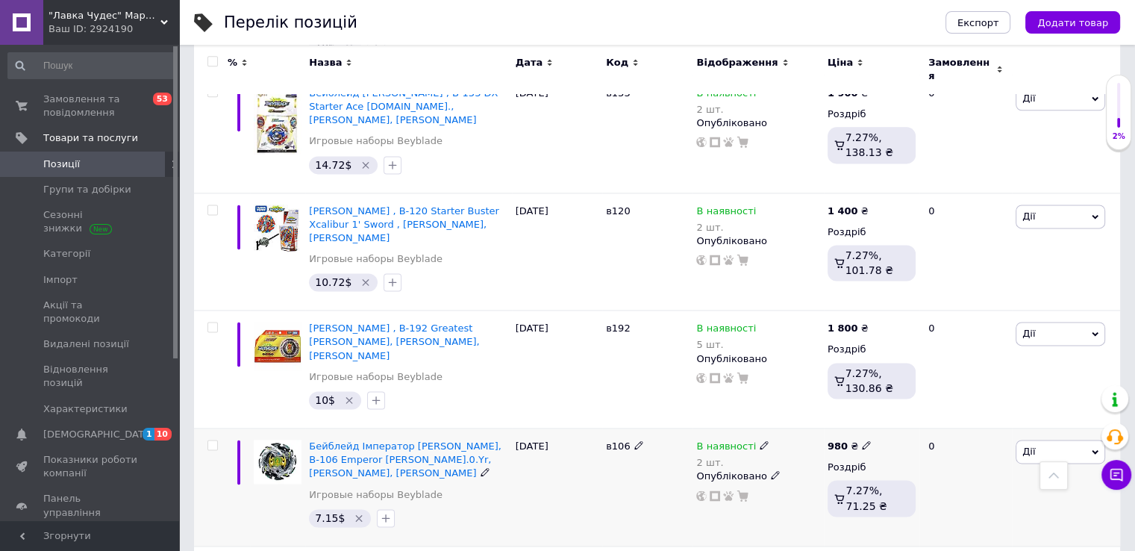
scroll to position [1979, 0]
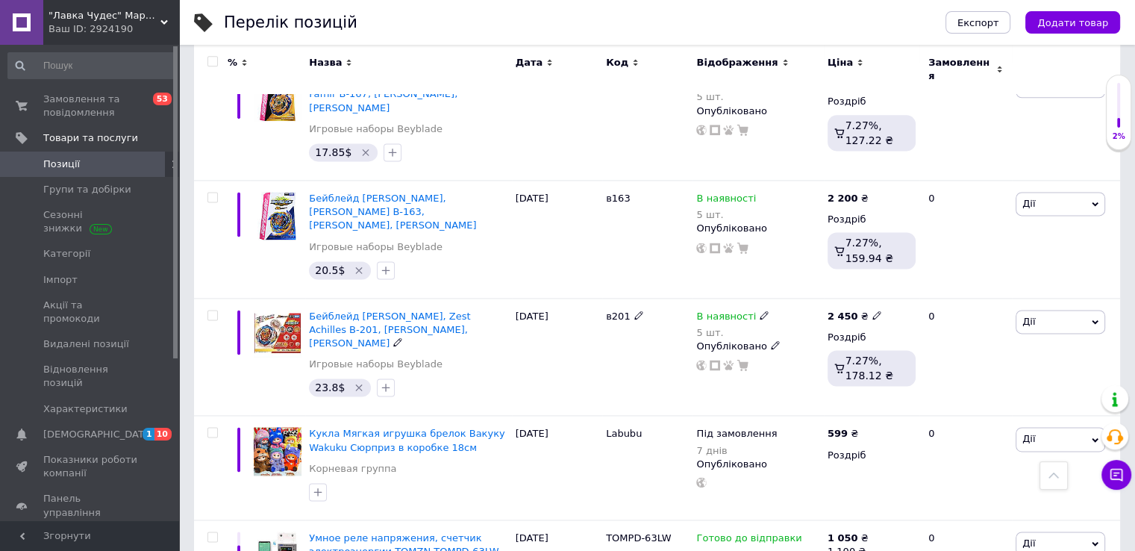
scroll to position [2039, 0]
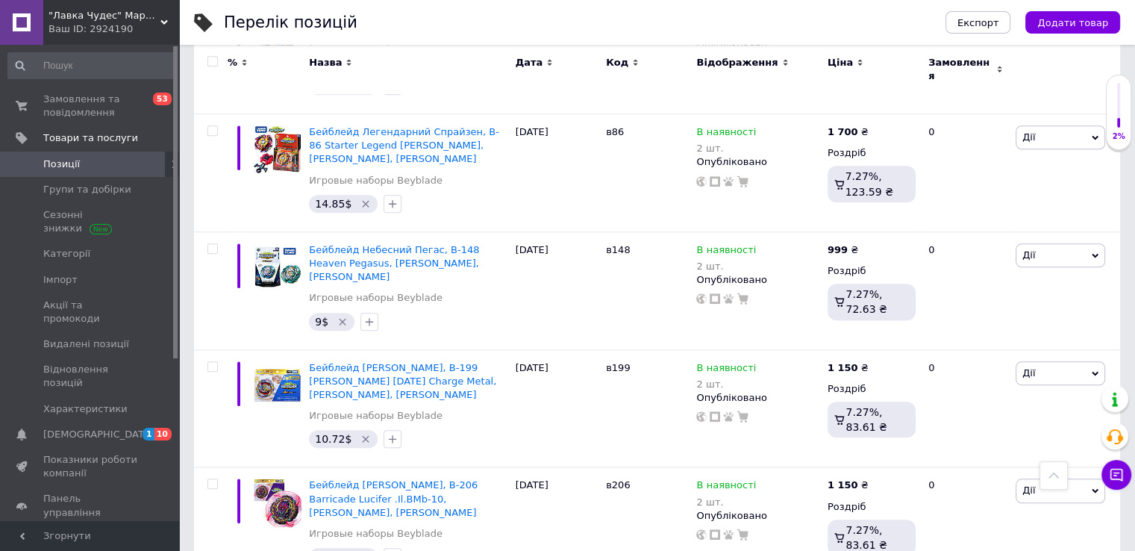
scroll to position [1158, 0]
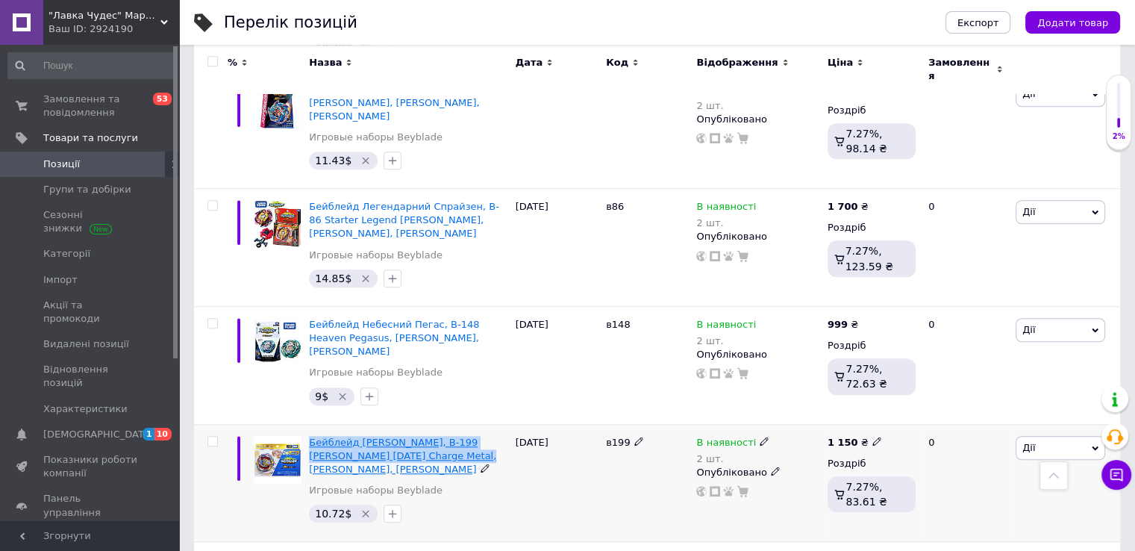
drag, startPoint x: 306, startPoint y: 328, endPoint x: 431, endPoint y: 345, distance: 126.6
click at [431, 424] on div "Бейблейд [PERSON_NAME], B-199 [PERSON_NAME] [DATE] Charge Metal, [PERSON_NAME],…" at bounding box center [408, 483] width 206 height 118
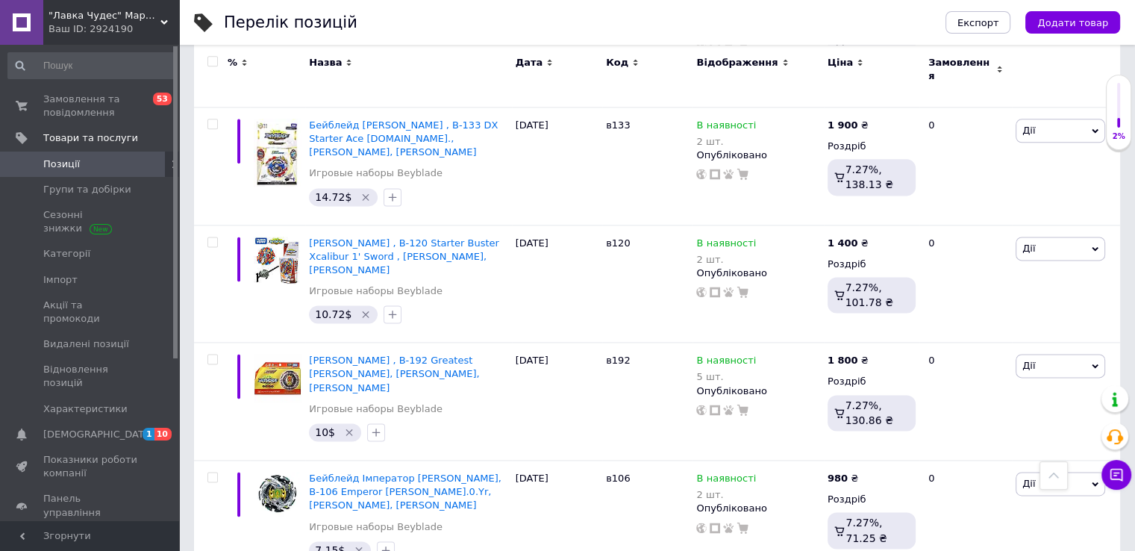
scroll to position [1979, 0]
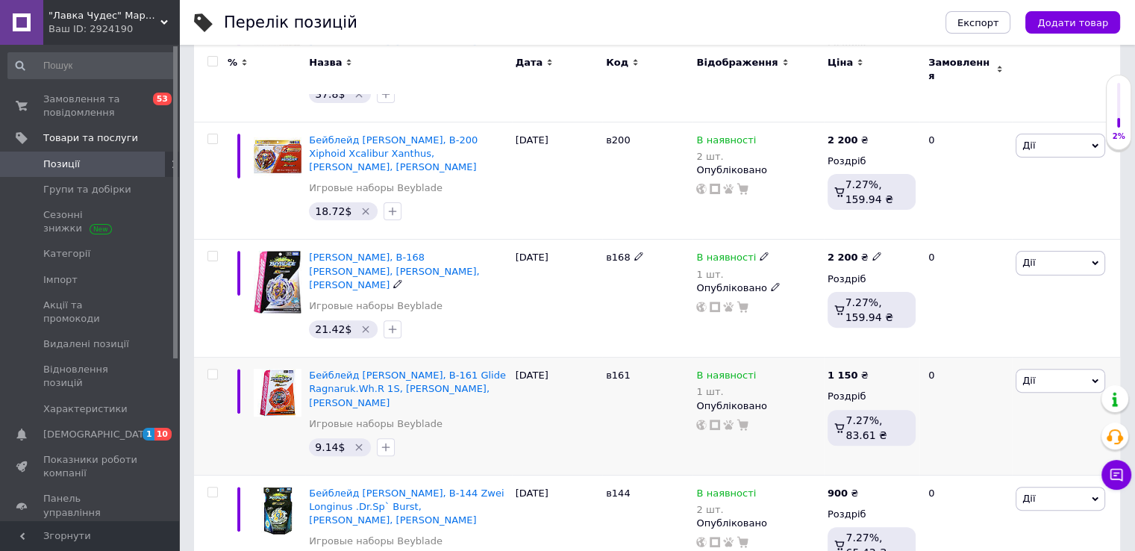
scroll to position [412, 0]
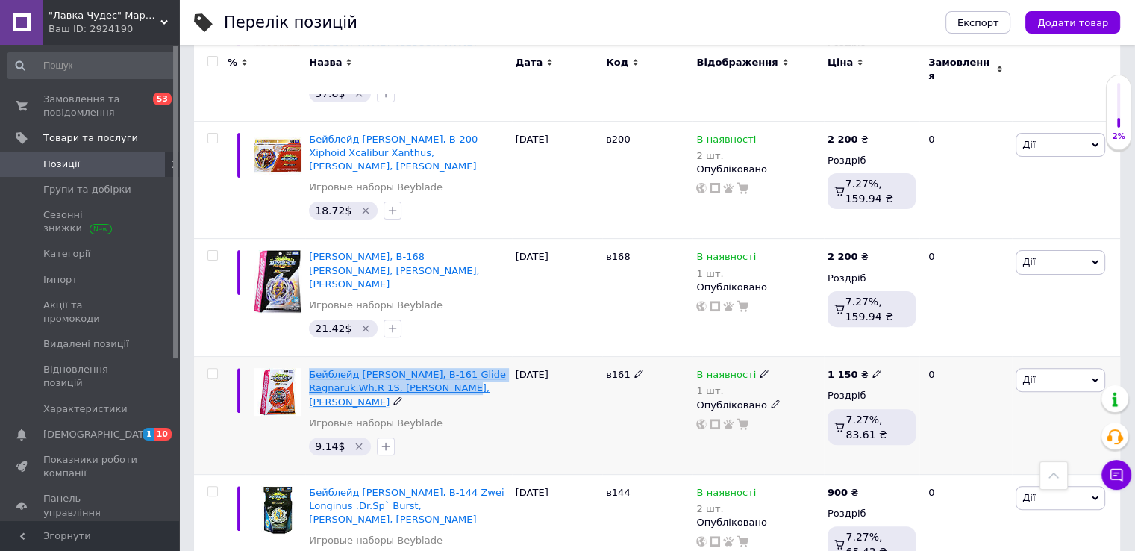
drag, startPoint x: 310, startPoint y: 335, endPoint x: 448, endPoint y: 352, distance: 138.4
click at [448, 357] on div "Бейблейд [PERSON_NAME], B-161 Glide Ragnaruk.Wh.R 1S, [PERSON_NAME], [PERSON_NA…" at bounding box center [408, 416] width 206 height 118
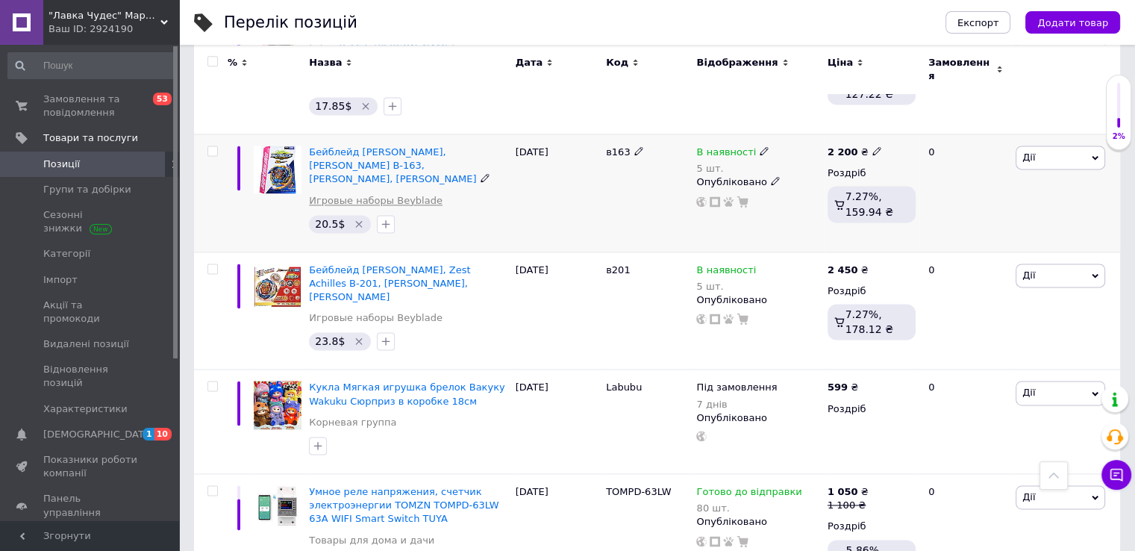
scroll to position [2039, 0]
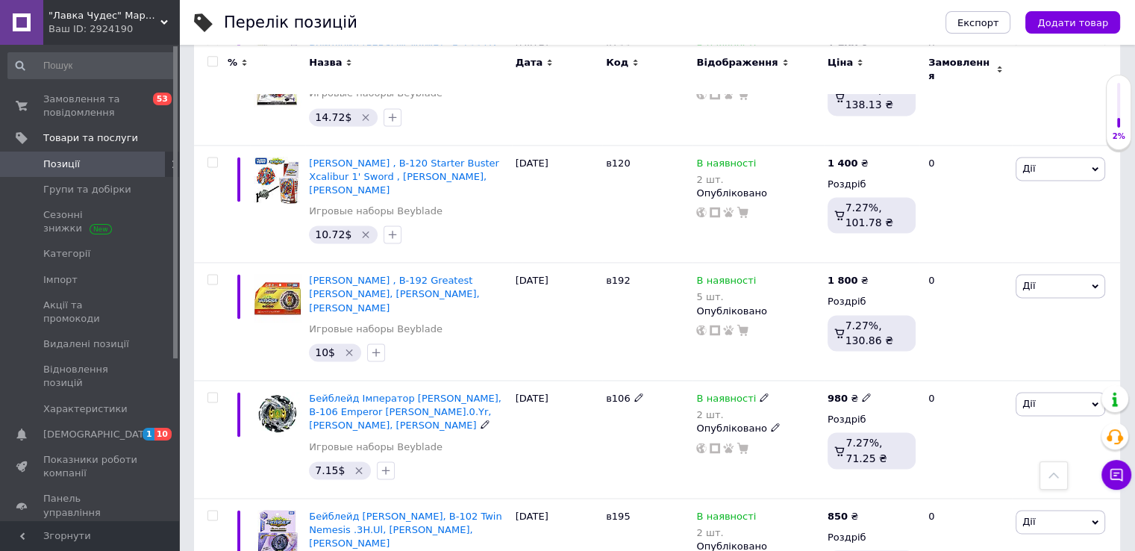
scroll to position [1979, 0]
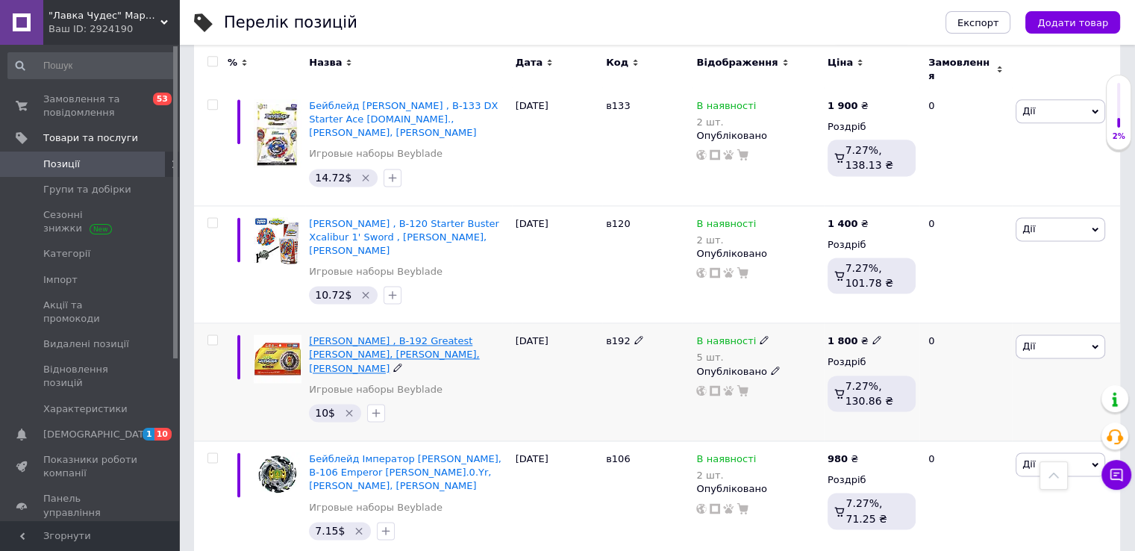
drag, startPoint x: 307, startPoint y: 176, endPoint x: 460, endPoint y: 189, distance: 152.7
click at [460, 323] on div "[PERSON_NAME] , B-192 Greatest [PERSON_NAME], [PERSON_NAME], [PERSON_NAME] Игро…" at bounding box center [408, 382] width 206 height 118
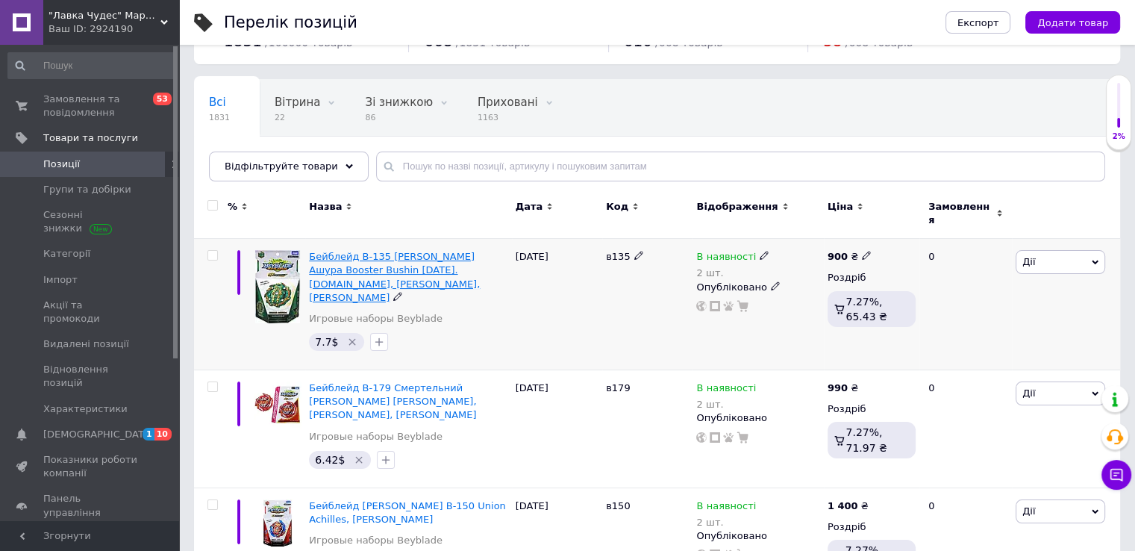
scroll to position [0, 0]
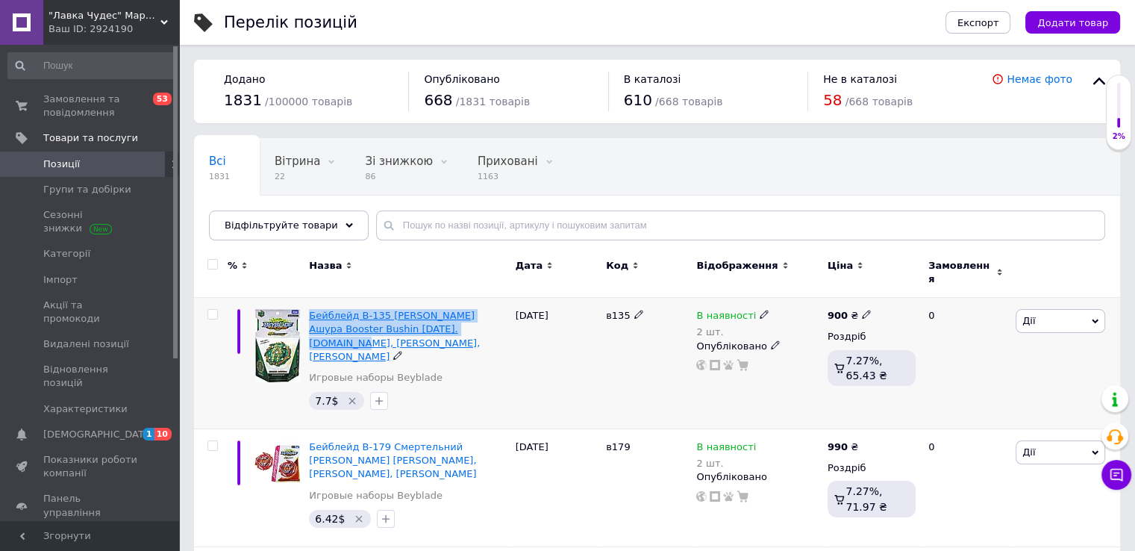
drag, startPoint x: 307, startPoint y: 302, endPoint x: 456, endPoint y: 315, distance: 149.0
click at [458, 317] on div "Бейблейд B-135 [PERSON_NAME] Ашура Booster Bushin [DATE]. [DOMAIN_NAME], [PERSO…" at bounding box center [408, 363] width 206 height 131
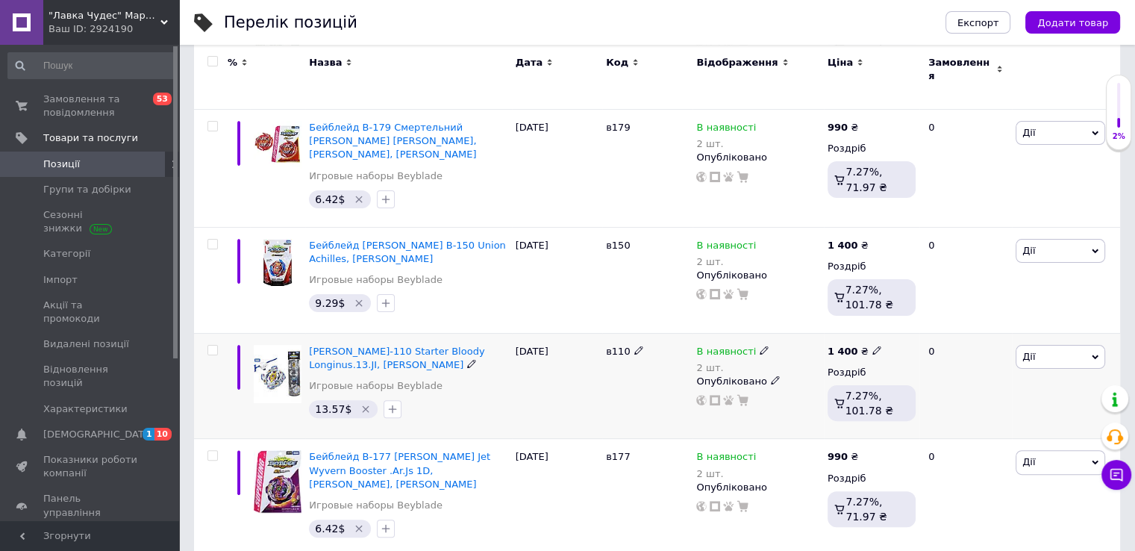
scroll to position [373, 0]
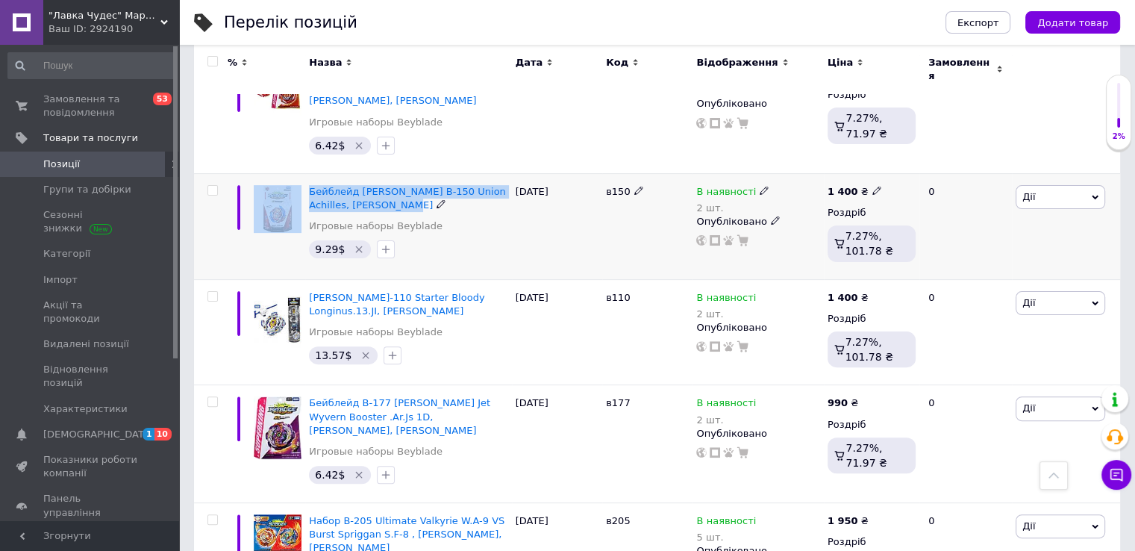
drag, startPoint x: 304, startPoint y: 152, endPoint x: 399, endPoint y: 164, distance: 96.3
click at [399, 173] on div "Бейблейд [PERSON_NAME] B-150 Union Achilles, [PERSON_NAME] Игровые наборы Beybl…" at bounding box center [657, 226] width 926 height 106
click at [466, 225] on div "Бейблейд [PERSON_NAME] B-150 Union Achilles, [PERSON_NAME] Игровые наборы Beybl…" at bounding box center [408, 226] width 206 height 106
drag, startPoint x: 307, startPoint y: 150, endPoint x: 401, endPoint y: 166, distance: 94.7
click at [401, 173] on div "Бейблейд [PERSON_NAME] B-150 Union Achilles, [PERSON_NAME] Игровые наборы Beybl…" at bounding box center [408, 226] width 206 height 106
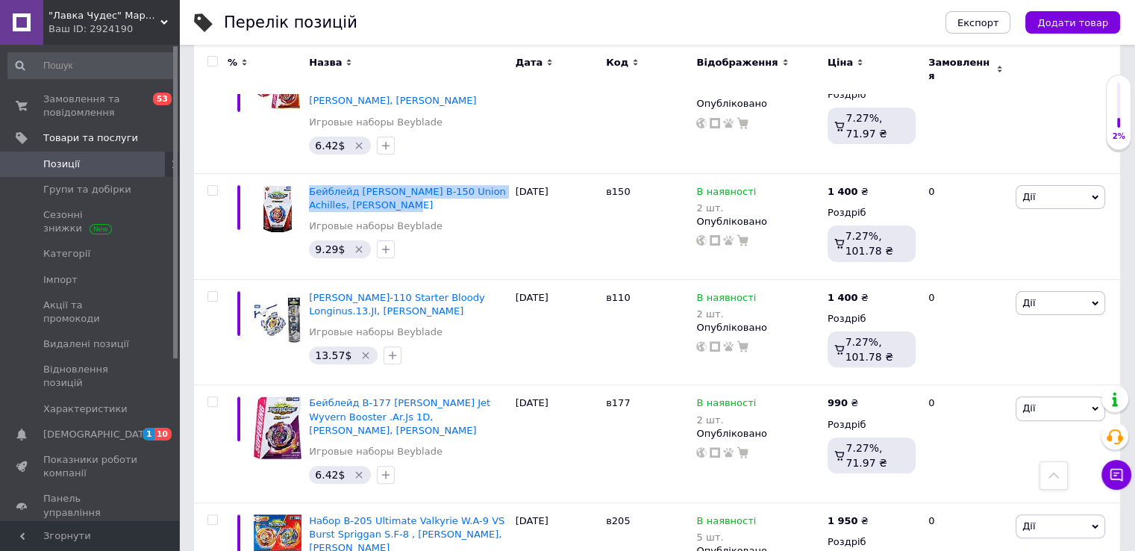
click at [72, 428] on span "[DEMOGRAPHIC_DATA]" at bounding box center [98, 434] width 110 height 13
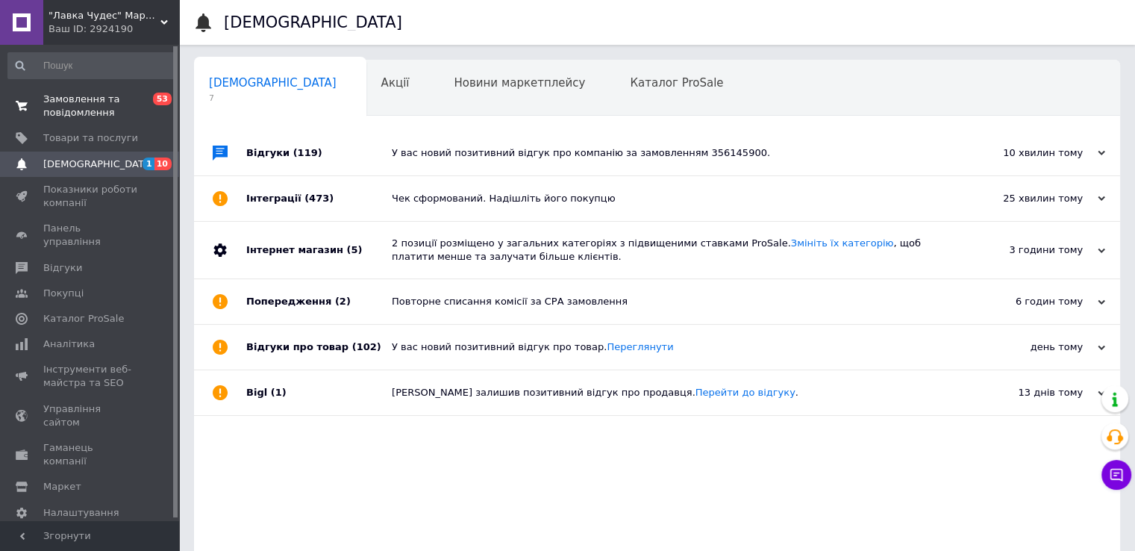
click at [60, 113] on span "Замовлення та повідомлення" at bounding box center [90, 106] width 95 height 27
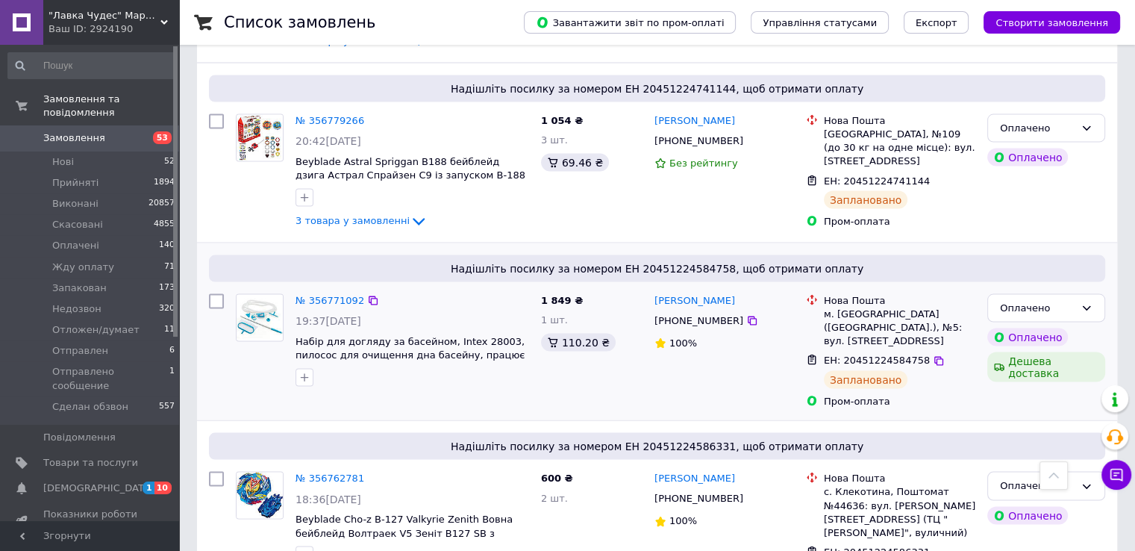
scroll to position [3134, 0]
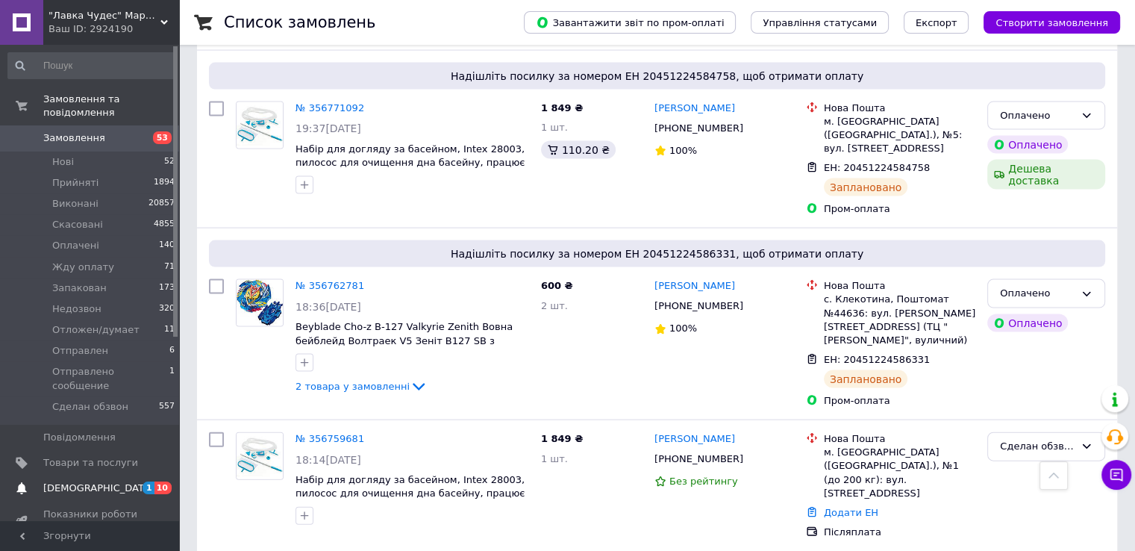
click at [65, 481] on span "[DEMOGRAPHIC_DATA]" at bounding box center [98, 487] width 110 height 13
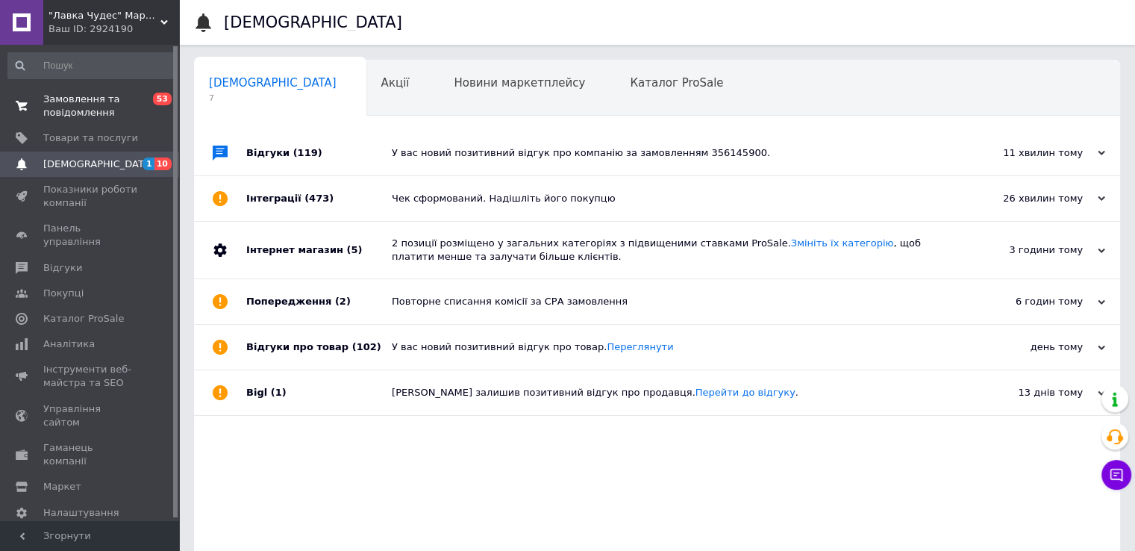
click at [87, 110] on span "Замовлення та повідомлення" at bounding box center [90, 106] width 95 height 27
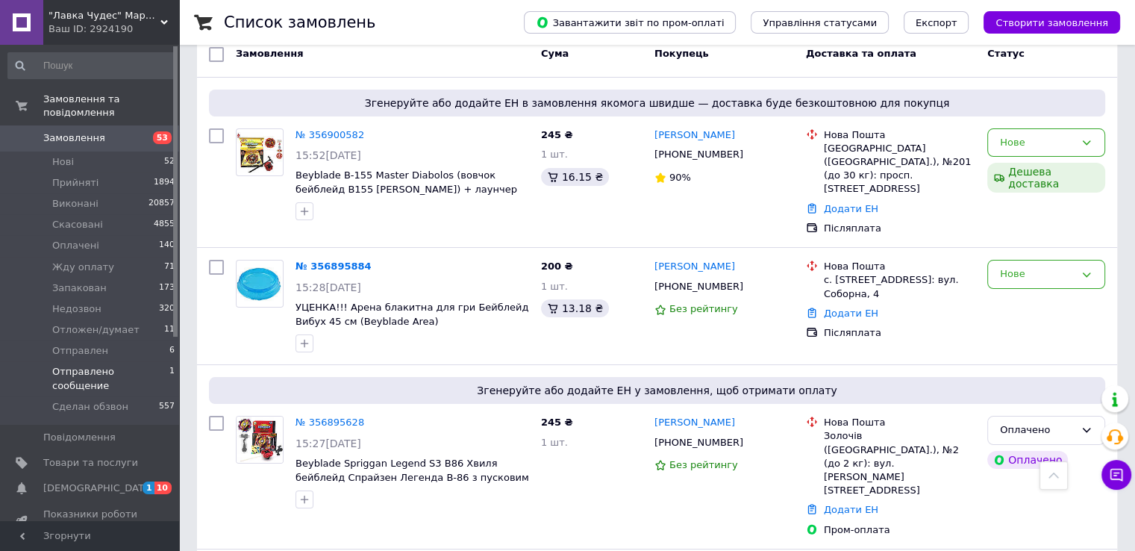
scroll to position [75, 0]
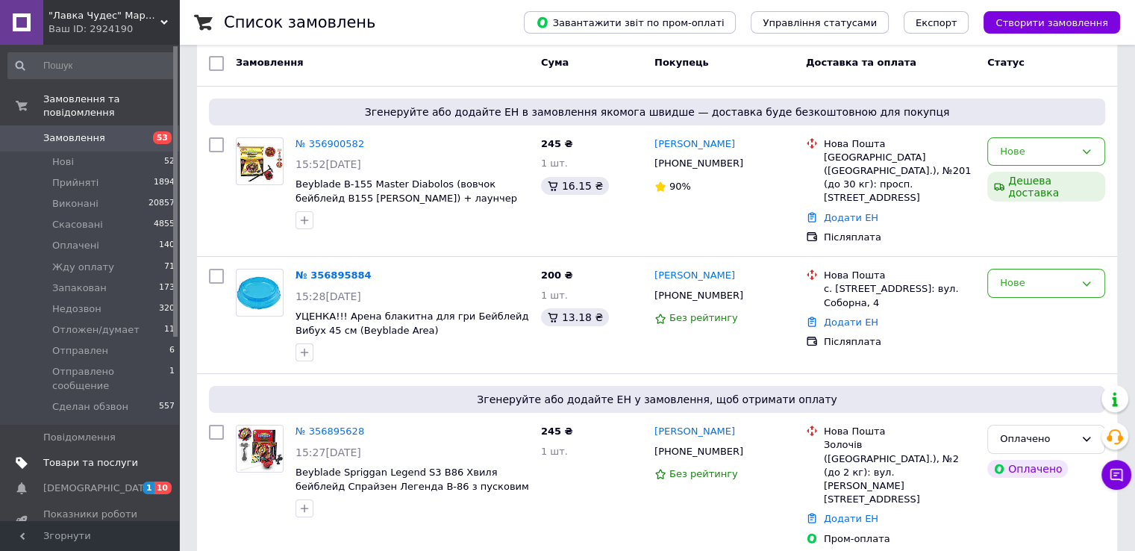
click at [98, 456] on span "Товари та послуги" at bounding box center [90, 462] width 95 height 13
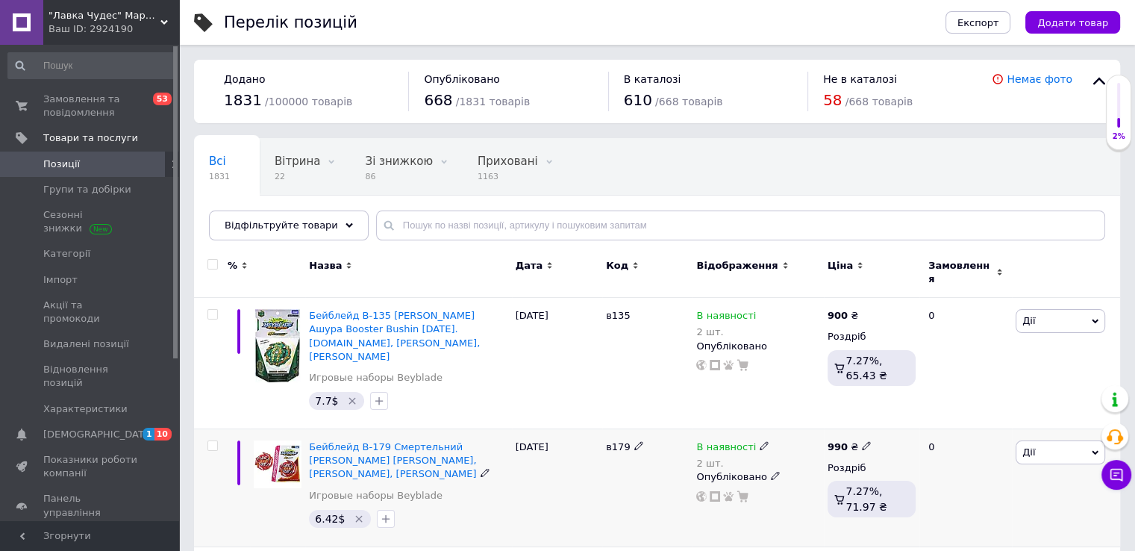
scroll to position [224, 0]
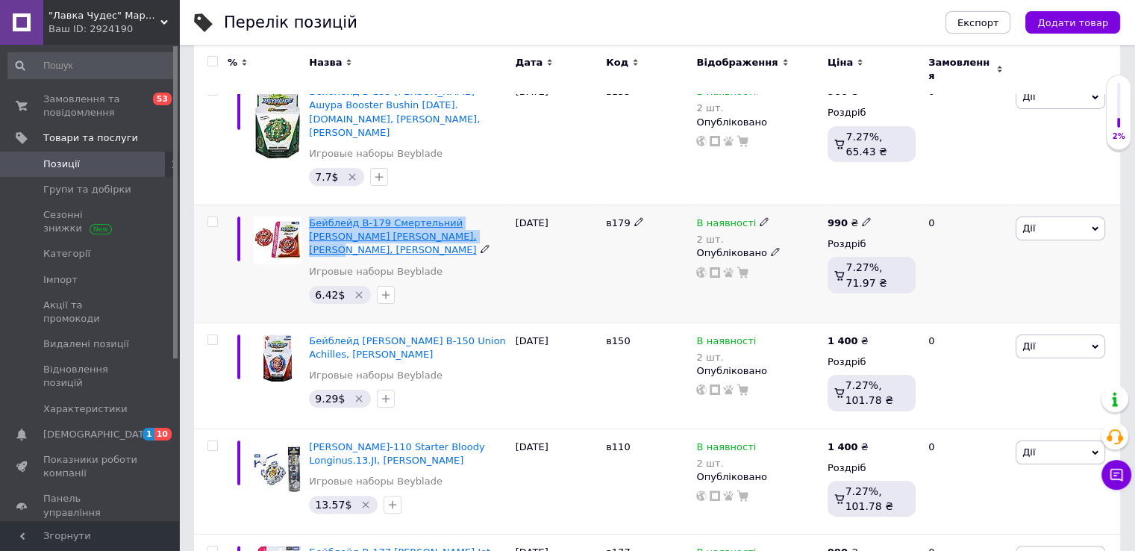
drag, startPoint x: 306, startPoint y: 195, endPoint x: 439, endPoint y: 207, distance: 133.3
click at [439, 207] on div "Бейблейд B-179 Смертельний [PERSON_NAME] [PERSON_NAME], [PERSON_NAME], [PERSON_…" at bounding box center [408, 264] width 206 height 118
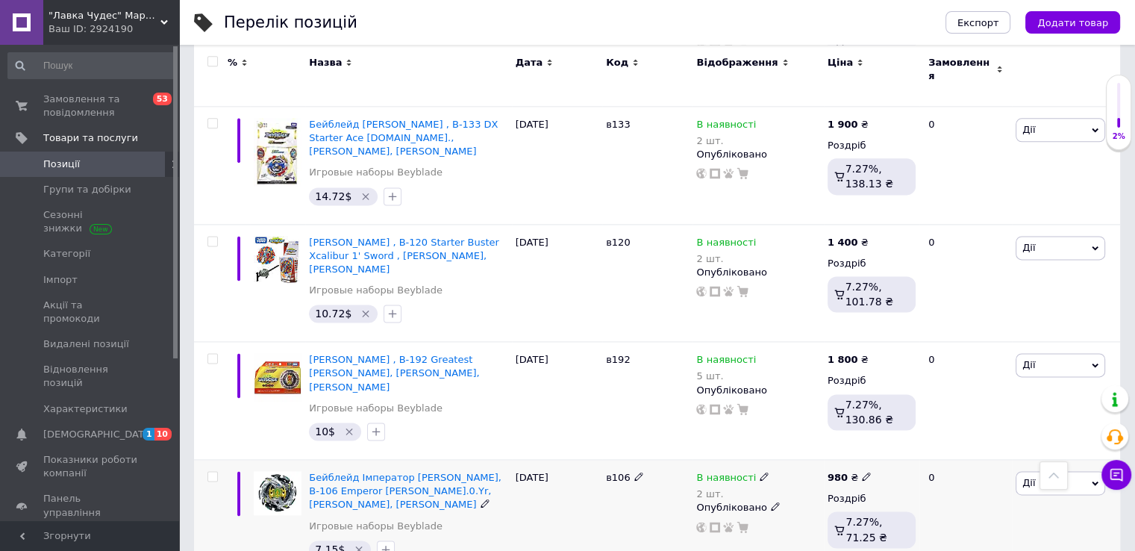
scroll to position [1979, 0]
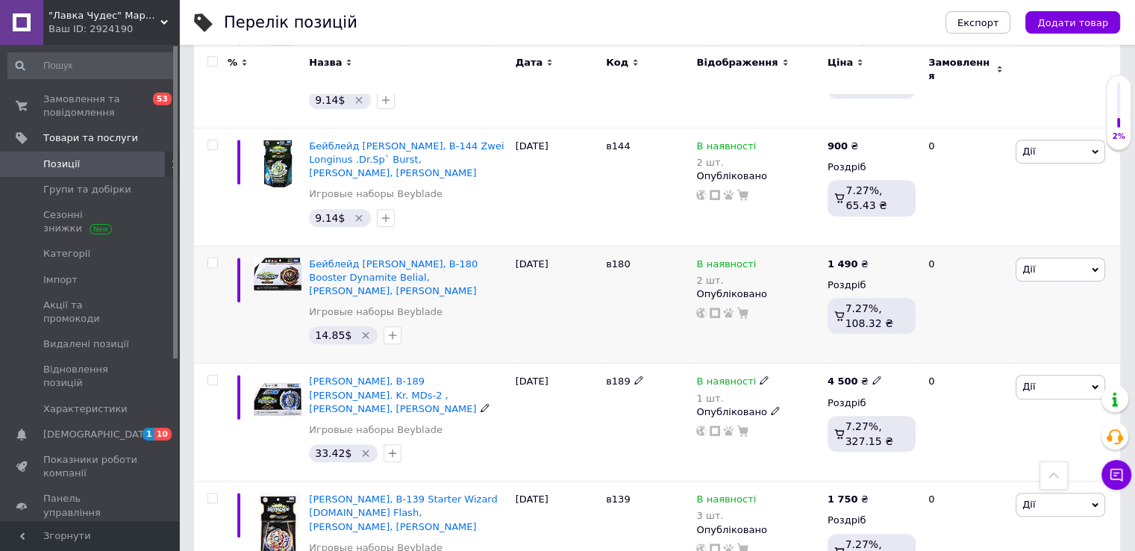
scroll to position [710, 0]
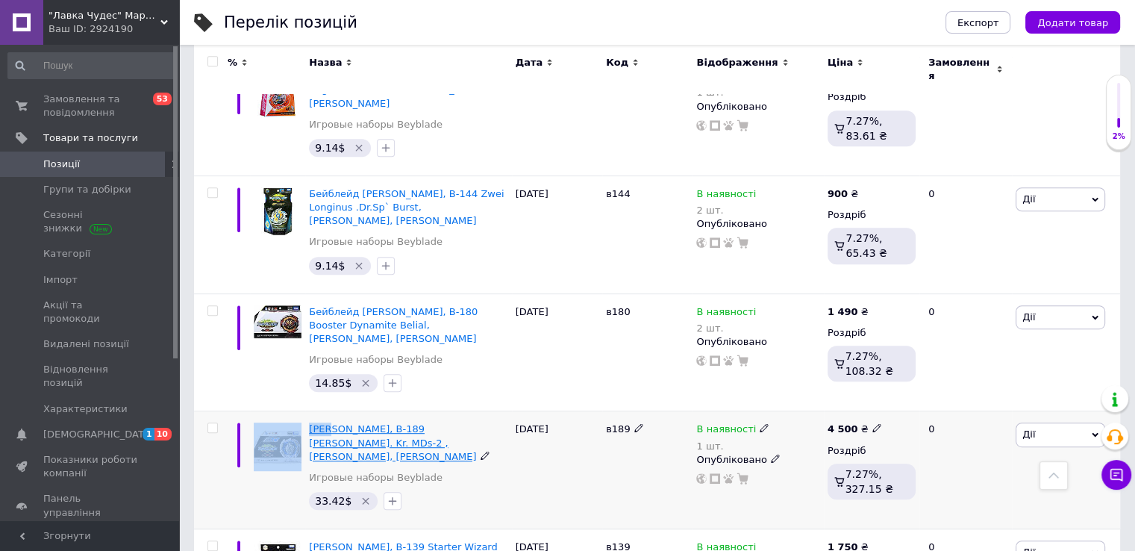
drag, startPoint x: 303, startPoint y: 359, endPoint x: 331, endPoint y: 369, distance: 30.2
click at [331, 411] on div "[PERSON_NAME], B-189 [PERSON_NAME]. Kr. MDs-2 , [PERSON_NAME], [PERSON_NAME] Иг…" at bounding box center [657, 470] width 926 height 118
click at [503, 489] on div "33.42$" at bounding box center [408, 501] width 204 height 24
drag, startPoint x: 304, startPoint y: 364, endPoint x: 458, endPoint y: 386, distance: 155.2
click at [458, 411] on div "[PERSON_NAME], B-189 [PERSON_NAME]. Kr. MDs-2 , [PERSON_NAME], [PERSON_NAME] Иг…" at bounding box center [657, 470] width 926 height 118
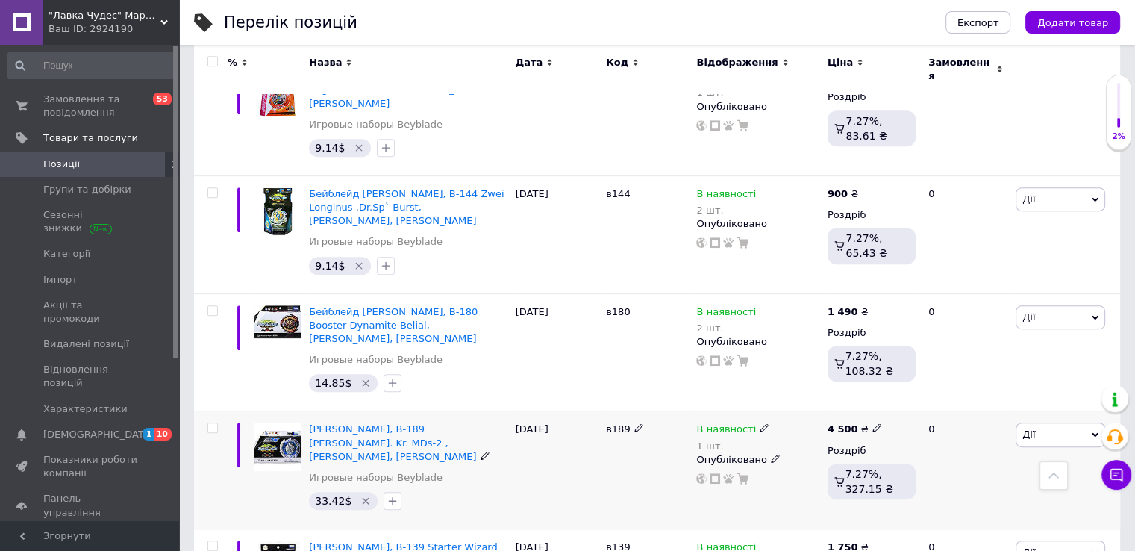
click at [448, 422] on div "[PERSON_NAME], B-189 [PERSON_NAME]. Kr. MDs-2 , [PERSON_NAME], [PERSON_NAME] Иг…" at bounding box center [408, 456] width 198 height 69
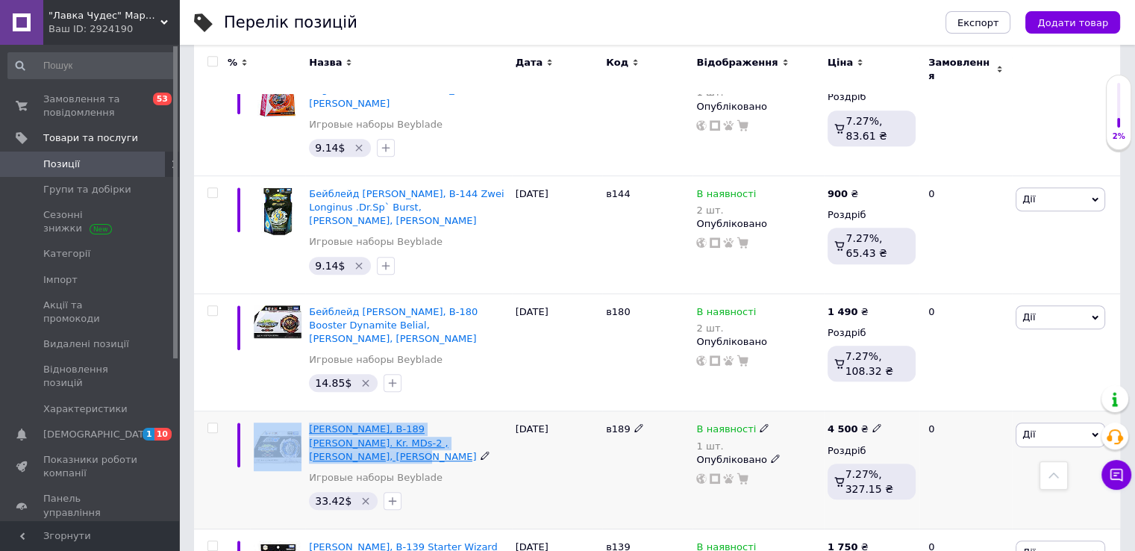
drag, startPoint x: 301, startPoint y: 363, endPoint x: 457, endPoint y: 385, distance: 157.5
click at [457, 411] on div "[PERSON_NAME], B-189 [PERSON_NAME]. Kr. MDs-2 , [PERSON_NAME], [PERSON_NAME] Иг…" at bounding box center [657, 470] width 926 height 118
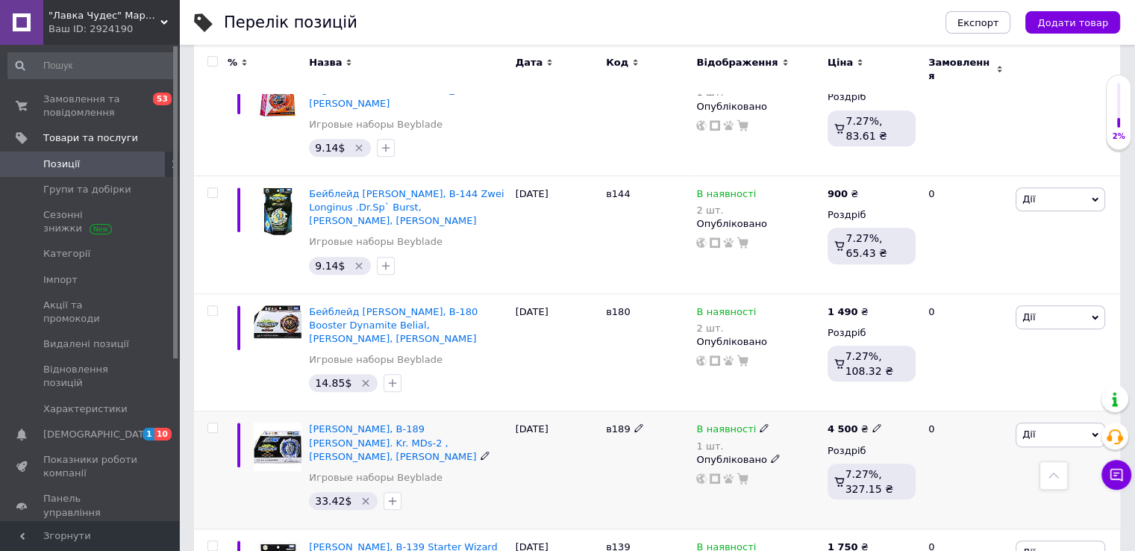
click at [456, 489] on div "33.42$" at bounding box center [408, 501] width 204 height 24
click at [309, 423] on span "[PERSON_NAME], B-189 [PERSON_NAME]. Kr. MDs-2 , [PERSON_NAME], [PERSON_NAME]" at bounding box center [392, 442] width 167 height 38
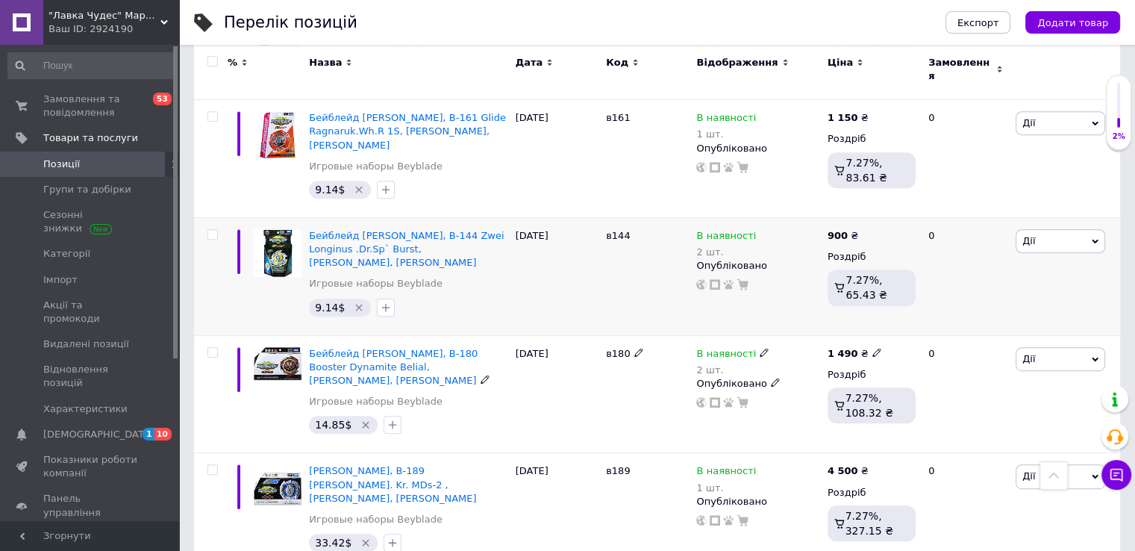
scroll to position [746, 0]
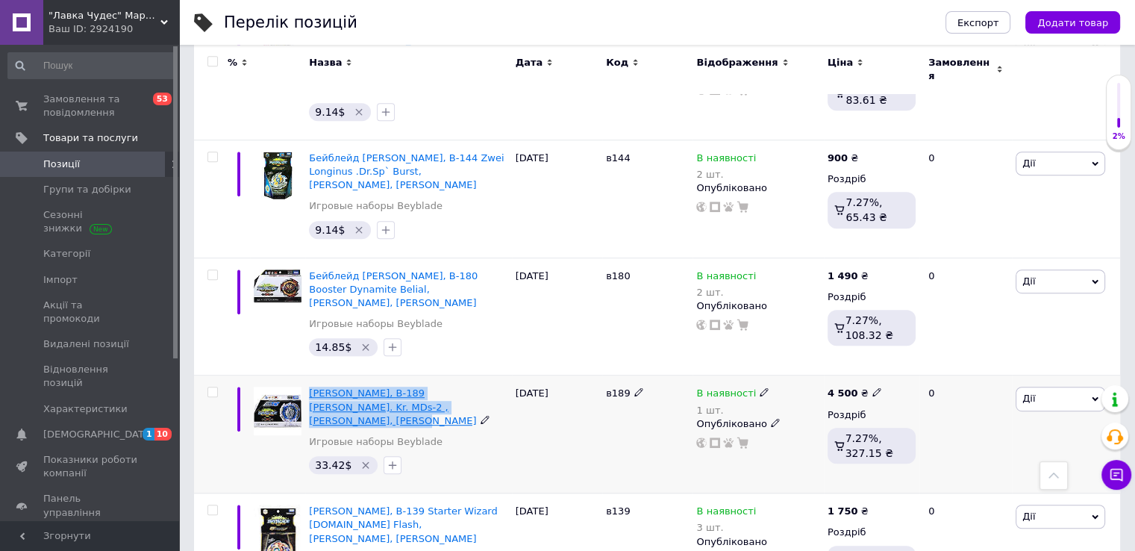
drag, startPoint x: 304, startPoint y: 332, endPoint x: 457, endPoint y: 351, distance: 153.5
click at [457, 375] on div "[PERSON_NAME], B-189 [PERSON_NAME]. Kr. MDs-2 , [PERSON_NAME], [PERSON_NAME] Иг…" at bounding box center [408, 434] width 206 height 118
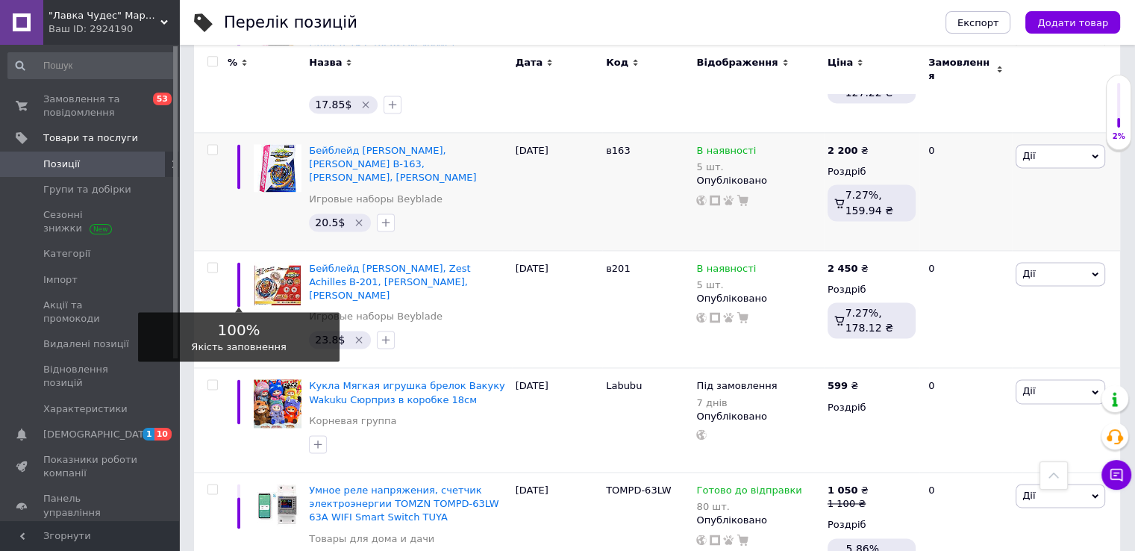
scroll to position [2039, 0]
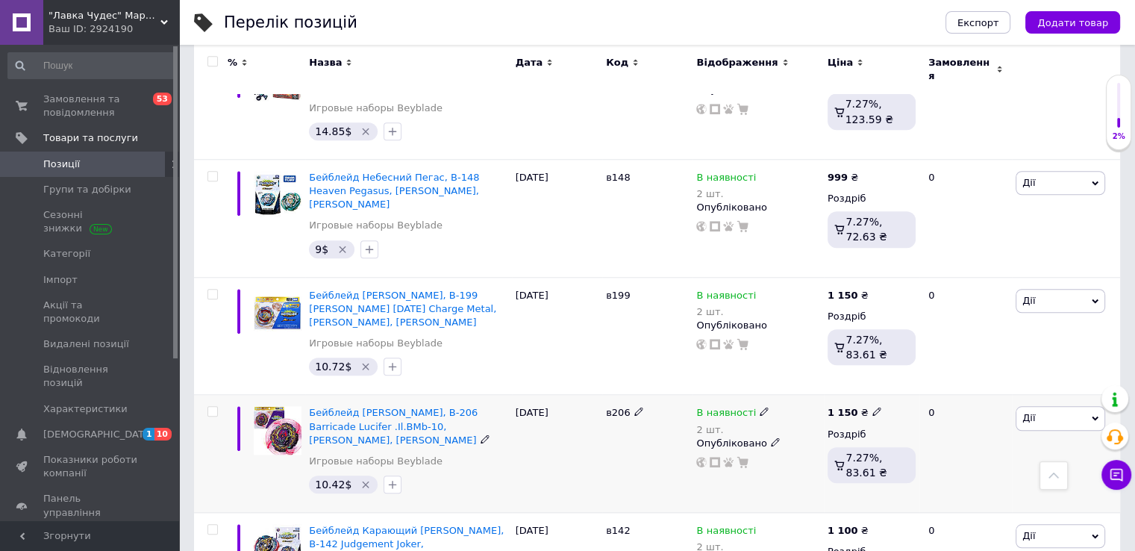
scroll to position [1307, 0]
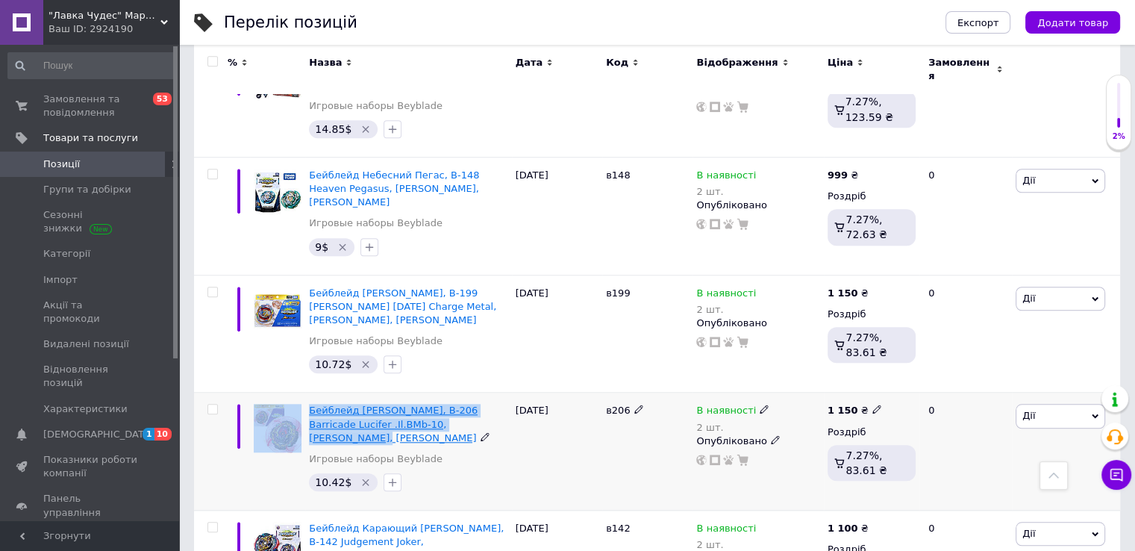
drag, startPoint x: 302, startPoint y: 296, endPoint x: 484, endPoint y: 311, distance: 182.7
click at [484, 392] on div "Бейблейд [PERSON_NAME], B-206 Barricade Lucifer .Il.BMb-10, [PERSON_NAME], Taka…" at bounding box center [657, 451] width 926 height 118
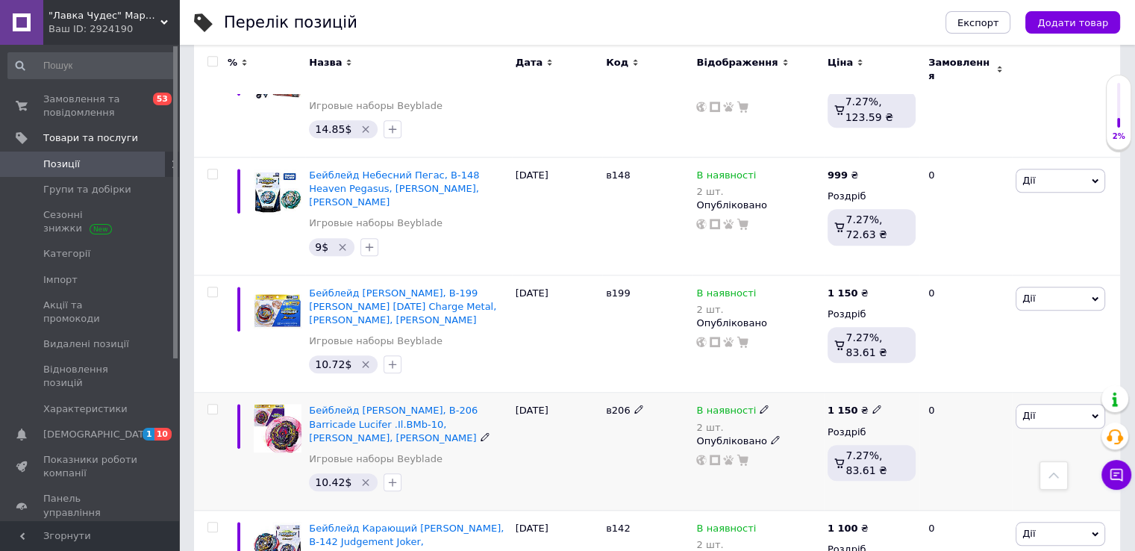
click at [485, 470] on div "10.42$" at bounding box center [408, 482] width 204 height 24
drag, startPoint x: 307, startPoint y: 295, endPoint x: 486, endPoint y: 311, distance: 179.8
click at [486, 392] on div "Бейблейд [PERSON_NAME], B-206 Barricade Lucifer .Il.BMb-10, [PERSON_NAME], Taka…" at bounding box center [408, 451] width 206 height 118
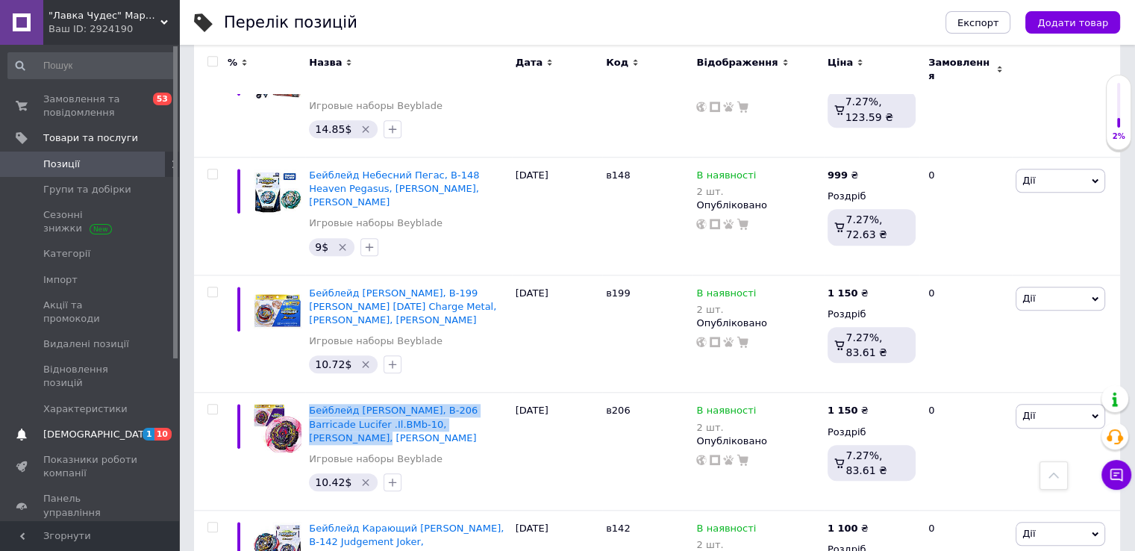
click at [90, 428] on span "[DEMOGRAPHIC_DATA]" at bounding box center [98, 434] width 110 height 13
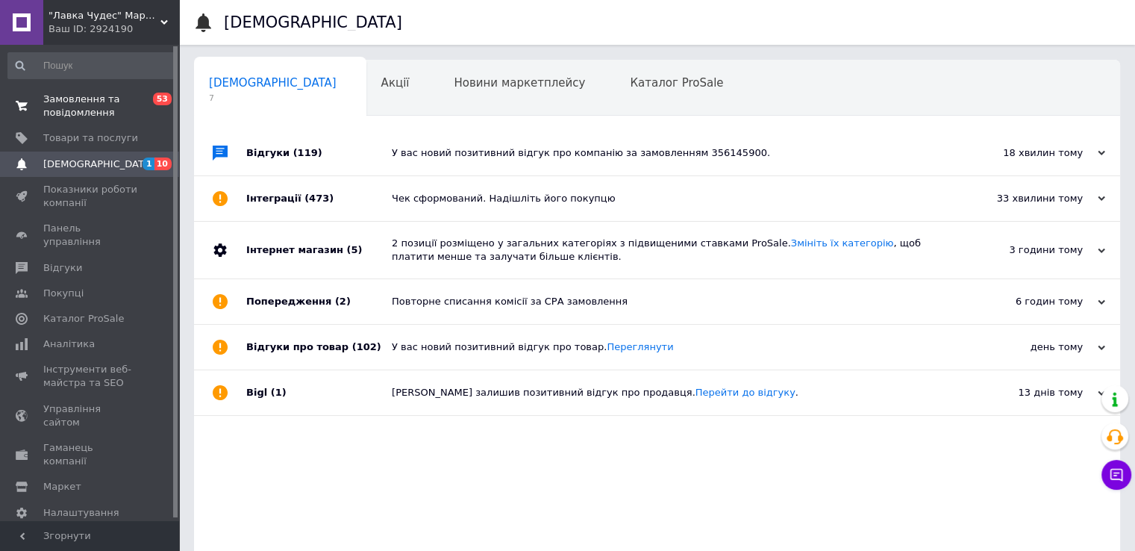
click at [58, 93] on span "Замовлення та повідомлення" at bounding box center [90, 106] width 95 height 27
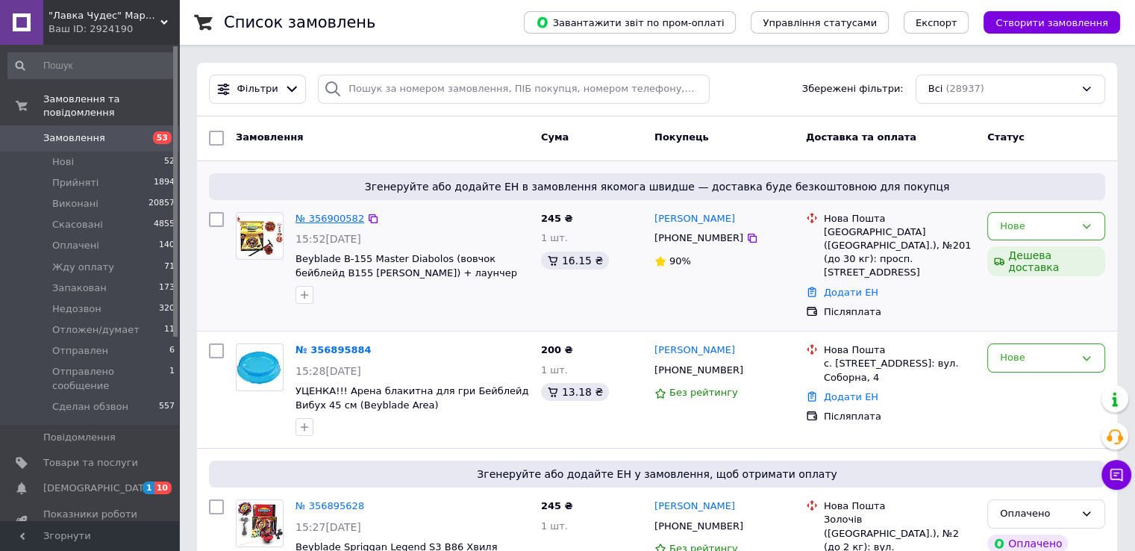
click at [340, 219] on link "№ 356900582" at bounding box center [329, 218] width 69 height 11
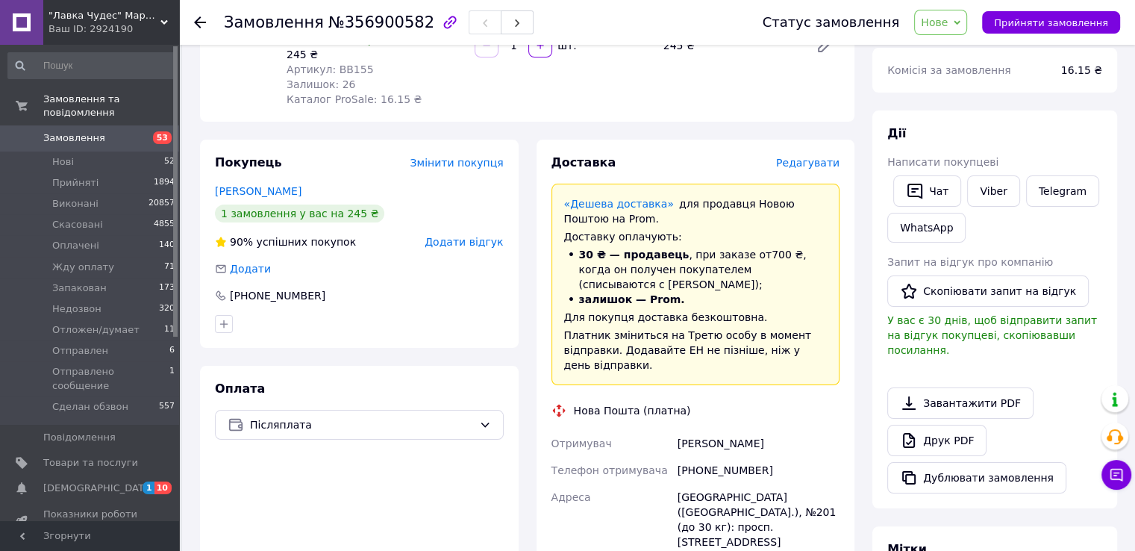
scroll to position [224, 0]
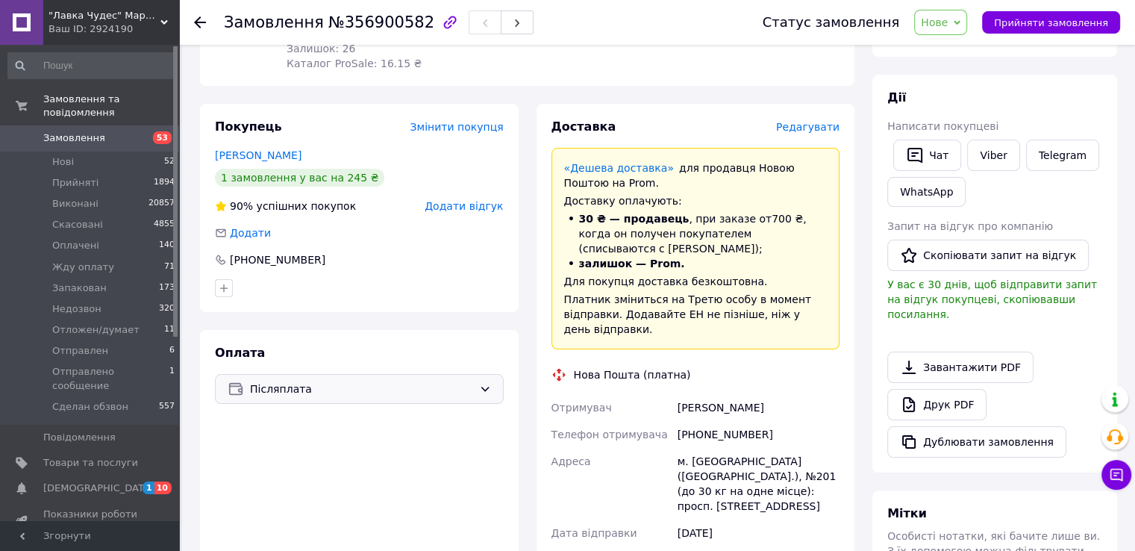
click at [281, 389] on span "Післяплата" at bounding box center [361, 389] width 223 height 16
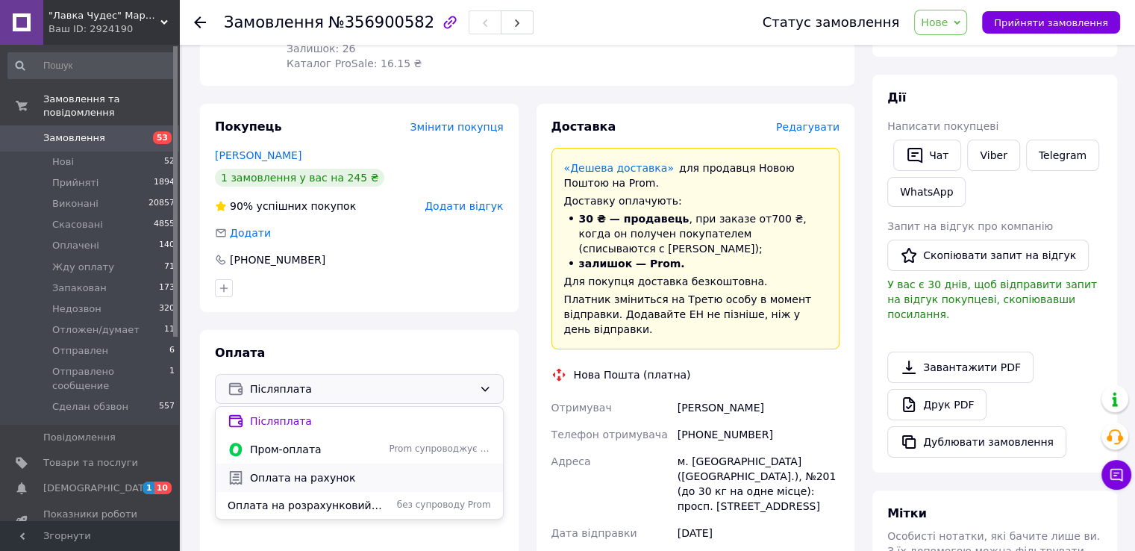
click at [298, 478] on span "Оплата на рахунок" at bounding box center [370, 477] width 241 height 15
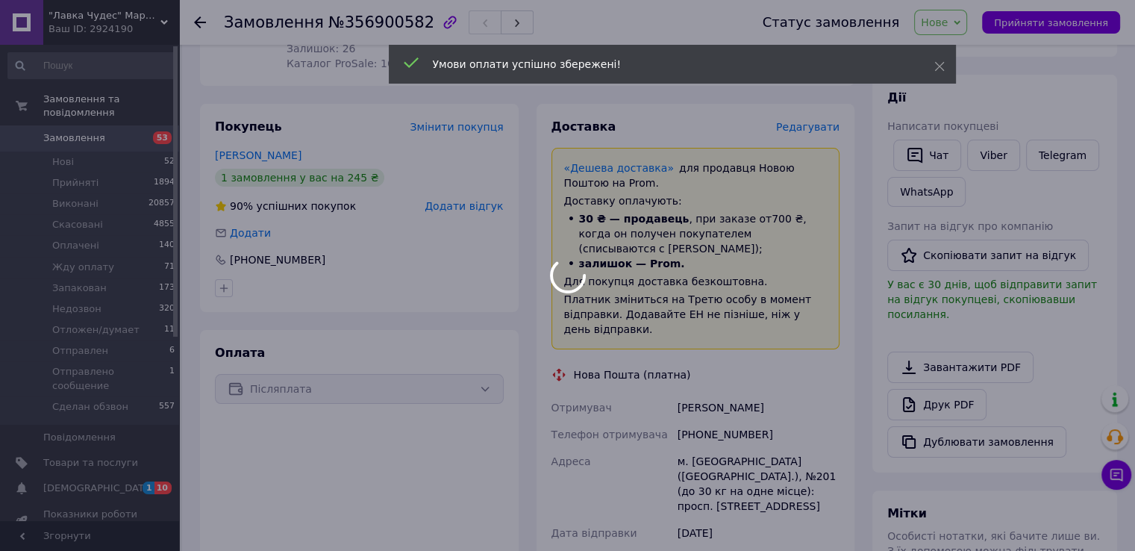
click at [952, 22] on body ""Лавка Чудес" Маркет ваших бажань! Ваш ID: 2924190 Сайт "Лавка Чудес" Маркет ва…" at bounding box center [567, 377] width 1135 height 1203
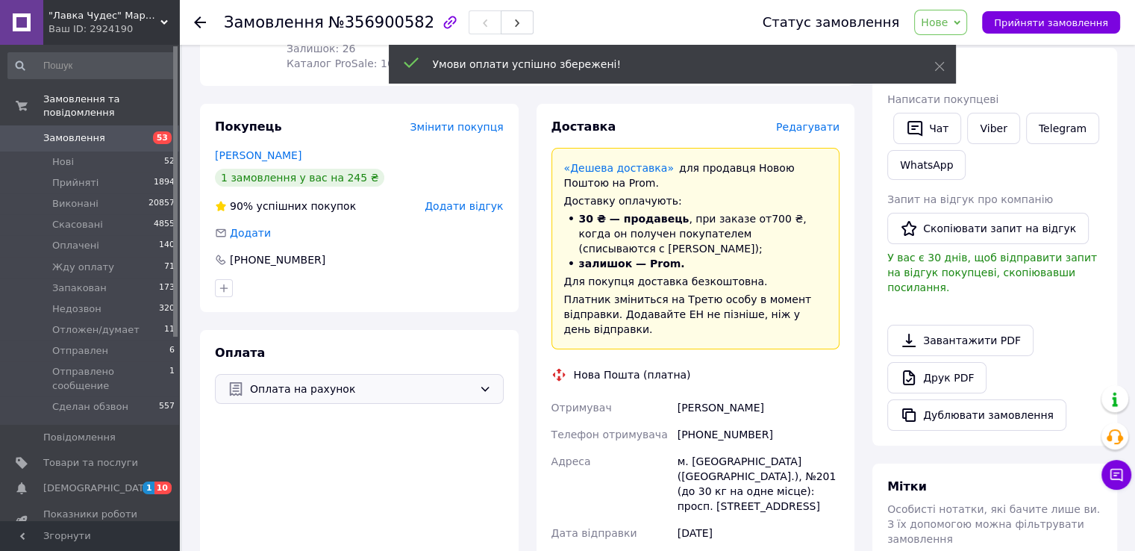
click at [967, 26] on span "Нове" at bounding box center [940, 22] width 53 height 25
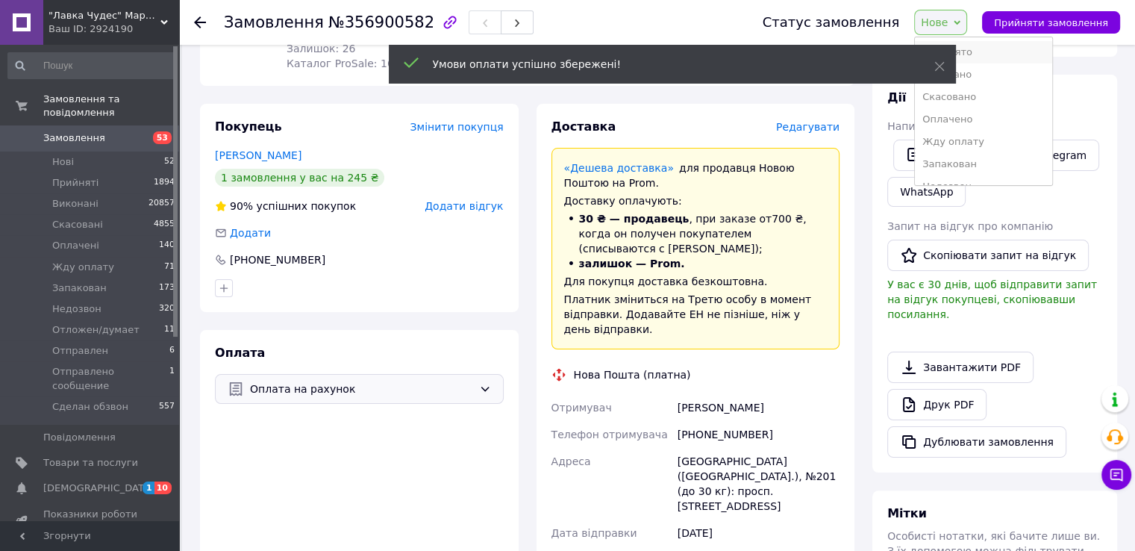
click at [985, 46] on li "Прийнято" at bounding box center [983, 52] width 137 height 22
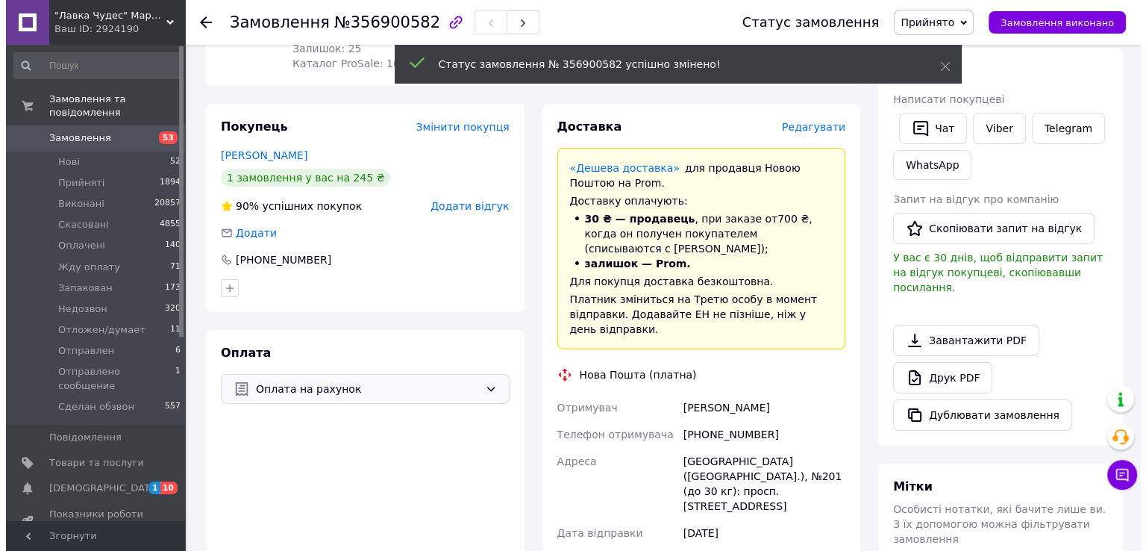
scroll to position [75, 0]
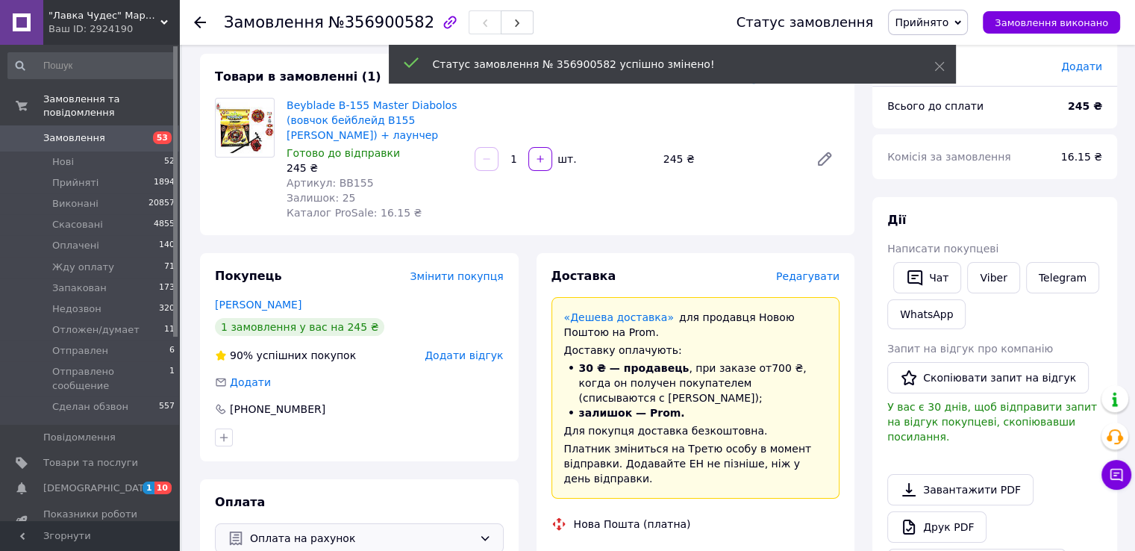
click at [806, 275] on span "Редагувати" at bounding box center [807, 276] width 63 height 12
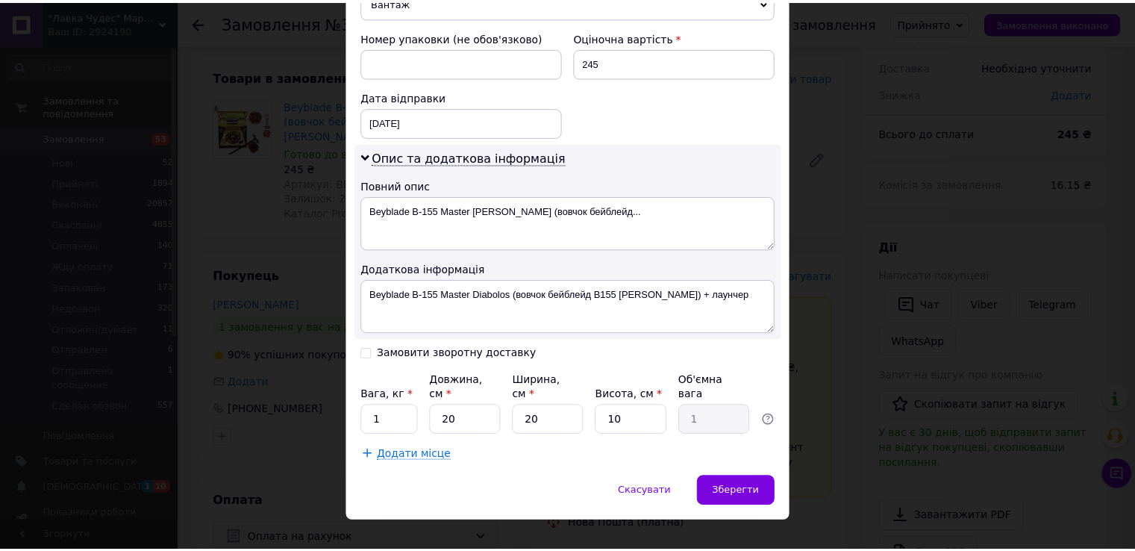
scroll to position [645, 0]
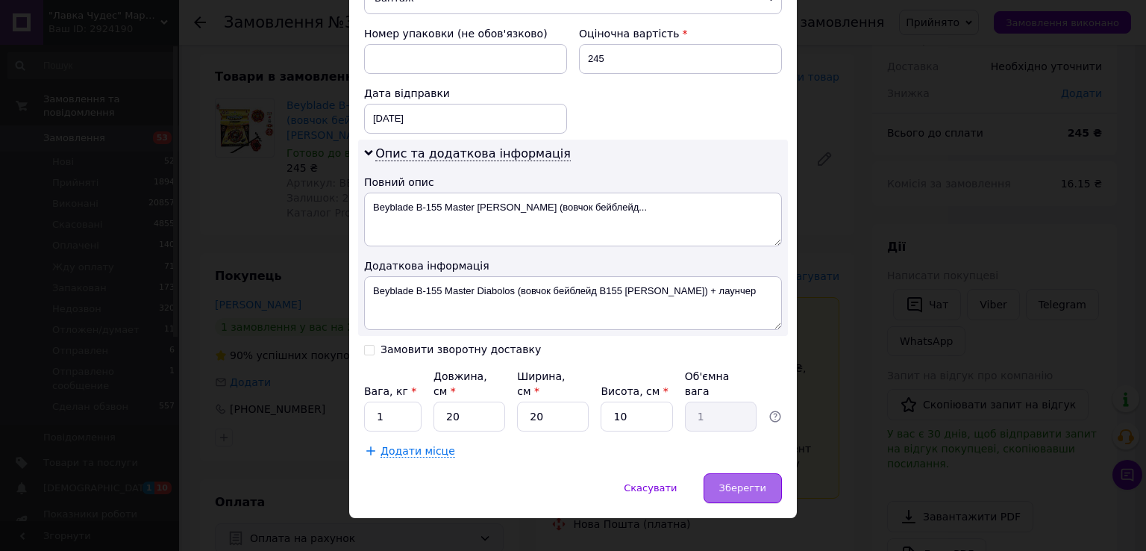
click at [749, 473] on div "Зберегти" at bounding box center [743, 488] width 78 height 30
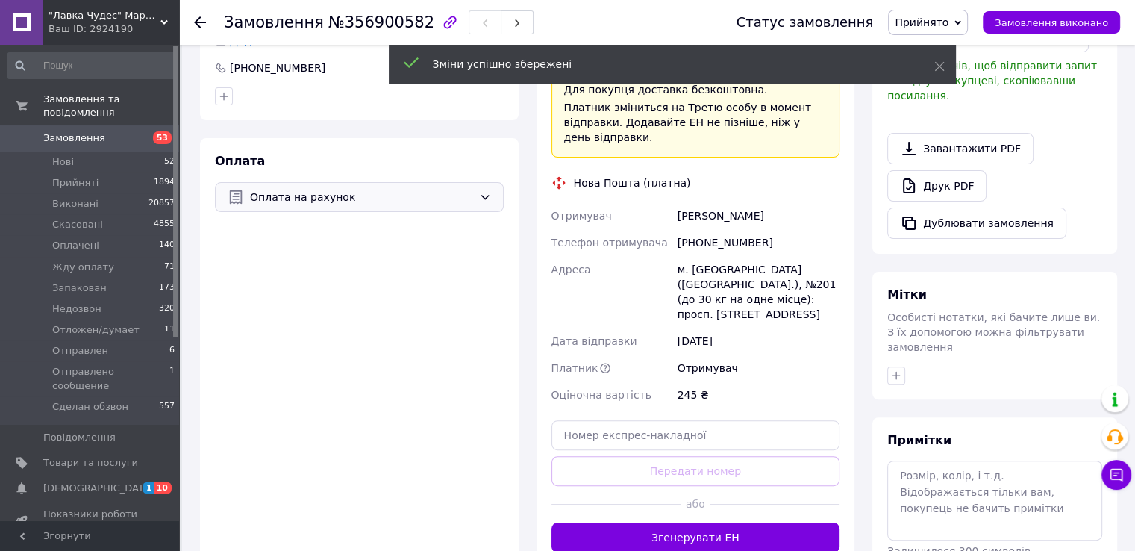
scroll to position [522, 0]
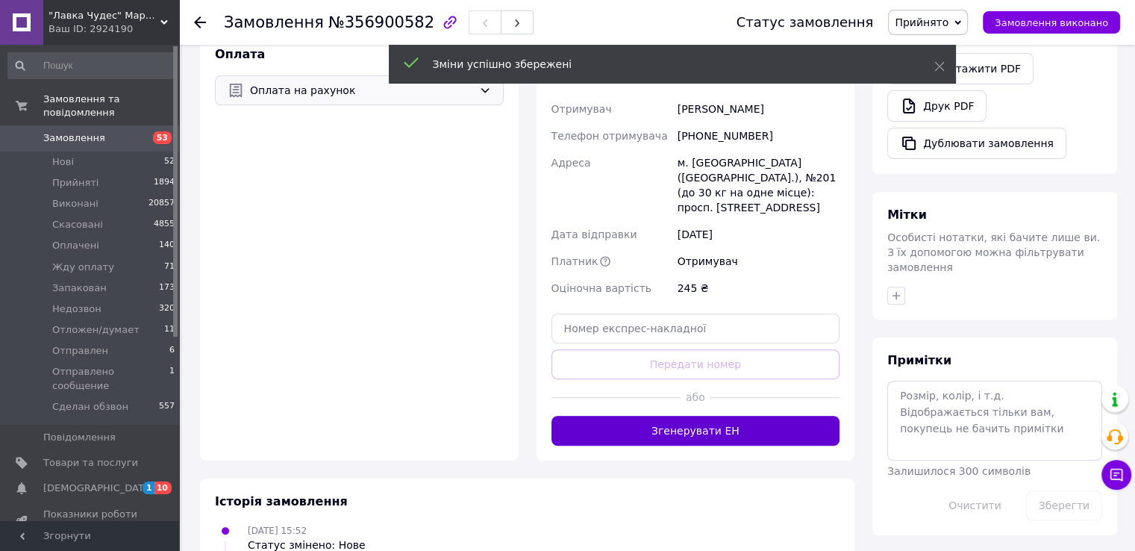
click at [683, 416] on button "Згенерувати ЕН" at bounding box center [695, 431] width 289 height 30
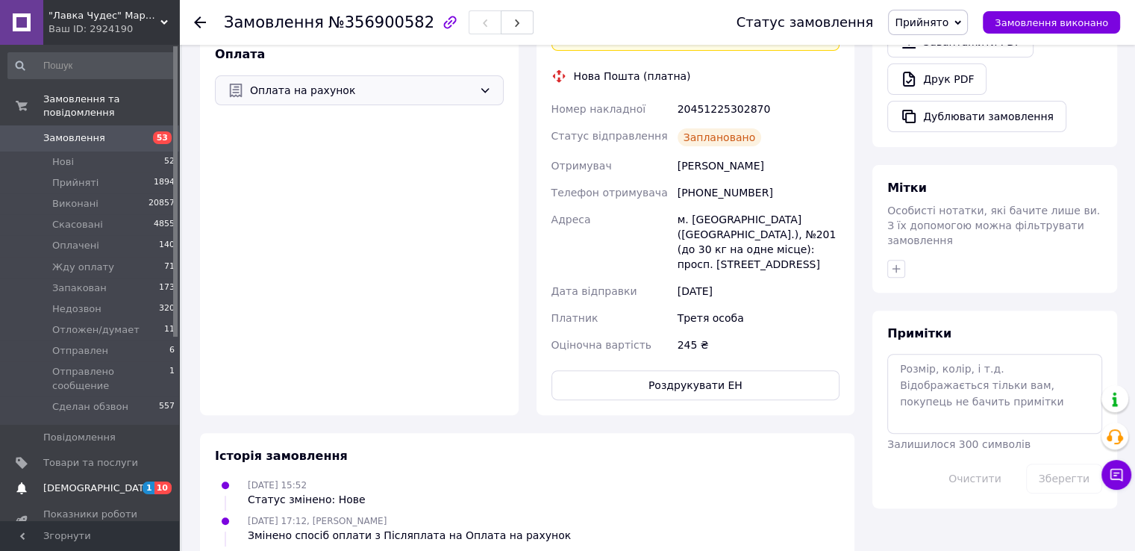
click at [48, 481] on span "[DEMOGRAPHIC_DATA]" at bounding box center [98, 487] width 110 height 13
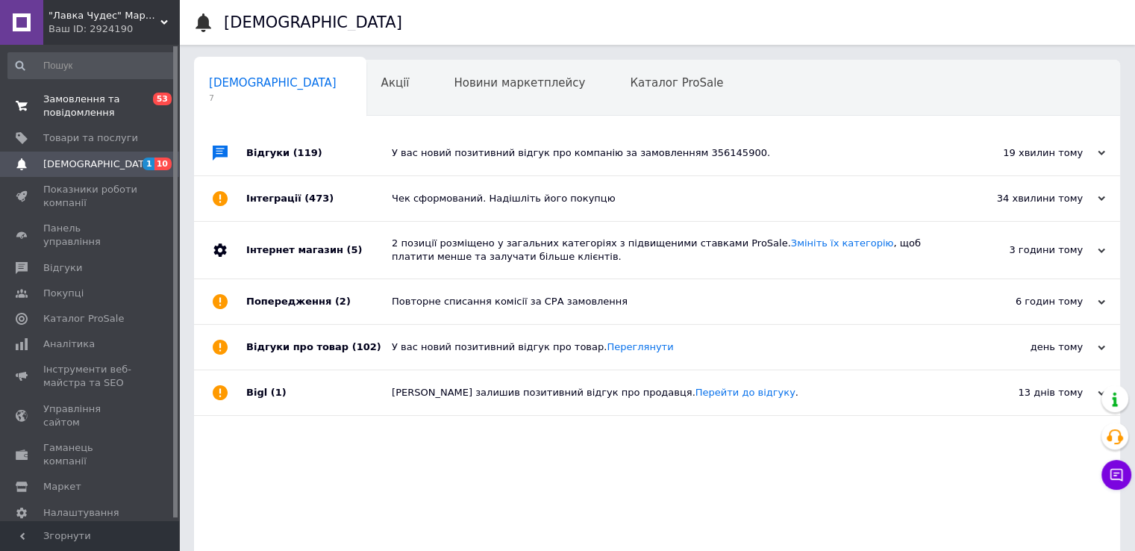
click at [91, 118] on span "Замовлення та повідомлення" at bounding box center [90, 106] width 95 height 27
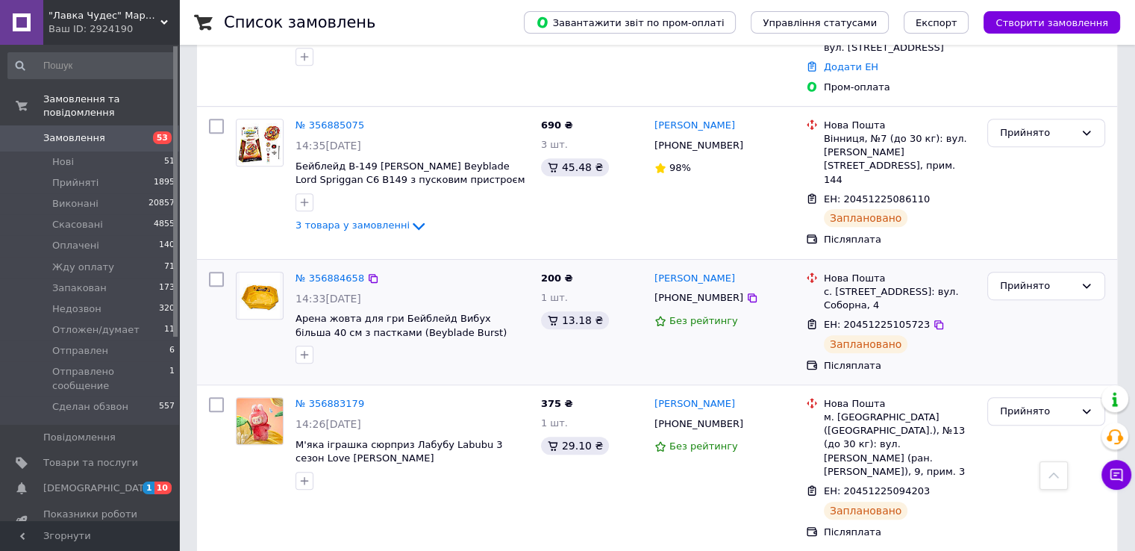
scroll to position [1045, 0]
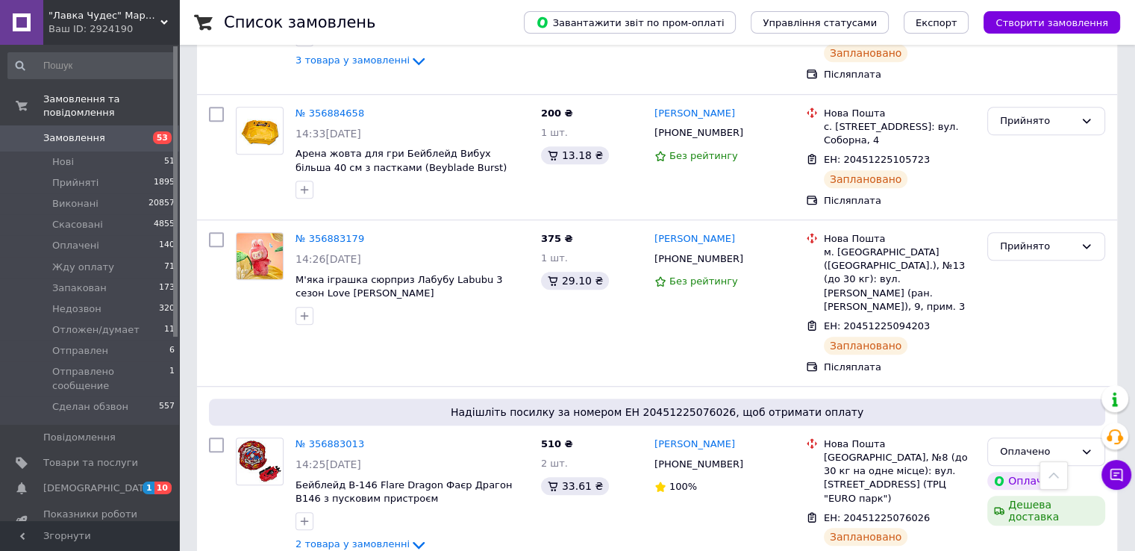
click at [66, 481] on span "[DEMOGRAPHIC_DATA]" at bounding box center [98, 487] width 110 height 13
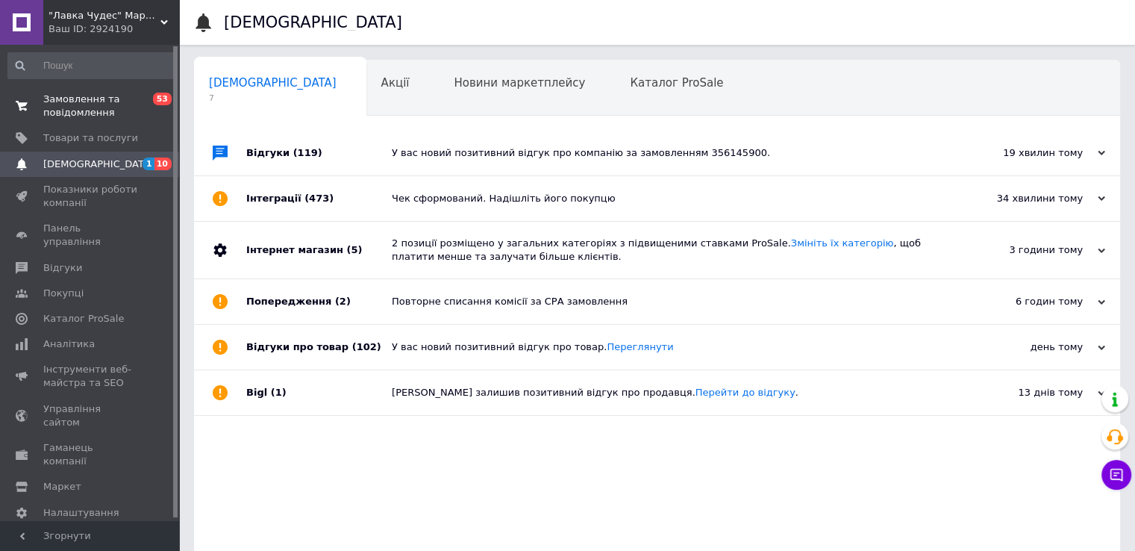
click at [67, 115] on span "Замовлення та повідомлення" at bounding box center [90, 106] width 95 height 27
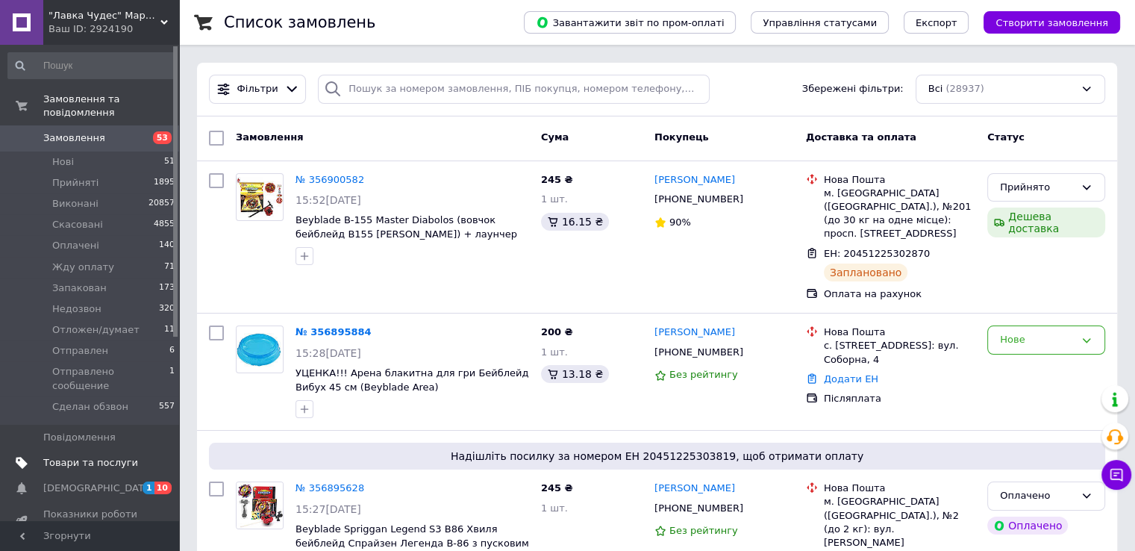
click at [75, 456] on span "Товари та послуги" at bounding box center [90, 462] width 95 height 13
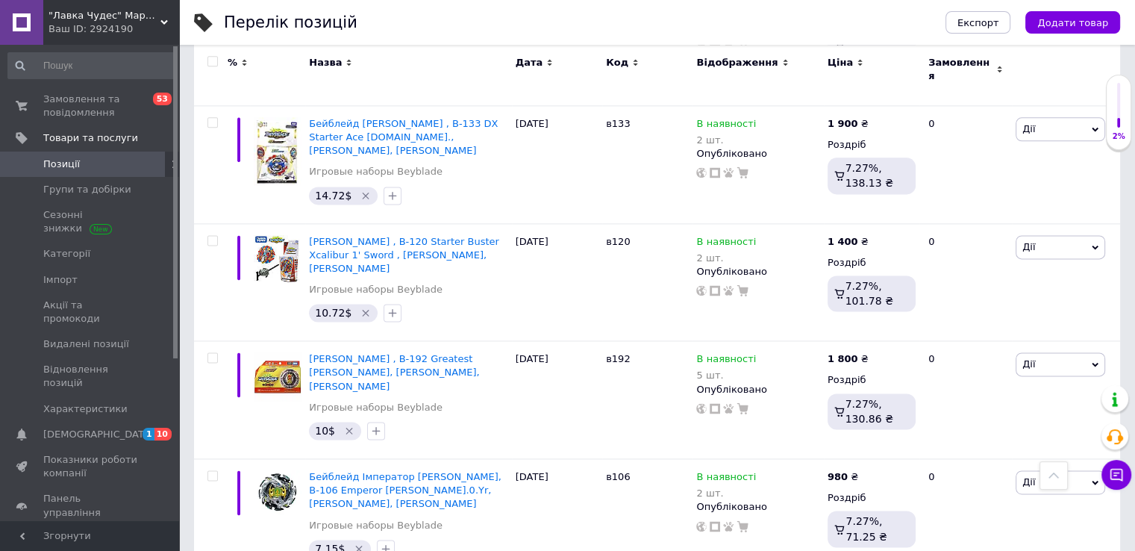
scroll to position [1979, 0]
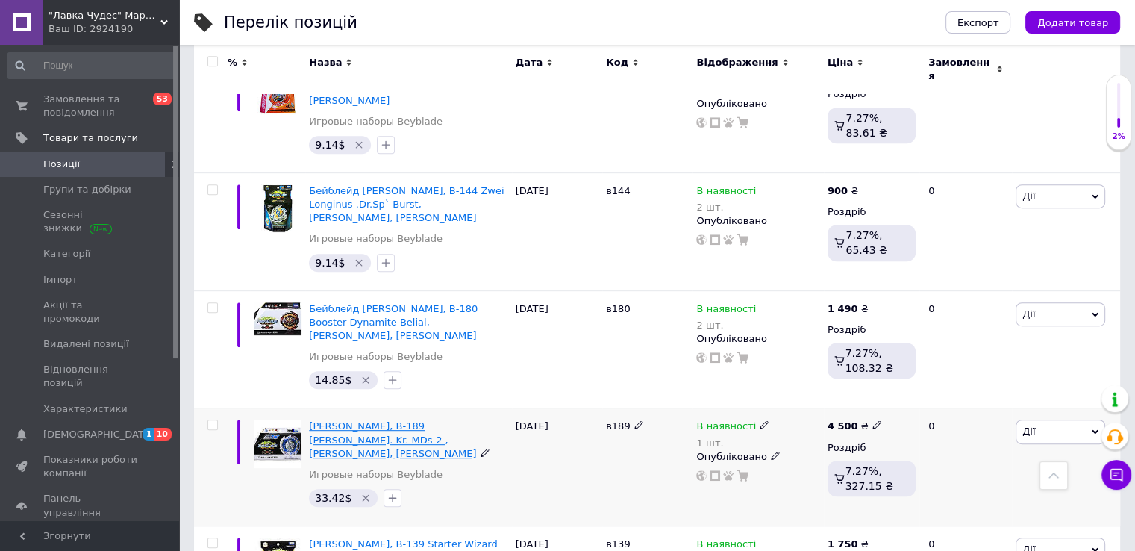
scroll to position [636, 0]
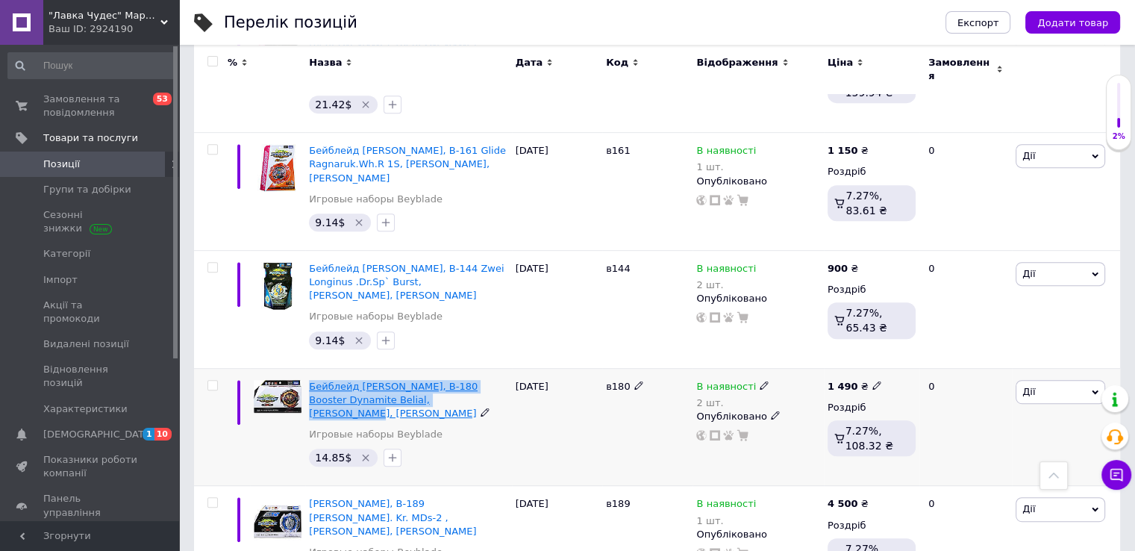
drag, startPoint x: 304, startPoint y: 333, endPoint x: 434, endPoint y: 355, distance: 131.8
click at [434, 368] on div "Бейблейд [PERSON_NAME], B-180 Booster Dynamite Belial, [PERSON_NAME], Takara To…" at bounding box center [408, 427] width 206 height 118
click at [89, 428] on span "[DEMOGRAPHIC_DATA]" at bounding box center [98, 434] width 110 height 13
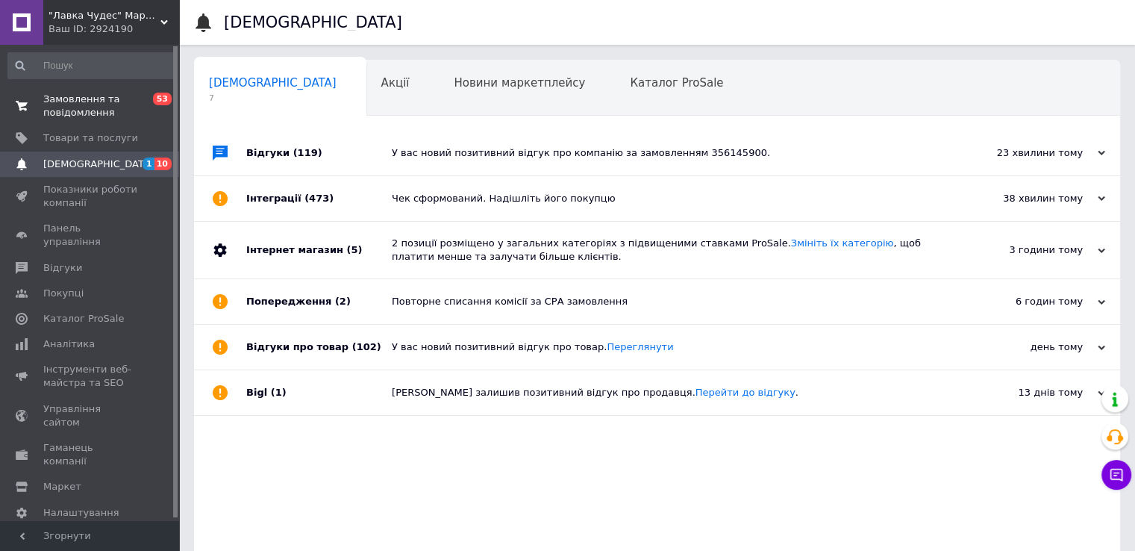
click at [67, 99] on span "Замовлення та повідомлення" at bounding box center [90, 106] width 95 height 27
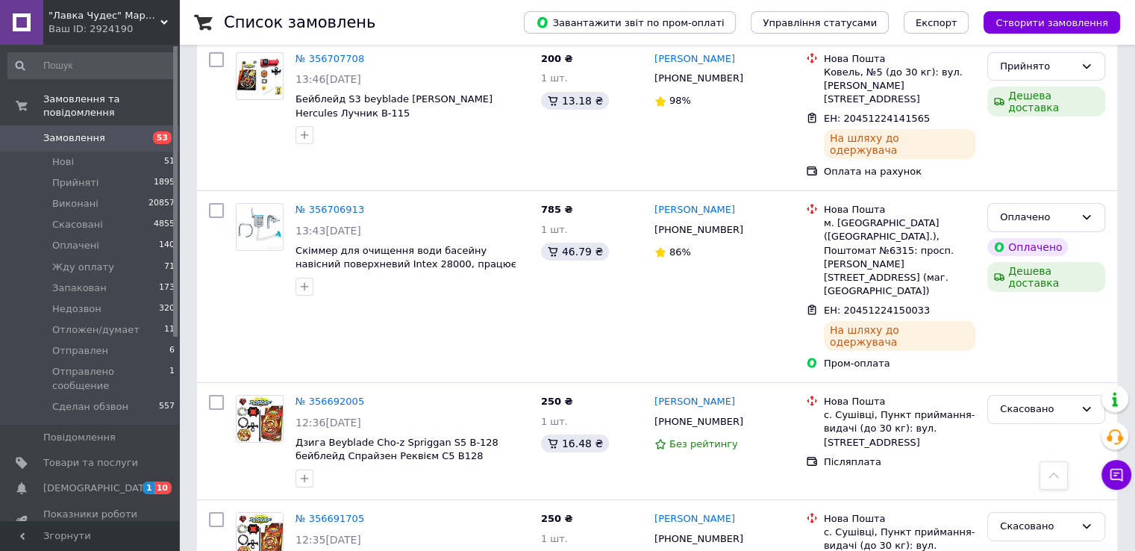
scroll to position [4999, 0]
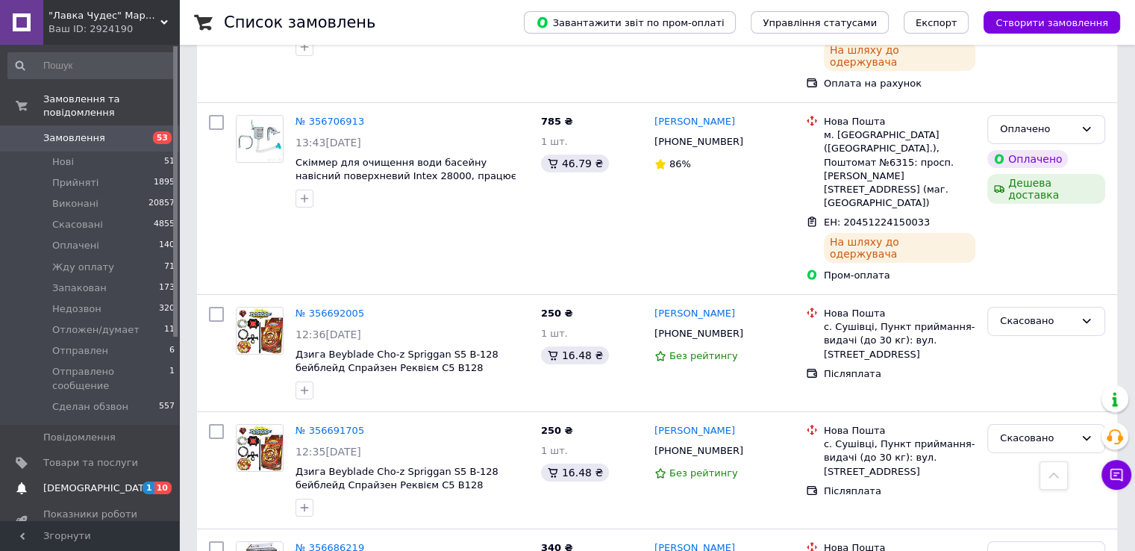
click at [68, 481] on span "[DEMOGRAPHIC_DATA]" at bounding box center [98, 487] width 110 height 13
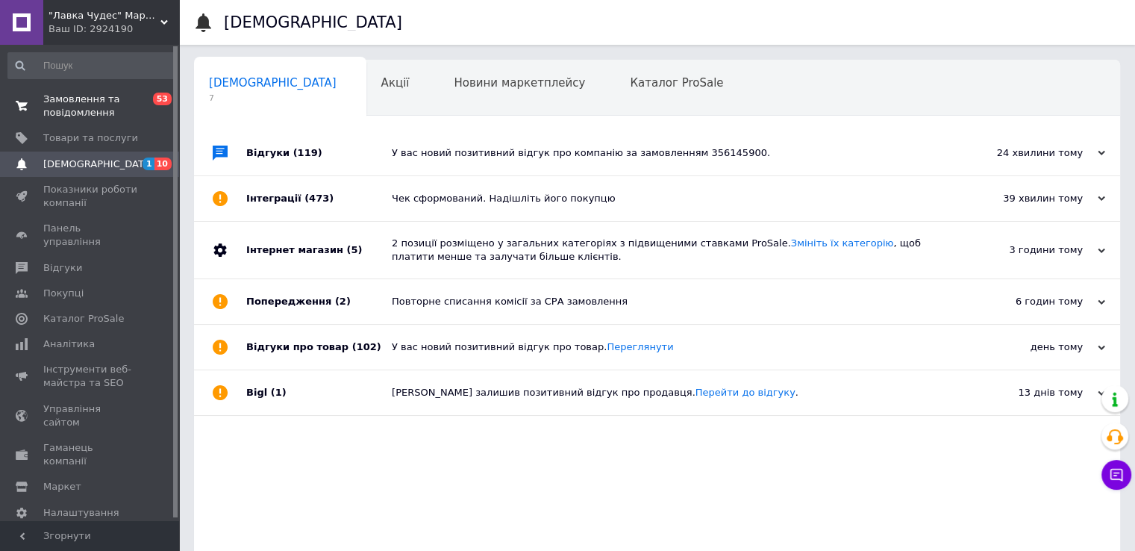
click at [84, 93] on span "Замовлення та повідомлення" at bounding box center [90, 106] width 95 height 27
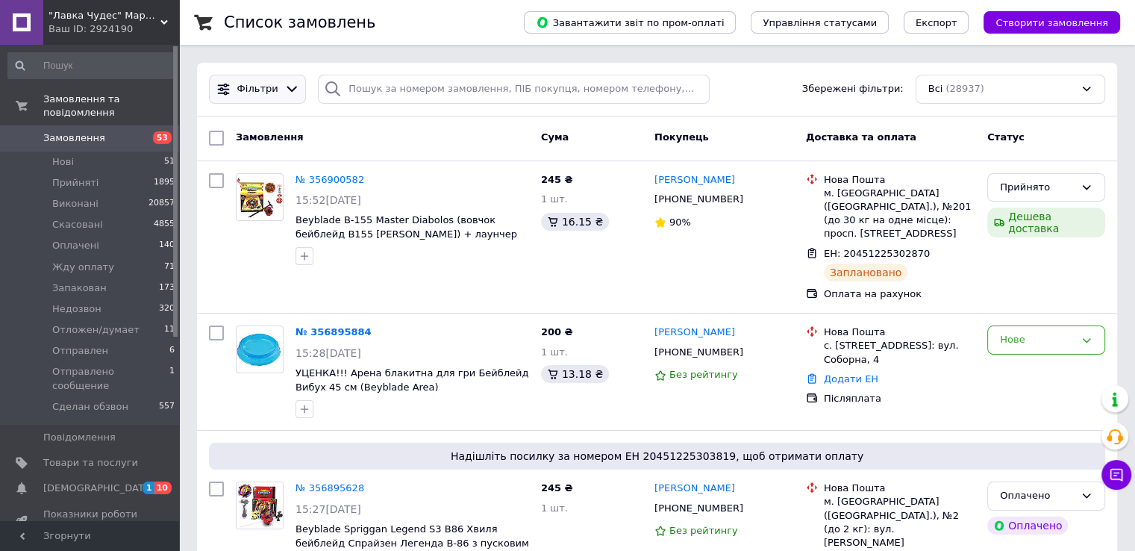
click at [293, 90] on div at bounding box center [292, 89] width 22 height 16
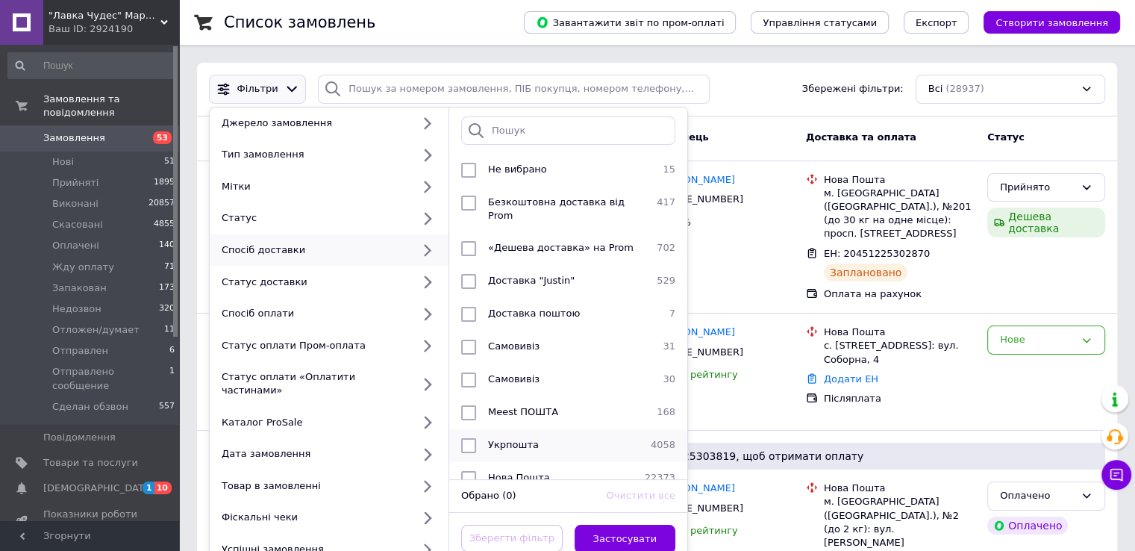
click at [470, 438] on input "checkbox" at bounding box center [468, 445] width 15 height 15
checkbox input "true"
click at [640, 527] on button "Застосувати" at bounding box center [625, 539] width 101 height 29
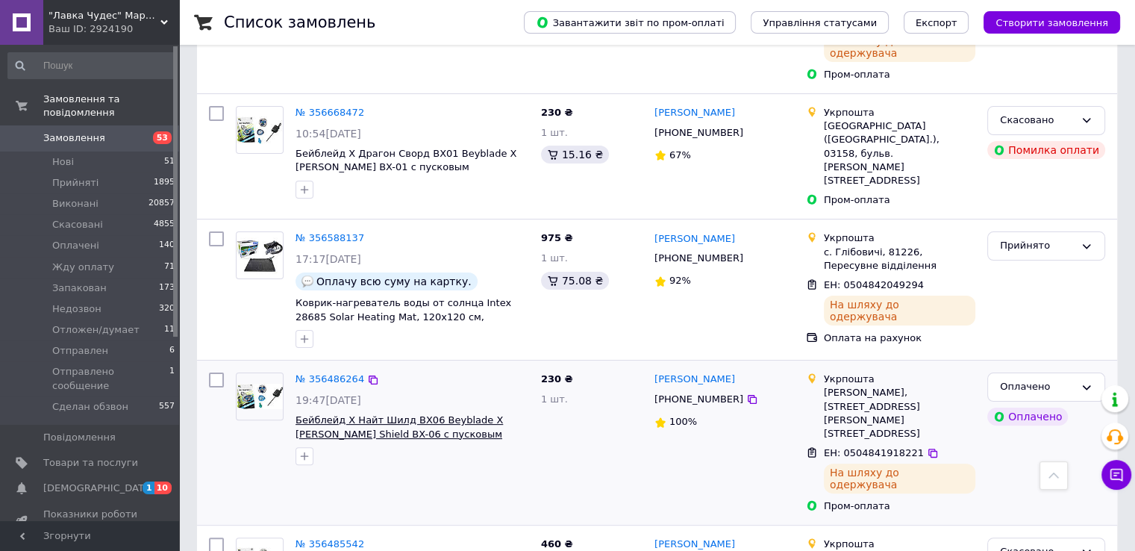
scroll to position [522, 0]
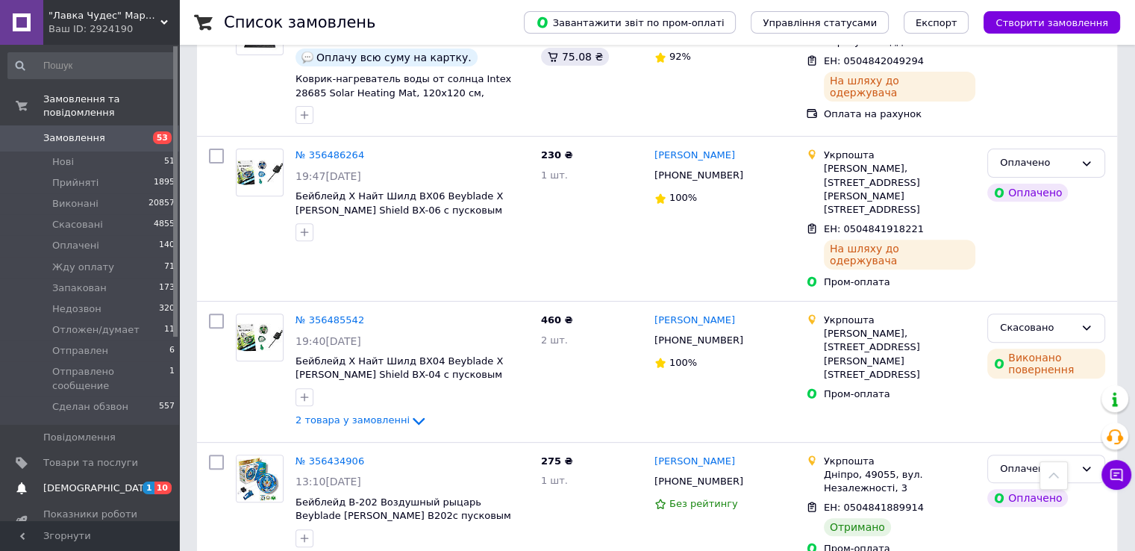
click at [89, 481] on span "[DEMOGRAPHIC_DATA]" at bounding box center [98, 487] width 110 height 13
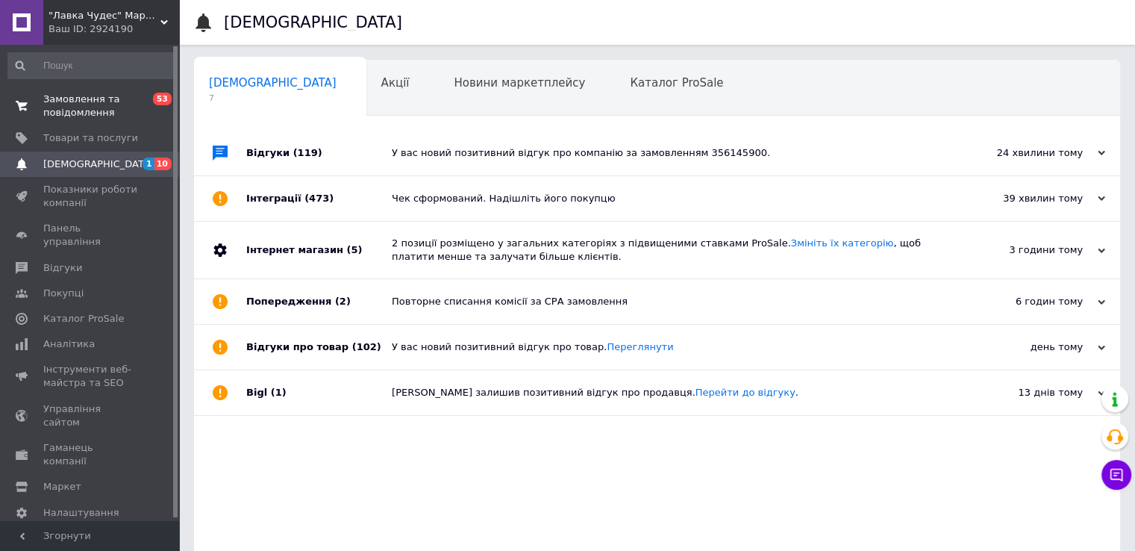
click at [87, 102] on span "Замовлення та повідомлення" at bounding box center [90, 106] width 95 height 27
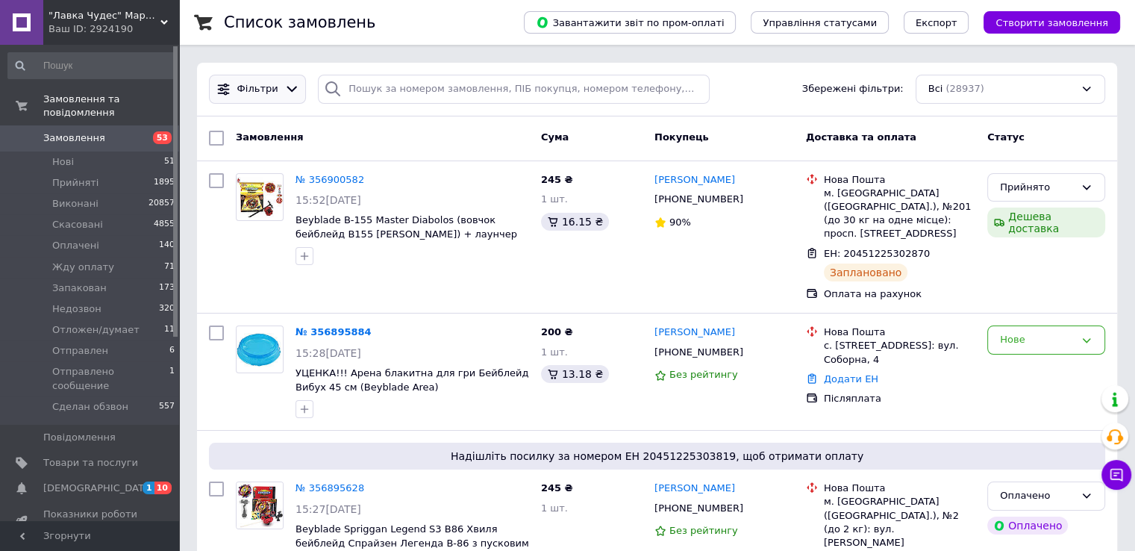
click at [287, 88] on icon at bounding box center [292, 90] width 10 height 6
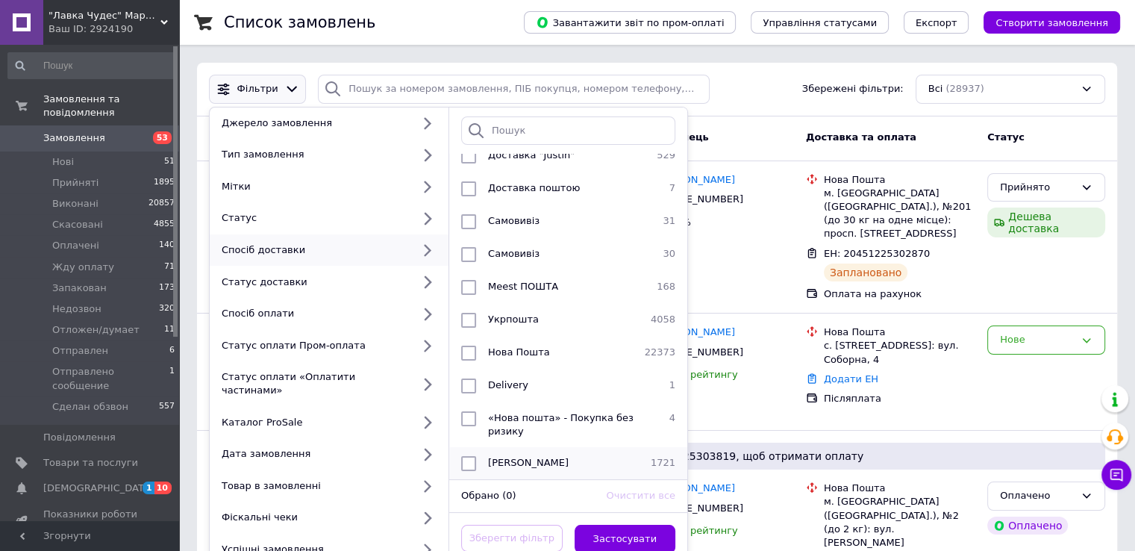
scroll to position [75, 0]
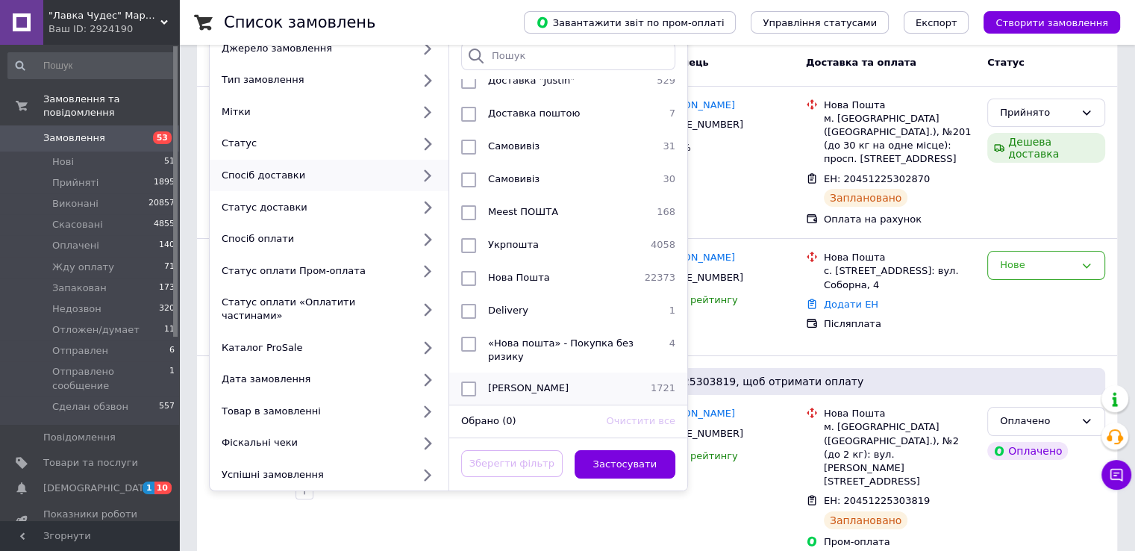
click at [469, 381] on input "checkbox" at bounding box center [468, 388] width 15 height 15
checkbox input "true"
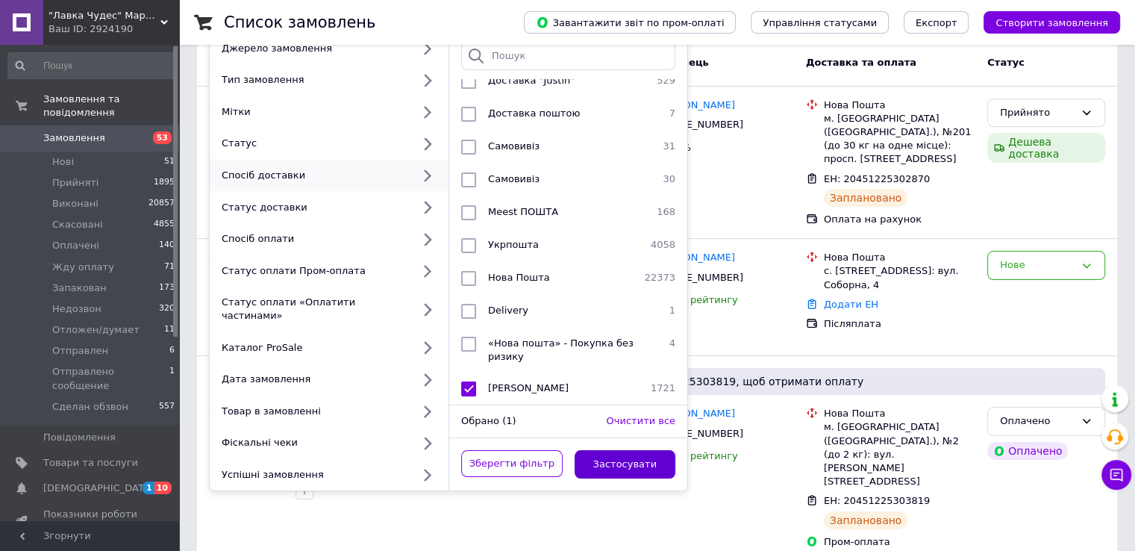
click at [622, 457] on button "Застосувати" at bounding box center [625, 464] width 101 height 29
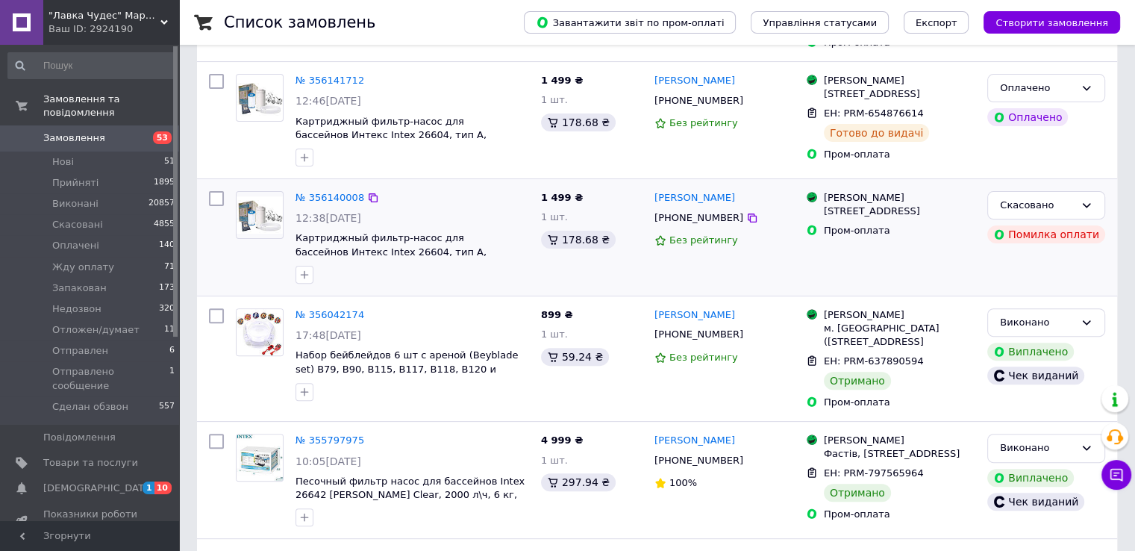
scroll to position [522, 0]
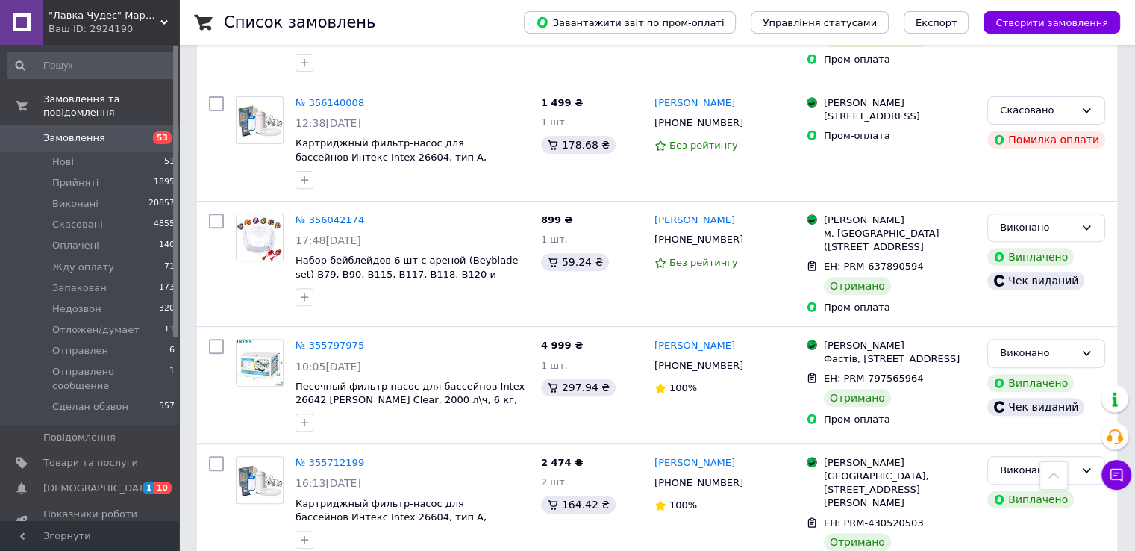
drag, startPoint x: 95, startPoint y: 463, endPoint x: 103, endPoint y: 380, distance: 84.0
click at [93, 481] on span "[DEMOGRAPHIC_DATA]" at bounding box center [98, 487] width 110 height 13
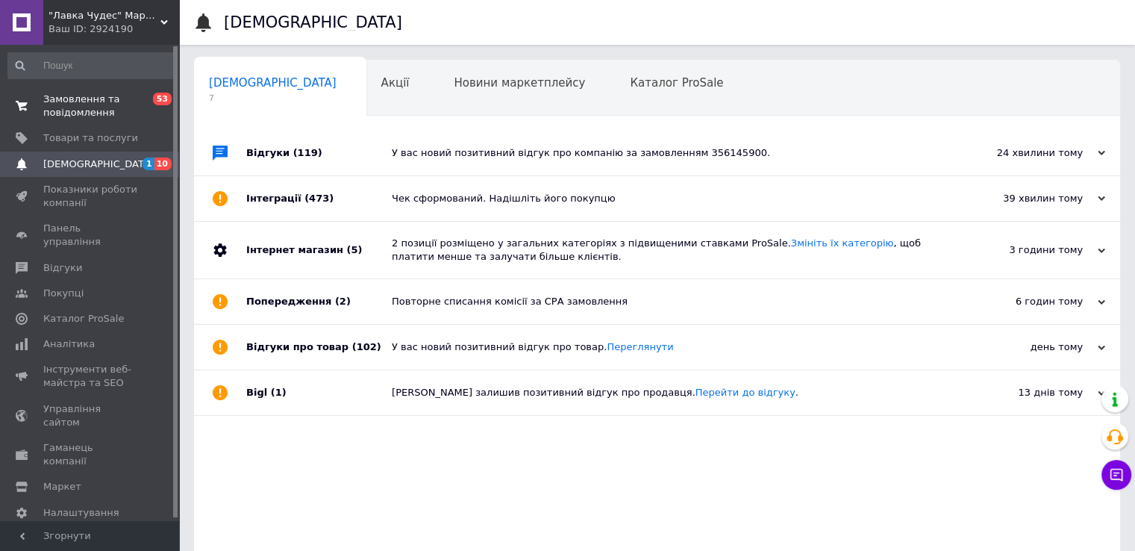
click at [75, 106] on span "Замовлення та повідомлення" at bounding box center [90, 106] width 95 height 27
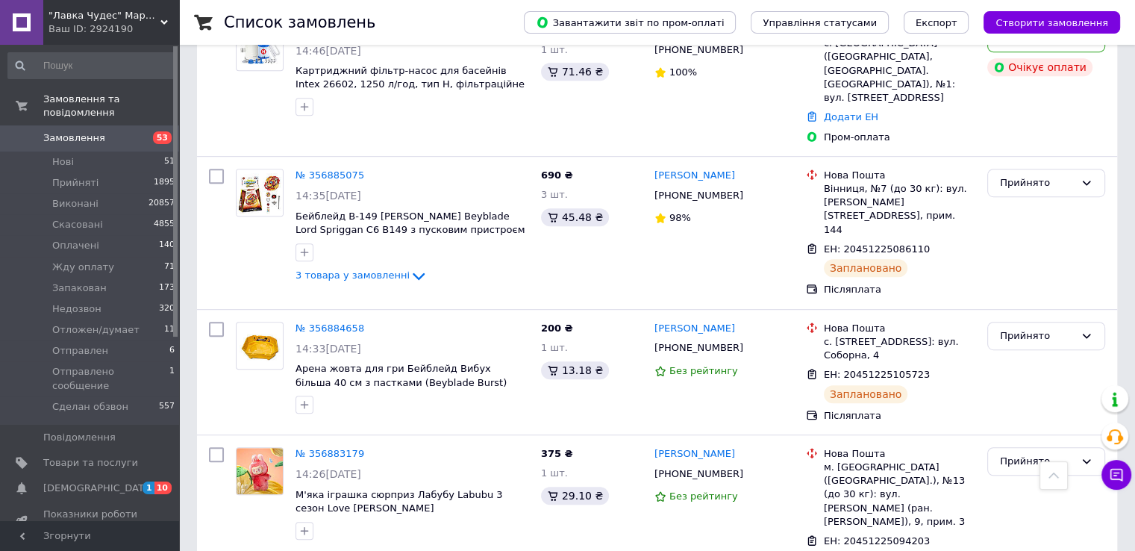
scroll to position [1045, 0]
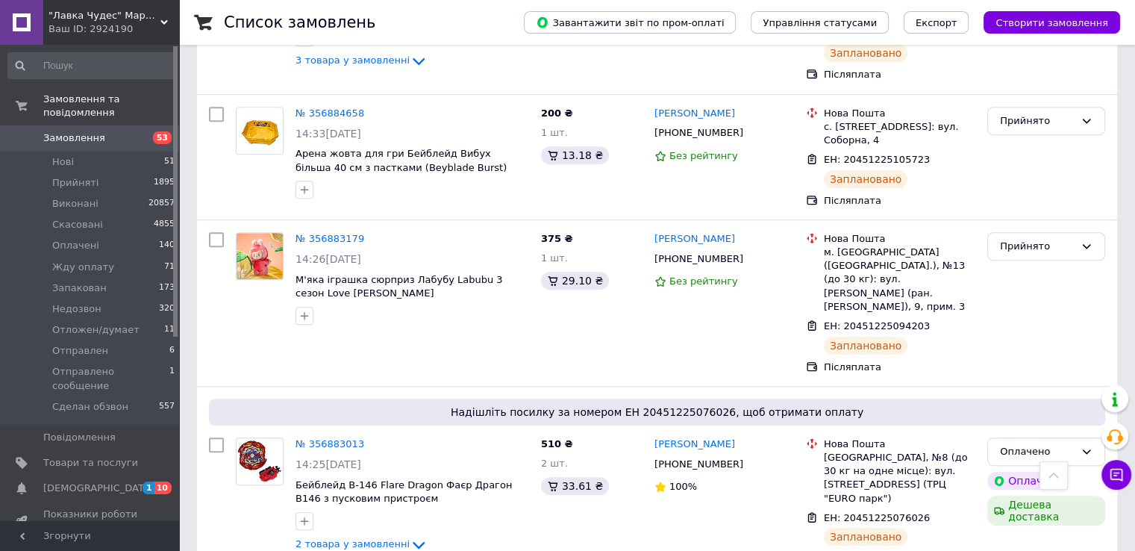
drag, startPoint x: 48, startPoint y: 451, endPoint x: 155, endPoint y: 260, distance: 219.2
click at [48, 475] on link "[DEMOGRAPHIC_DATA] 1 10" at bounding box center [92, 487] width 184 height 25
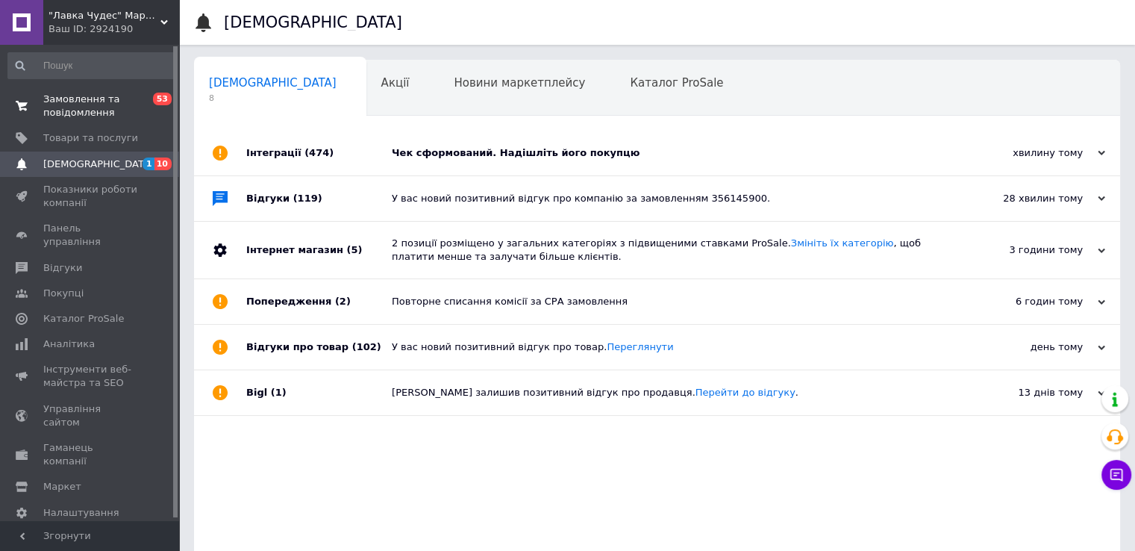
click at [75, 104] on span "Замовлення та повідомлення" at bounding box center [90, 106] width 95 height 27
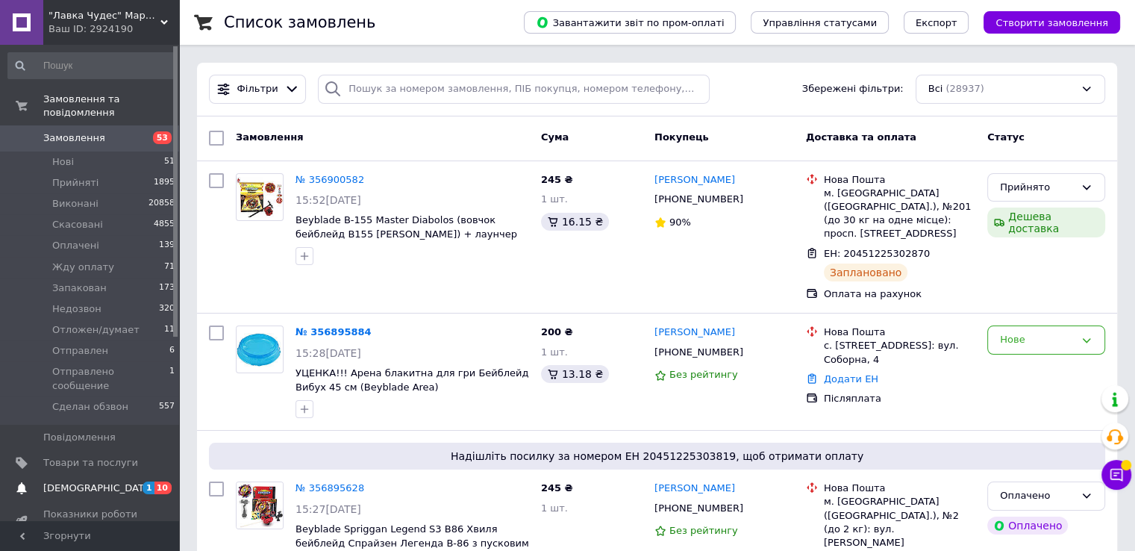
click at [93, 475] on link "[DEMOGRAPHIC_DATA] 1 10" at bounding box center [92, 487] width 184 height 25
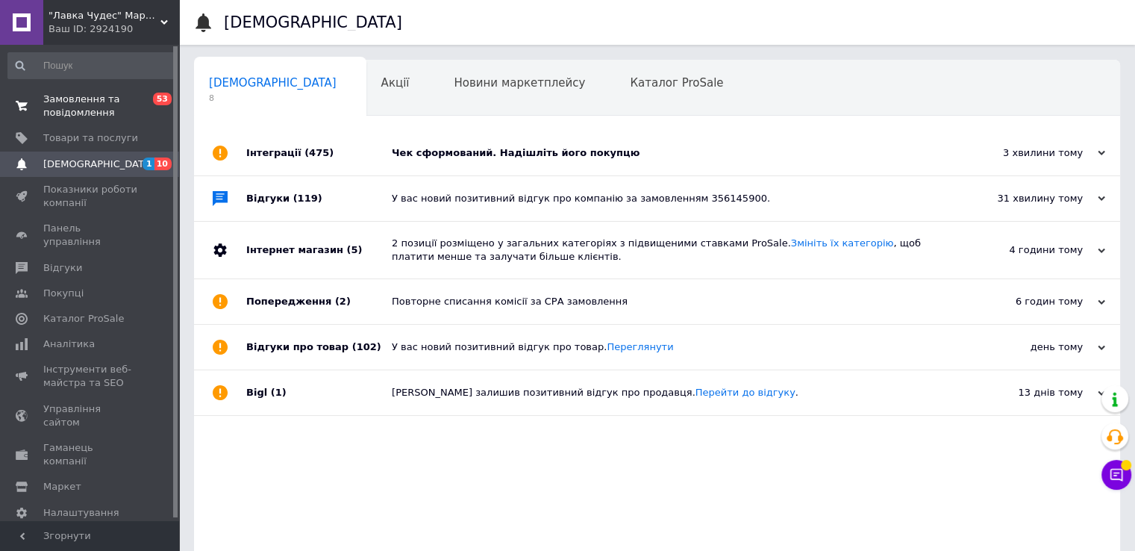
click at [91, 120] on link "Замовлення та повідомлення 0 53" at bounding box center [92, 106] width 184 height 39
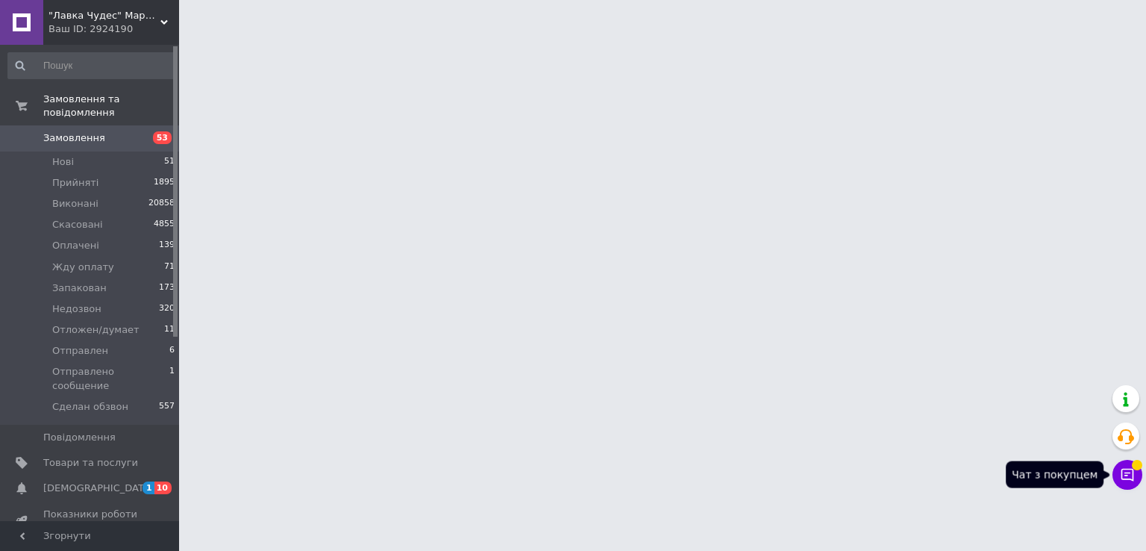
click at [1128, 472] on button "Чат з покупцем" at bounding box center [1128, 475] width 30 height 30
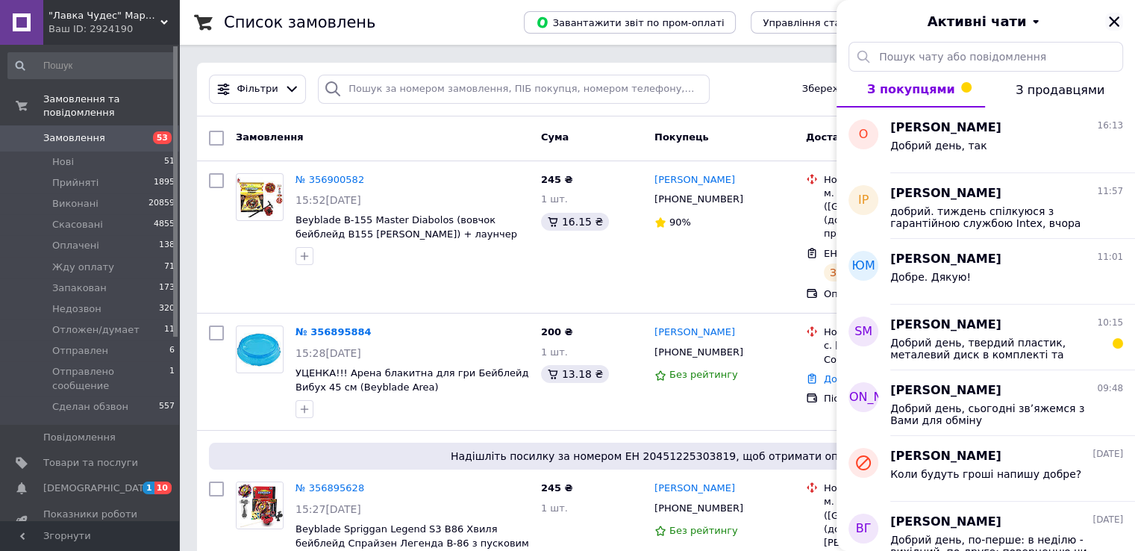
click at [1119, 18] on icon "Закрити" at bounding box center [1114, 21] width 10 height 10
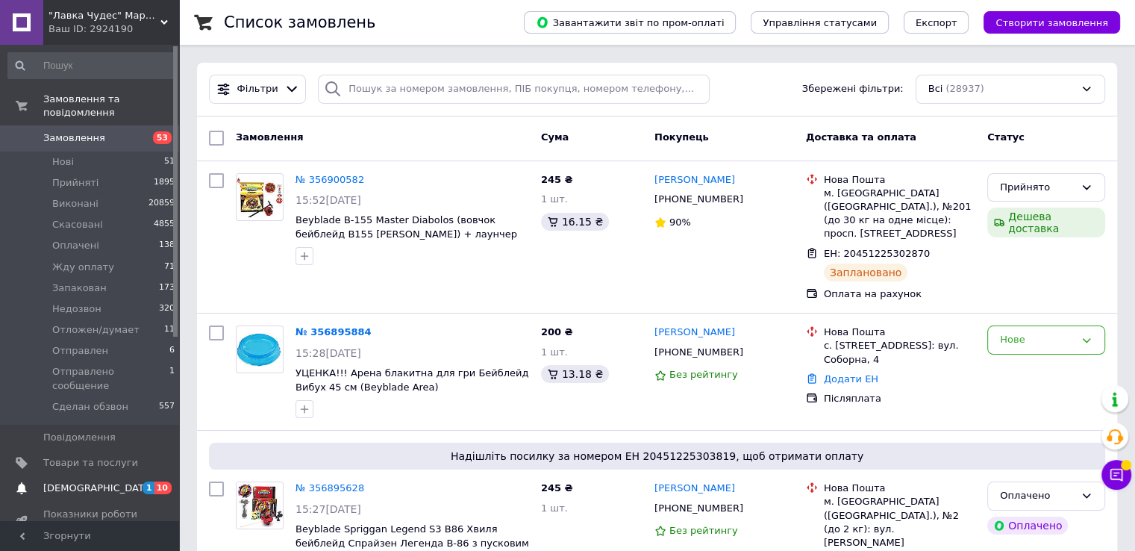
click at [61, 481] on span "[DEMOGRAPHIC_DATA]" at bounding box center [98, 487] width 110 height 13
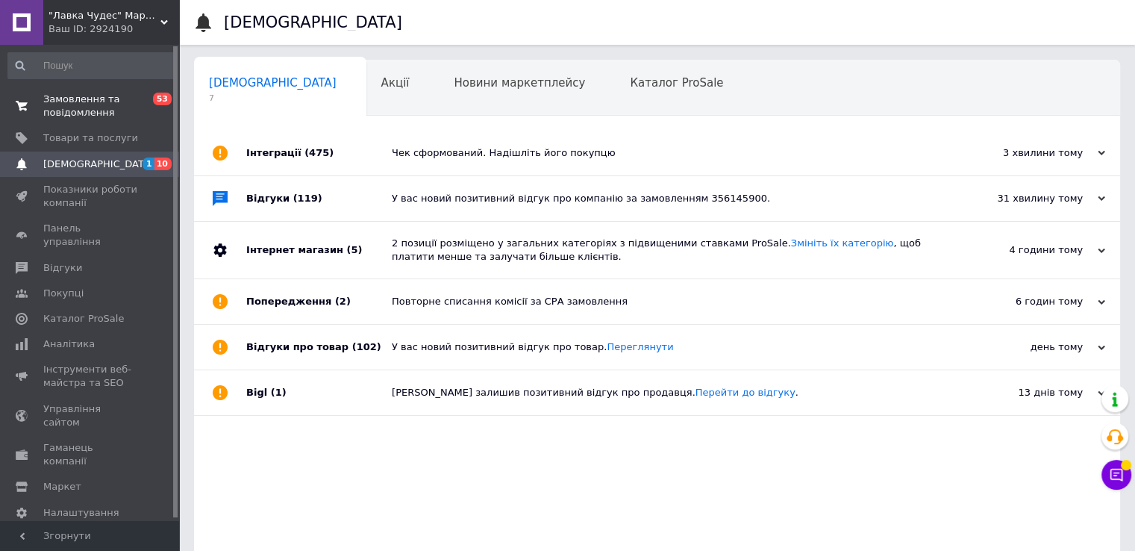
click at [90, 107] on span "Замовлення та повідомлення" at bounding box center [90, 106] width 95 height 27
